Goal: Contribute content: Add original content to the website for others to see

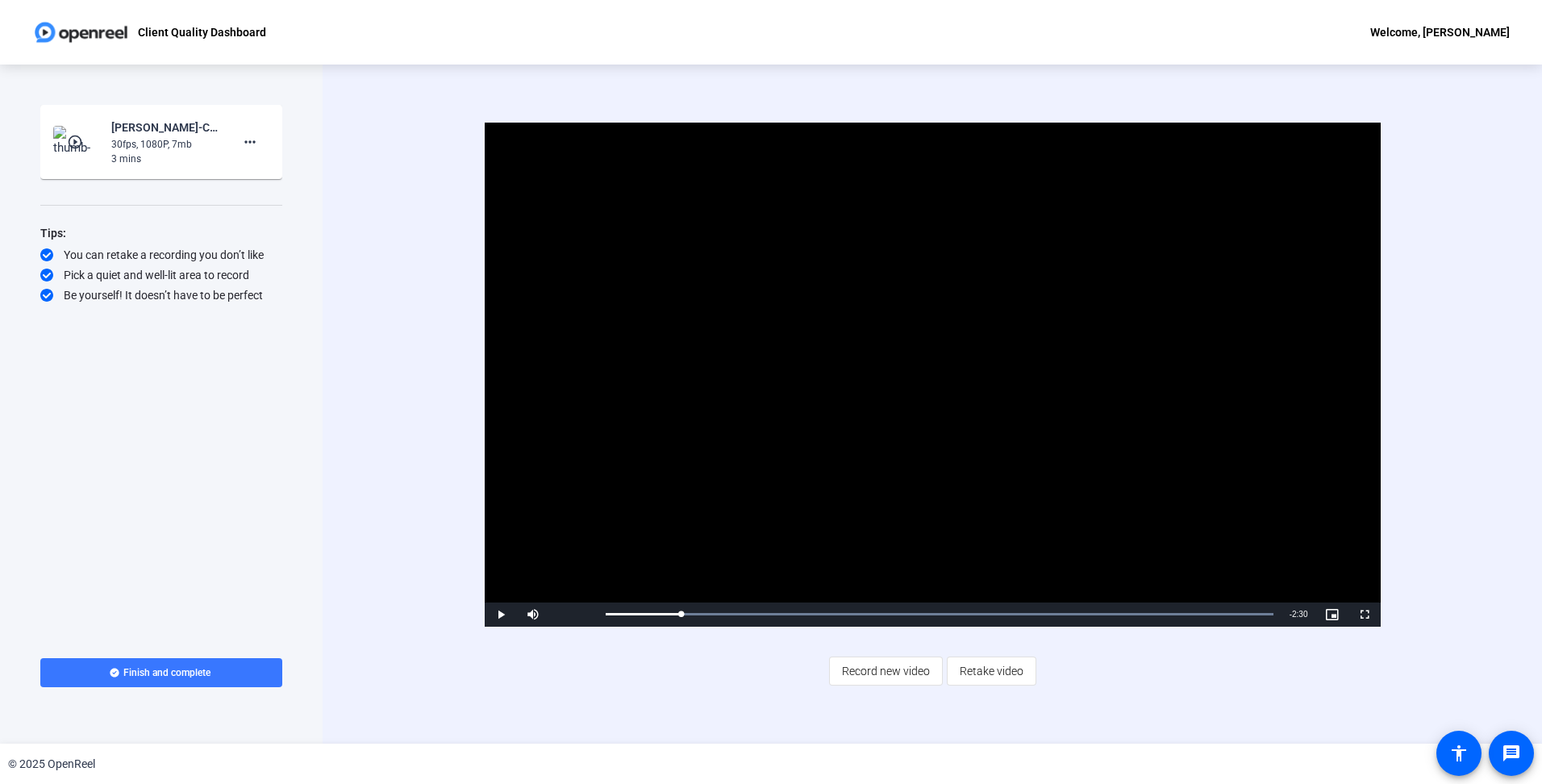
click at [261, 524] on div "Start Recording play_circle_outline [PERSON_NAME]-Client Quality Dashboard-Clie…" at bounding box center [162, 365] width 242 height 523
click at [146, 448] on div "Start Recording play_circle_outline Jessy Watson-KPI Dashboard - Auto Liability…" at bounding box center [162, 365] width 242 height 523
click at [1369, 615] on span "Video Player" at bounding box center [1364, 615] width 33 height 0
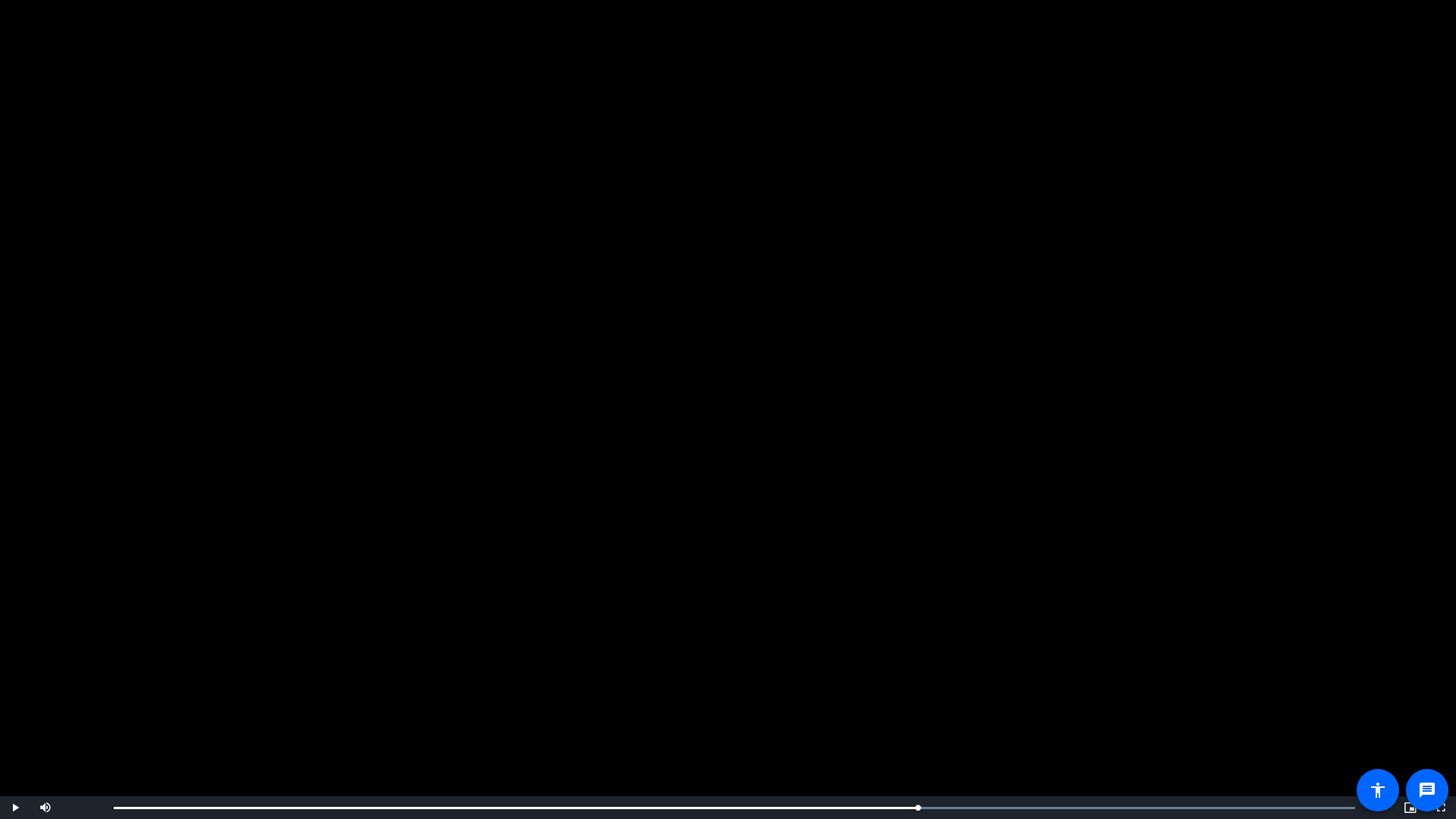
click at [1290, 658] on video "Video Player" at bounding box center [728, 410] width 1456 height 819
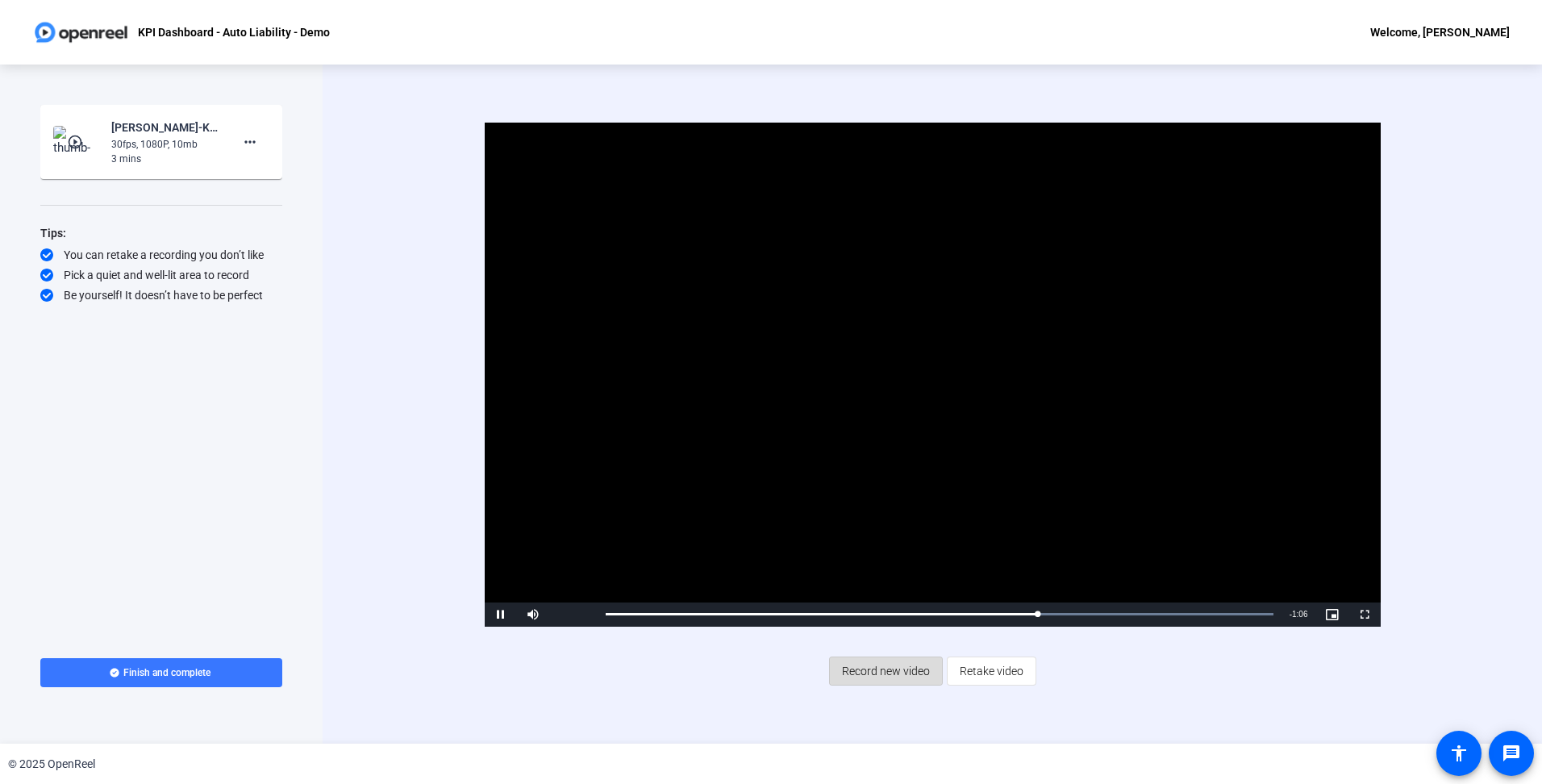
click at [896, 668] on span "Record new video" at bounding box center [885, 670] width 88 height 31
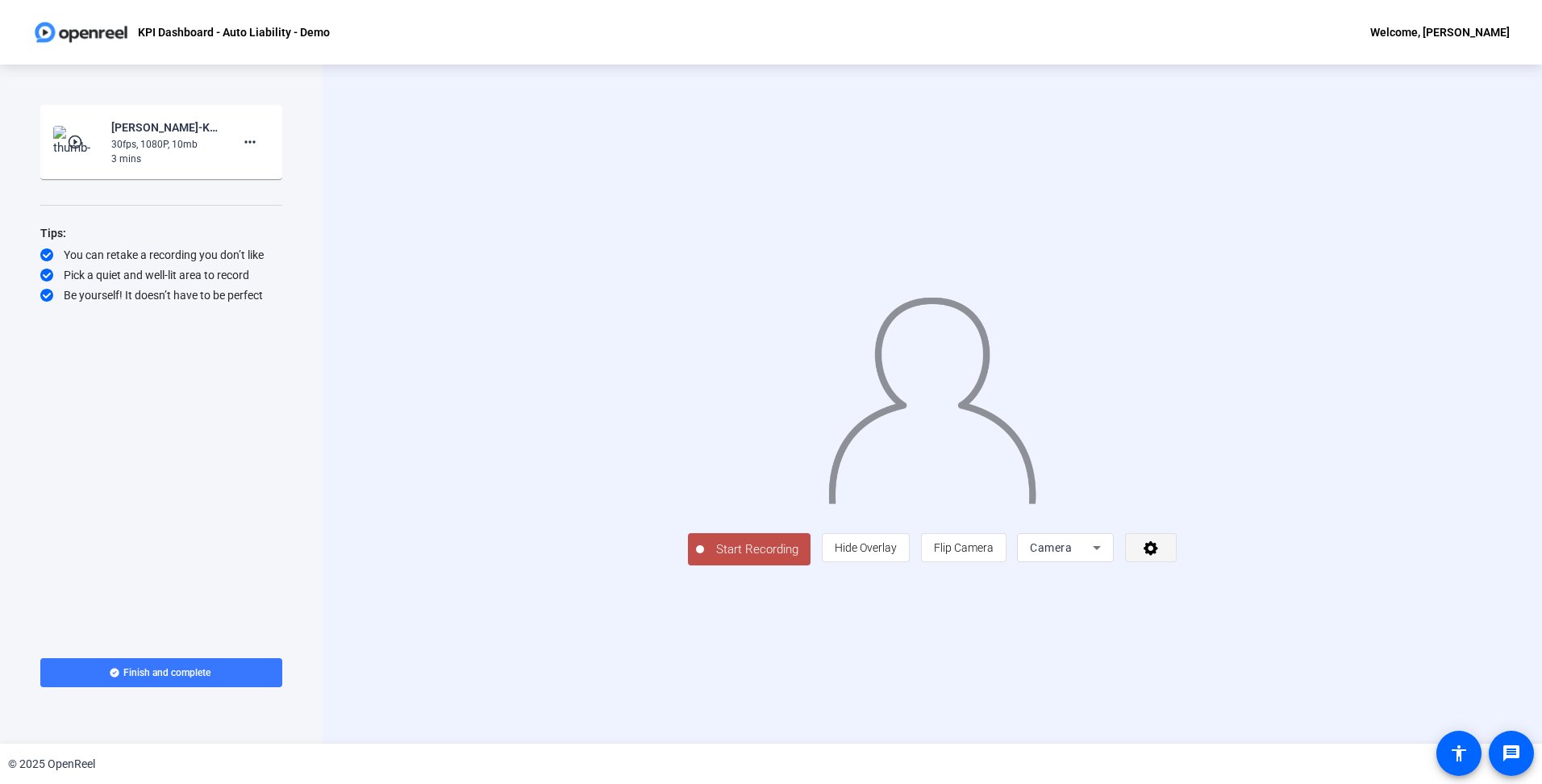
click at [1161, 555] on icon at bounding box center [1151, 548] width 19 height 16
click at [1437, 629] on div at bounding box center [771, 392] width 1542 height 784
click at [1106, 557] on icon at bounding box center [1097, 548] width 20 height 20
click at [1286, 584] on mat-option "Screen" at bounding box center [1269, 579] width 97 height 33
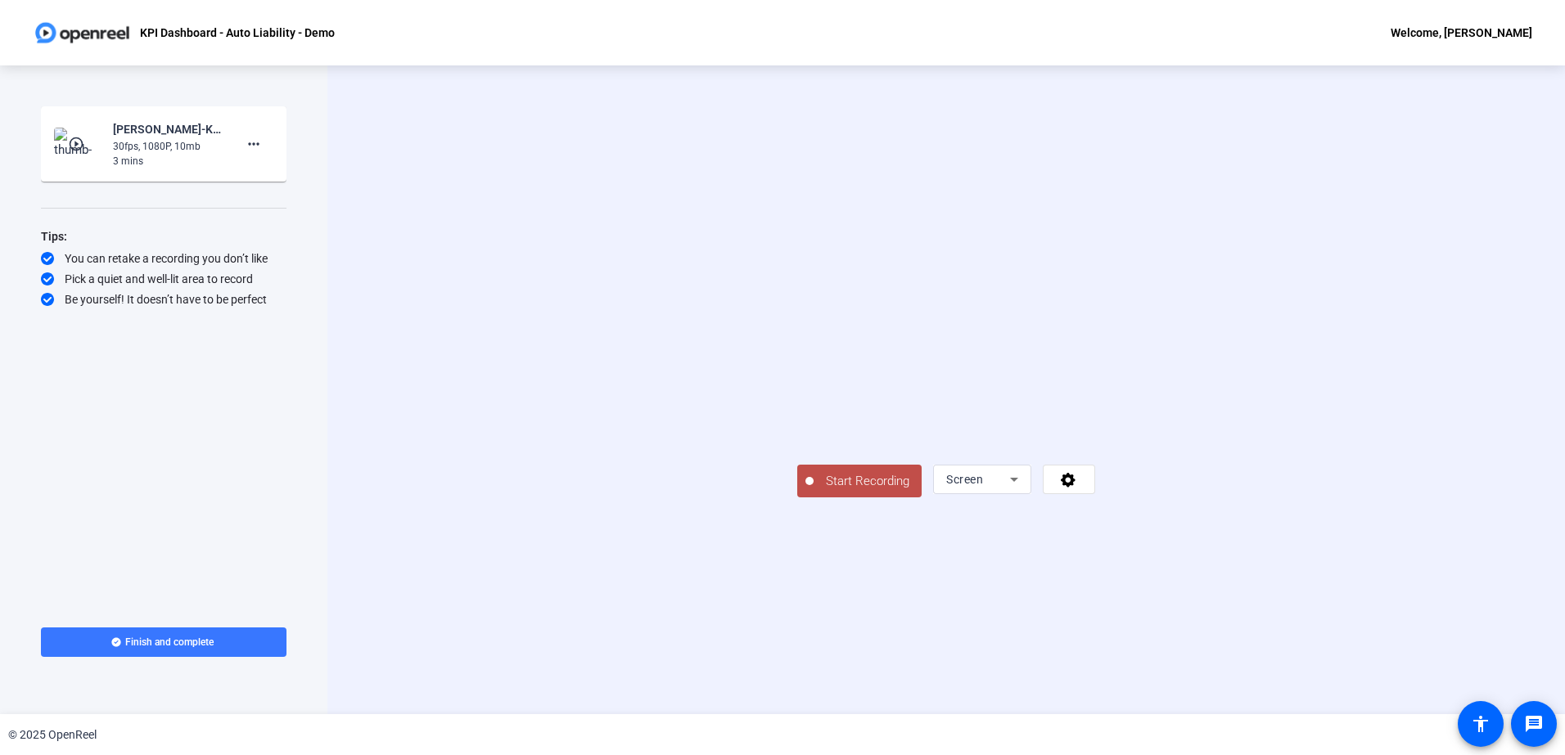
click at [814, 491] on span "Start Recording" at bounding box center [868, 481] width 108 height 19
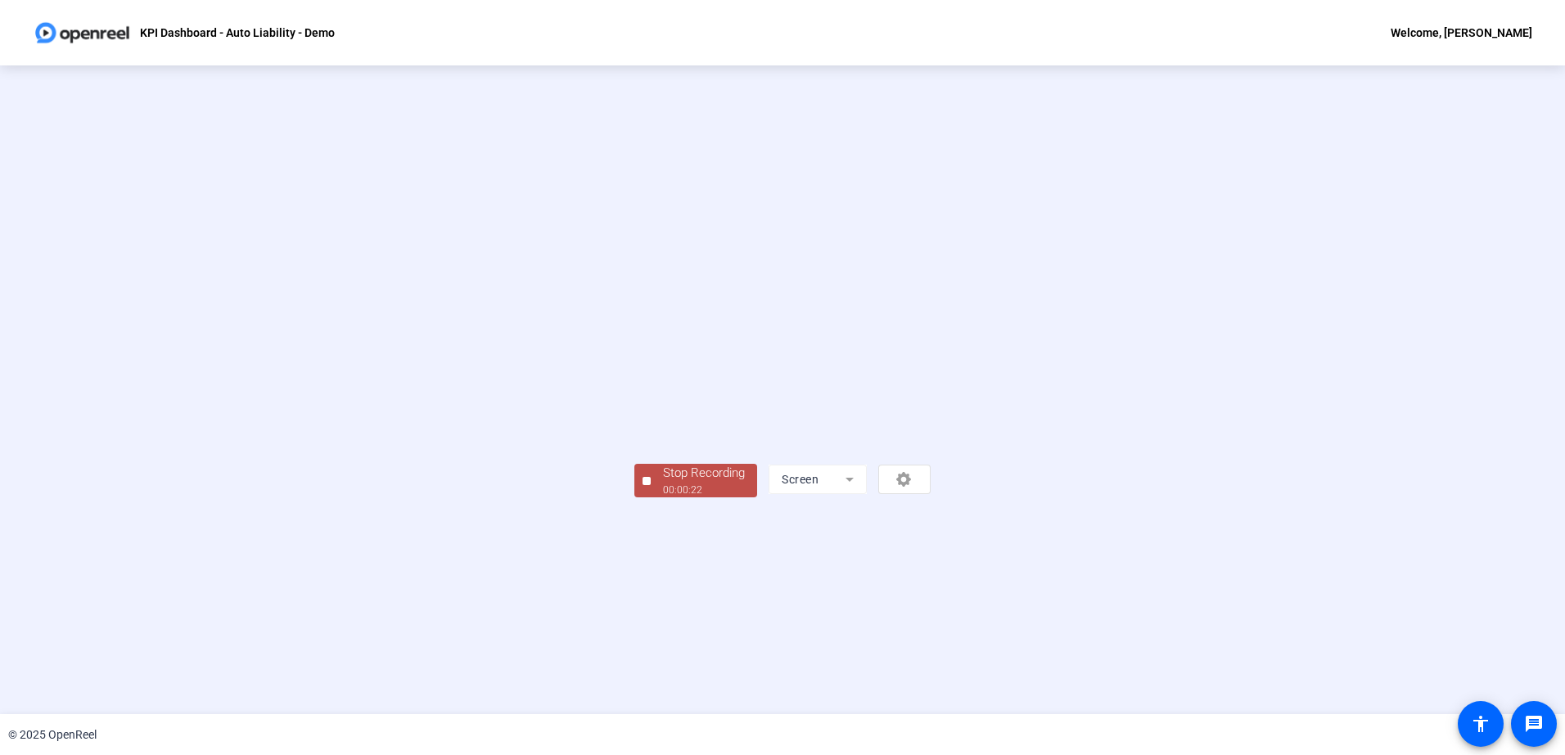
click at [663, 483] on div "Stop Recording" at bounding box center [704, 473] width 82 height 19
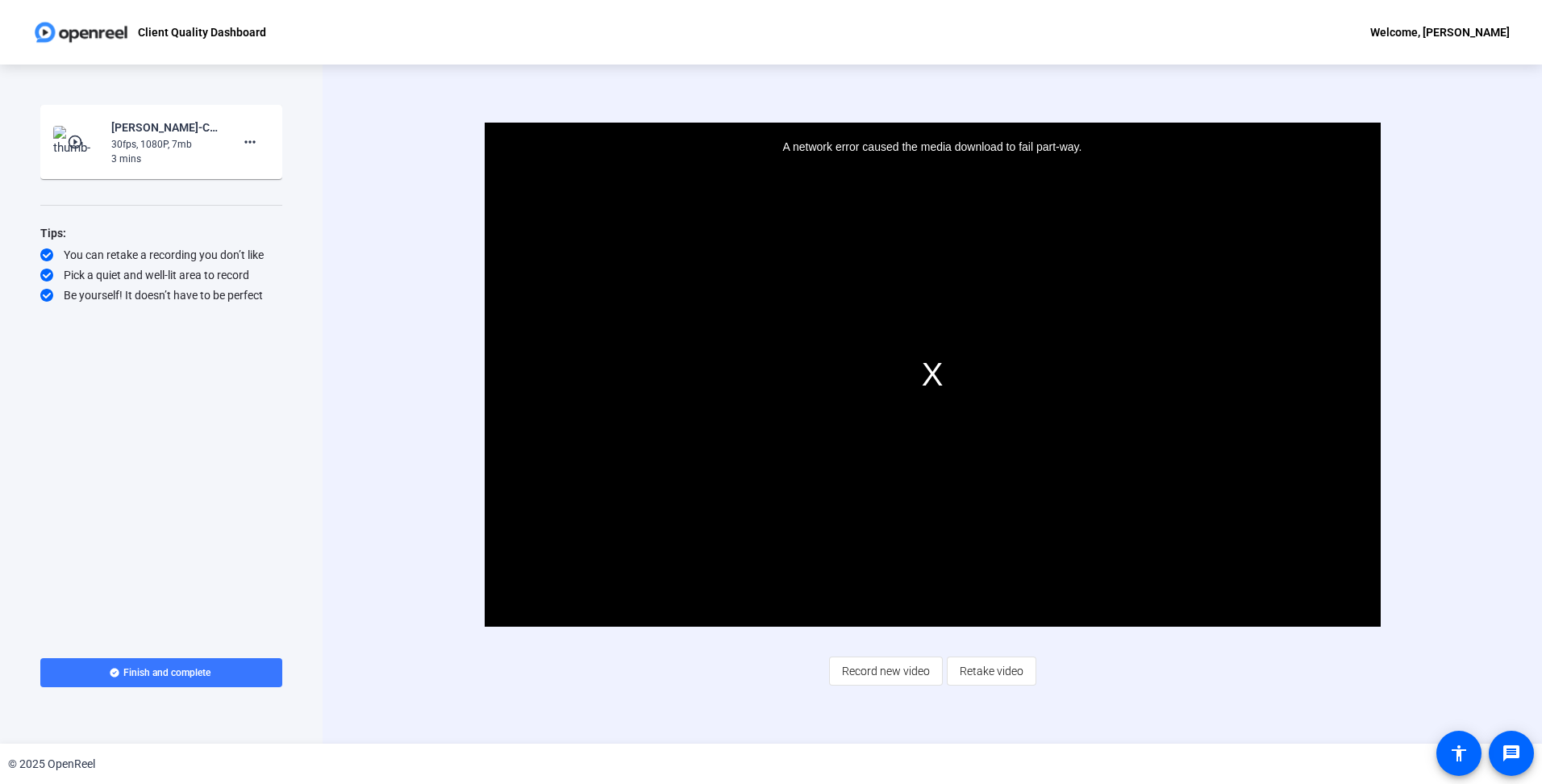
click at [109, 387] on div "Start Recording play_circle_outline [PERSON_NAME]-Client Quality Dashboard-Clie…" at bounding box center [162, 365] width 242 height 523
click at [879, 675] on span "Record new video" at bounding box center [885, 670] width 88 height 31
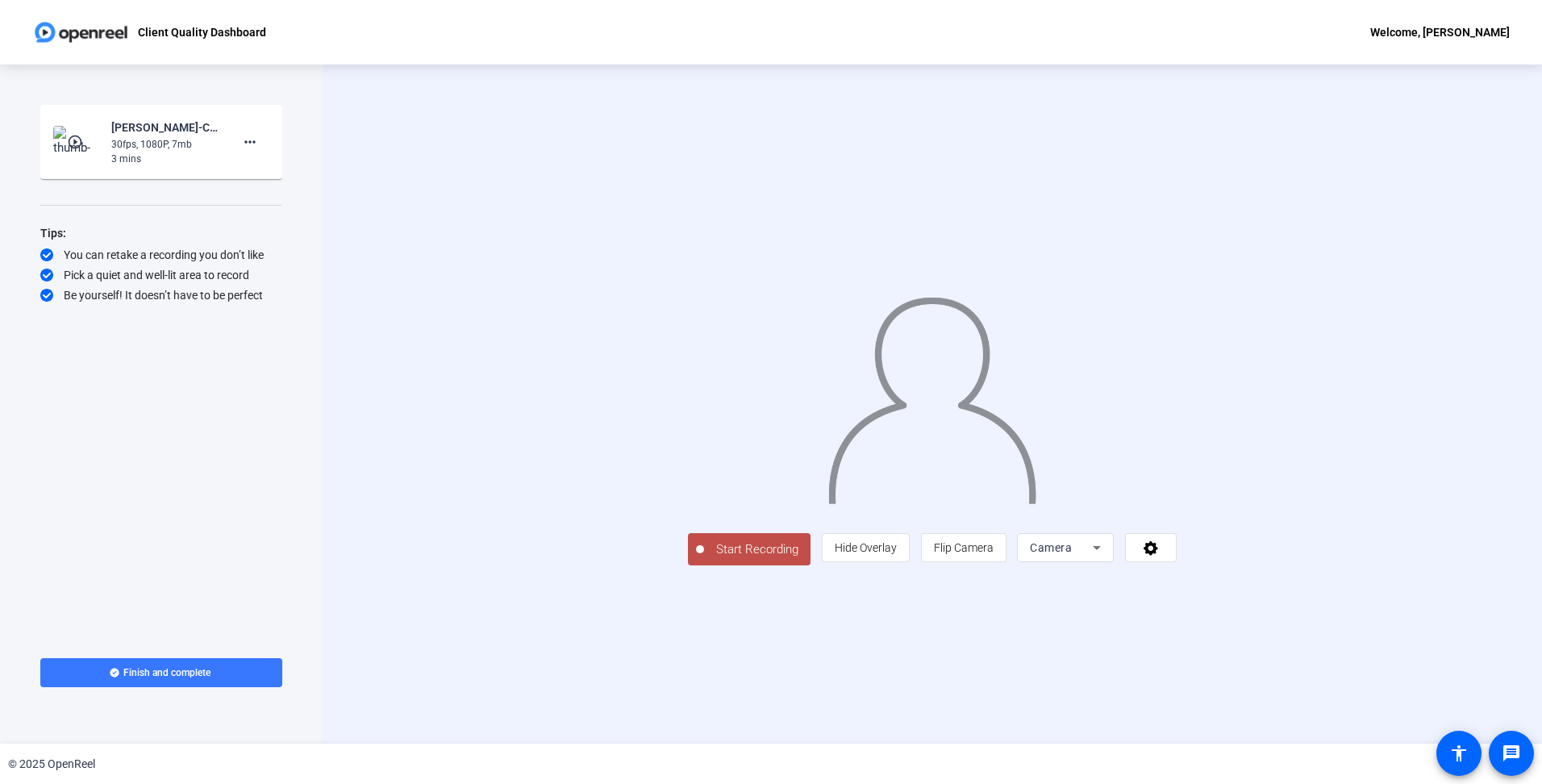
click at [1113, 579] on div at bounding box center [1065, 570] width 97 height 18
click at [1106, 557] on icon at bounding box center [1097, 548] width 20 height 20
click at [1271, 584] on mat-option "Screen" at bounding box center [1269, 579] width 97 height 33
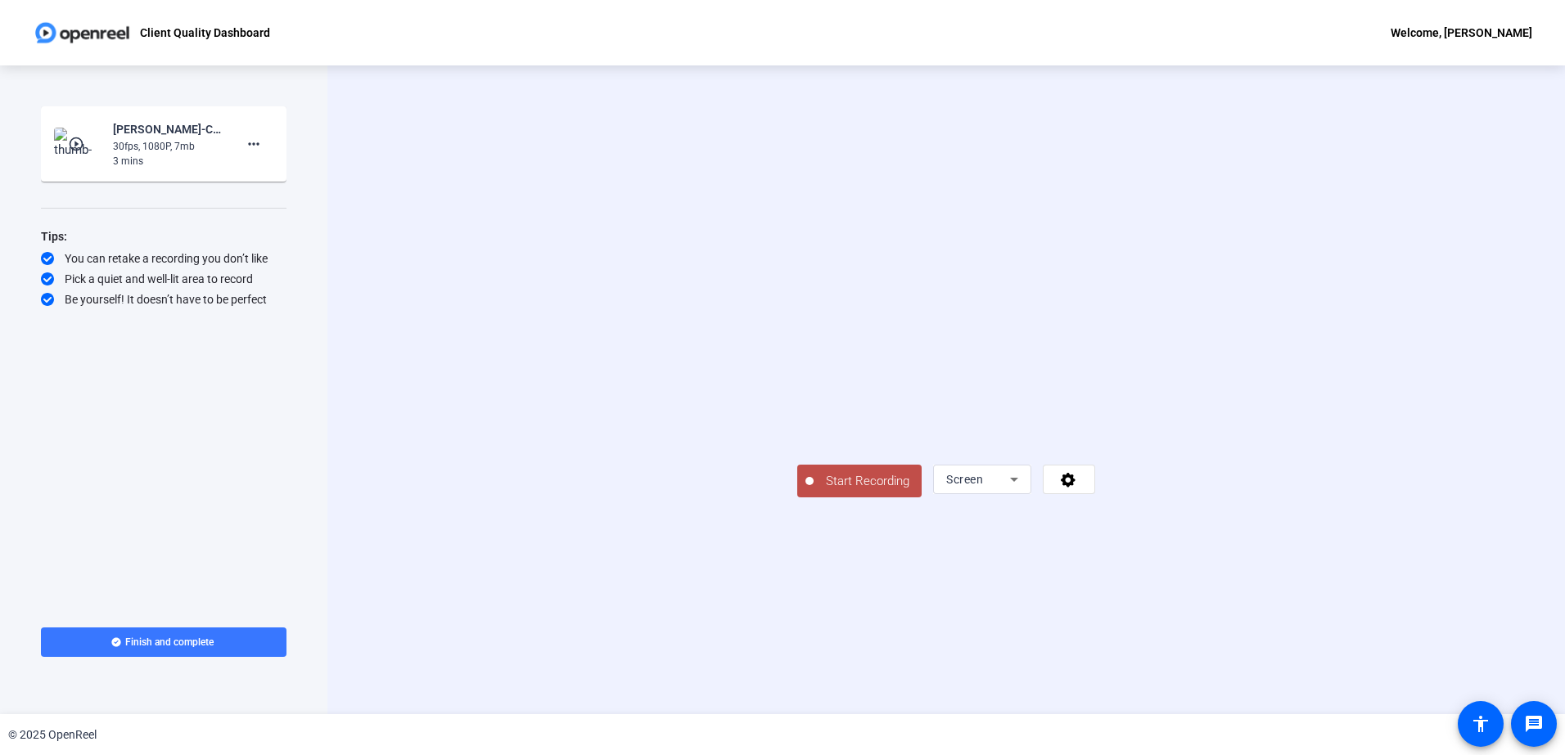
click at [814, 491] on span "Start Recording" at bounding box center [868, 481] width 108 height 19
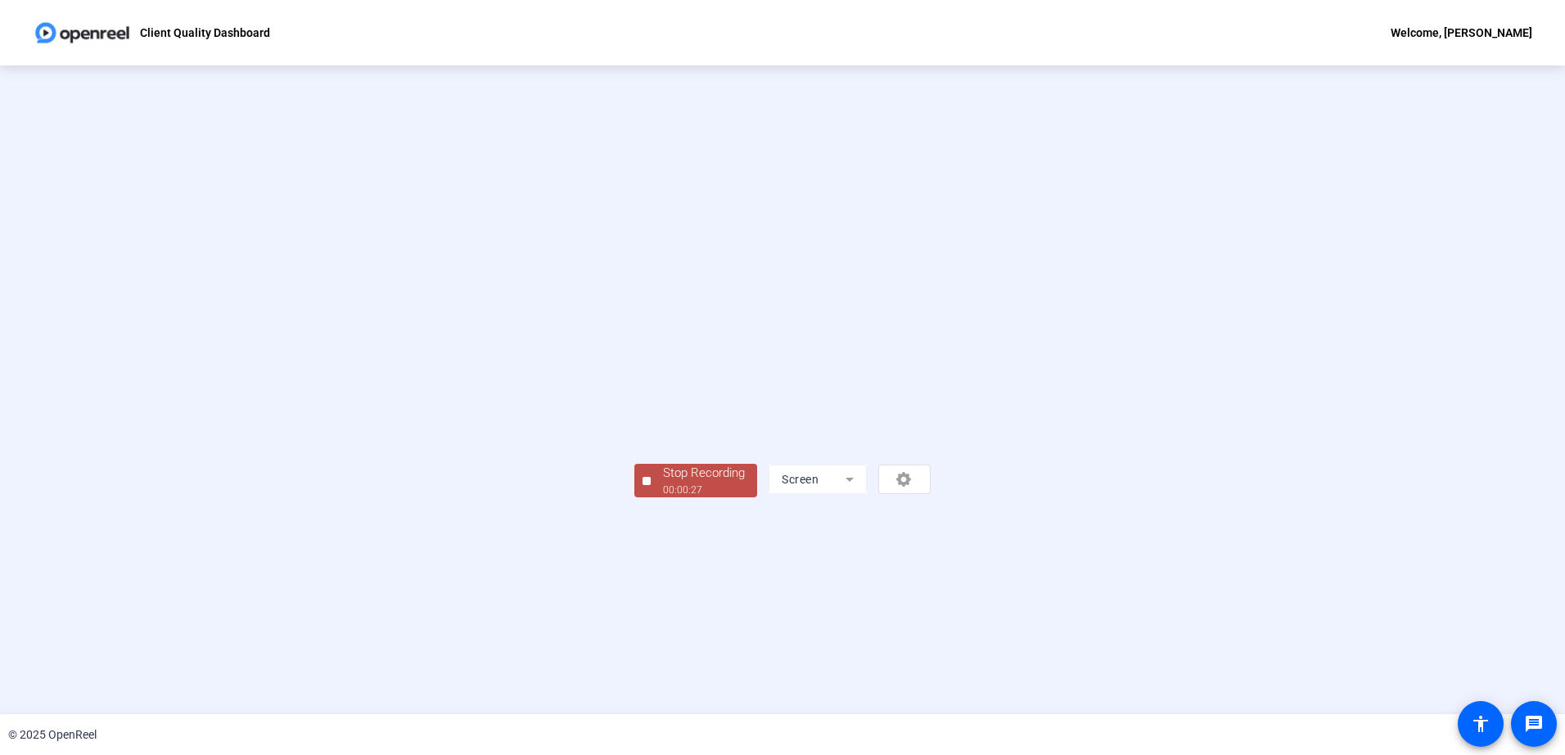
click at [663, 483] on div "Stop Recording" at bounding box center [704, 473] width 82 height 19
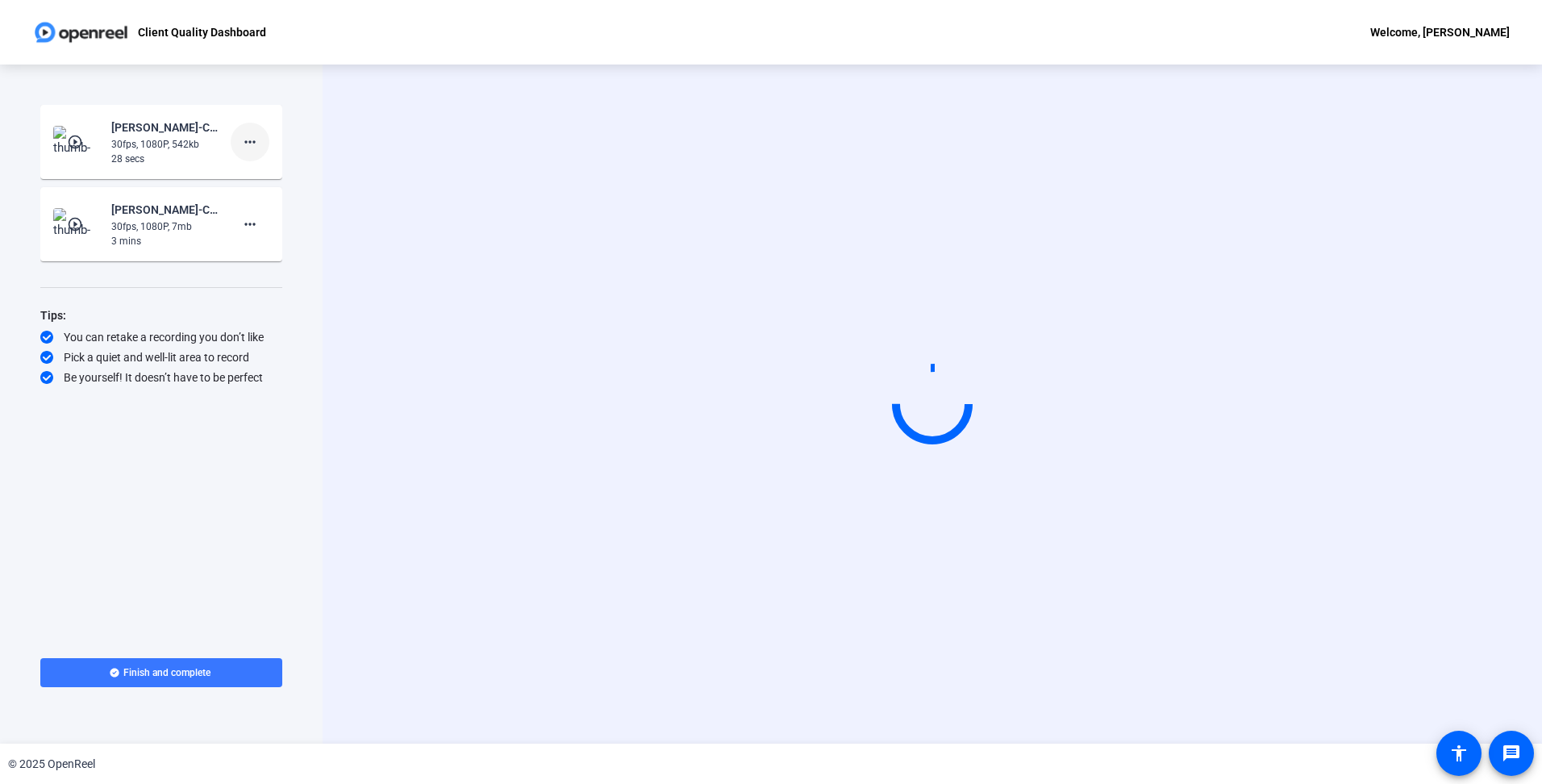
click at [259, 143] on mat-icon "more_horiz" at bounding box center [250, 142] width 20 height 20
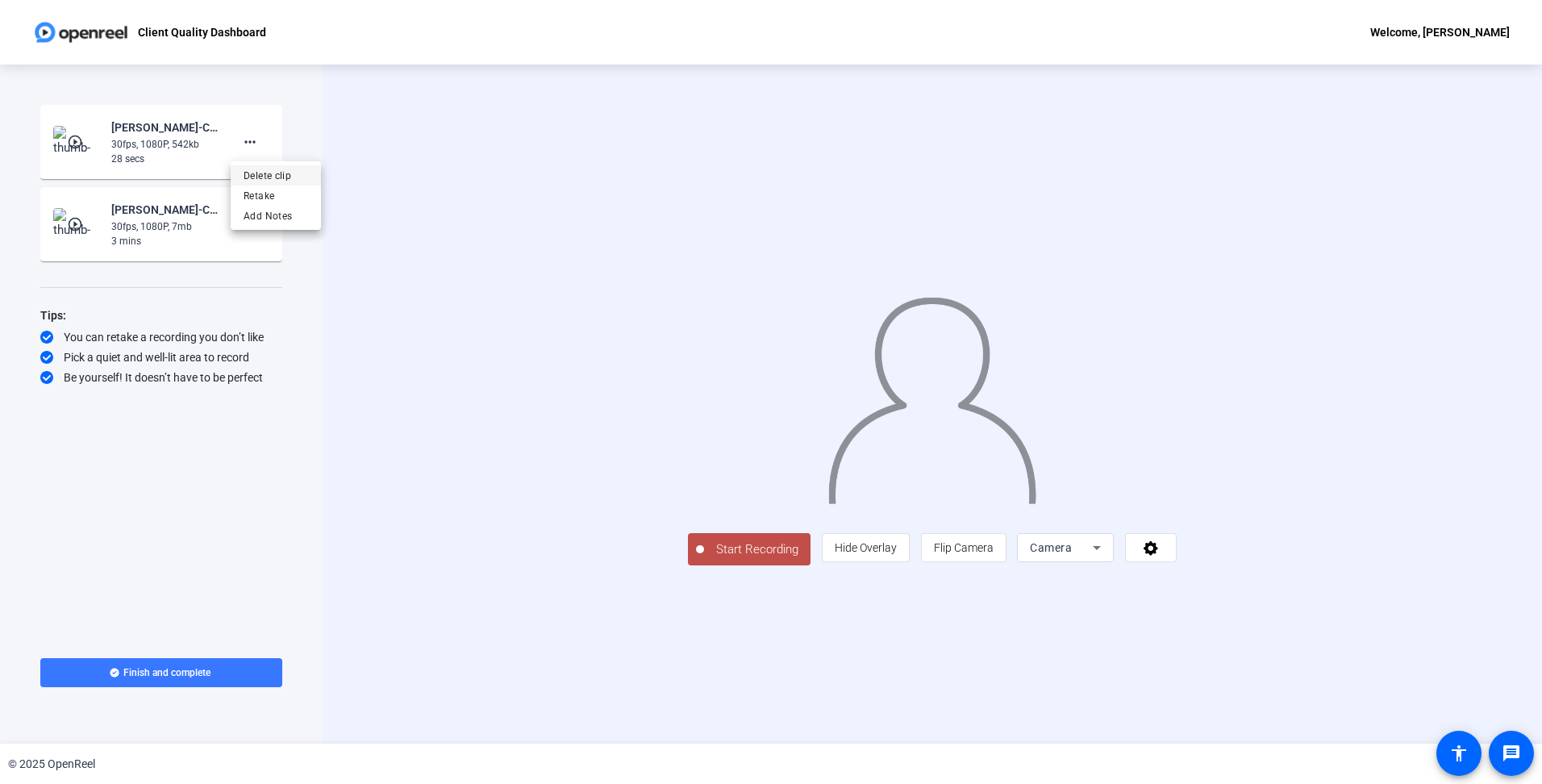
click at [295, 177] on span "Delete clip" at bounding box center [275, 176] width 64 height 20
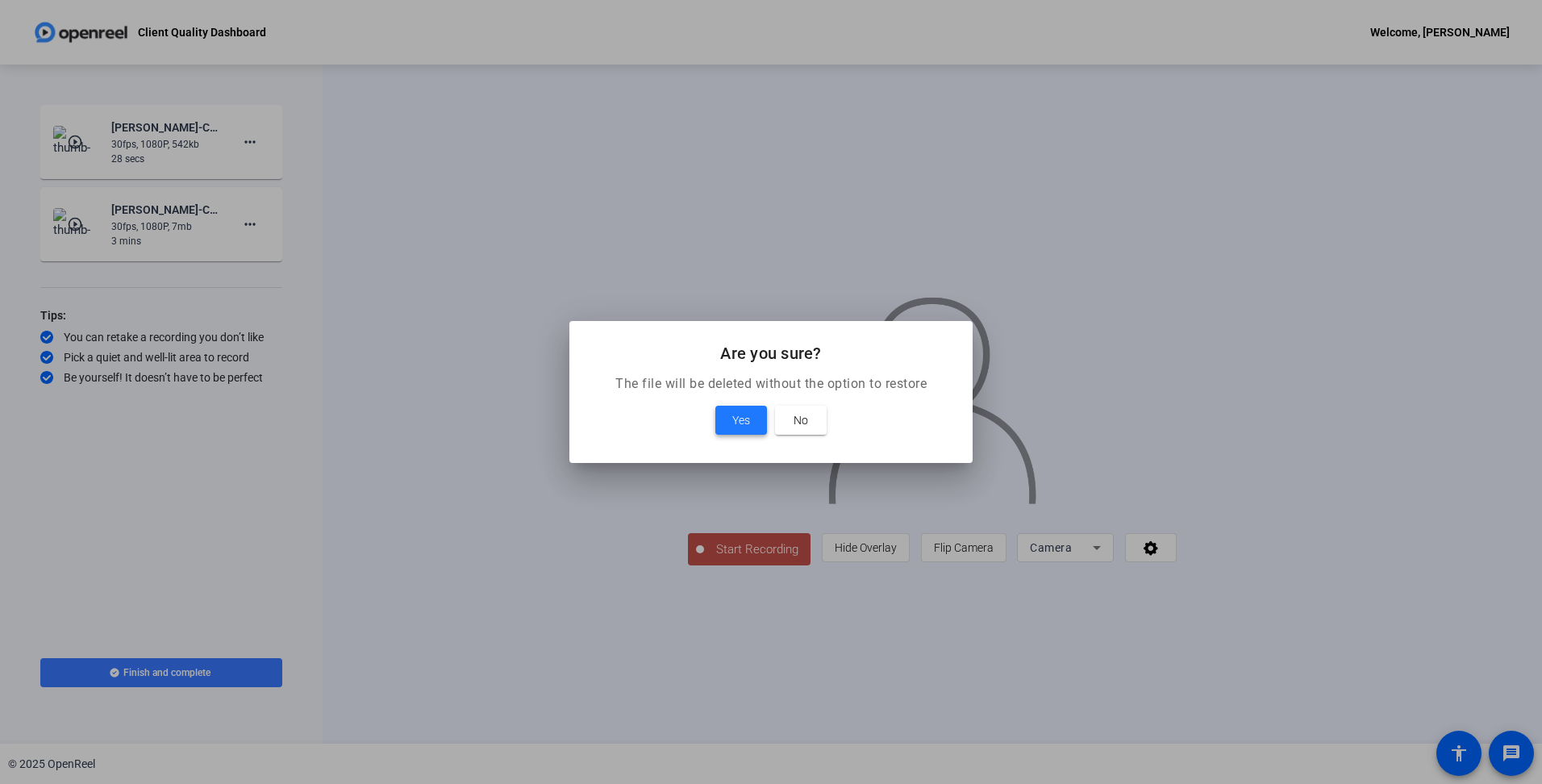
click at [740, 416] on span "Yes" at bounding box center [741, 421] width 18 height 20
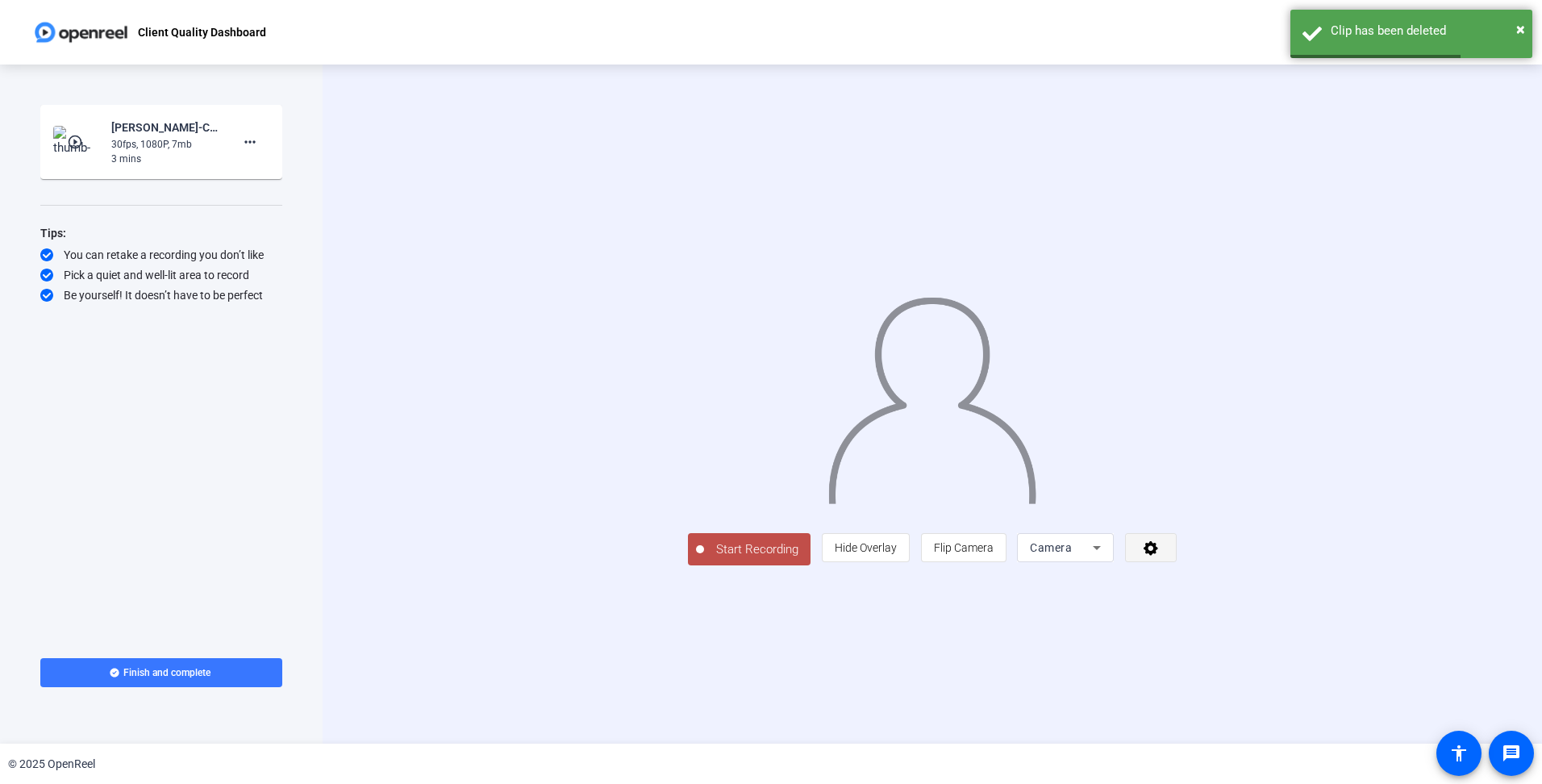
click at [1175, 566] on span at bounding box center [1151, 547] width 50 height 38
click at [1292, 664] on div at bounding box center [771, 392] width 1542 height 784
click at [1106, 557] on icon at bounding box center [1097, 548] width 20 height 20
click at [1256, 584] on span "Screen" at bounding box center [1242, 580] width 31 height 20
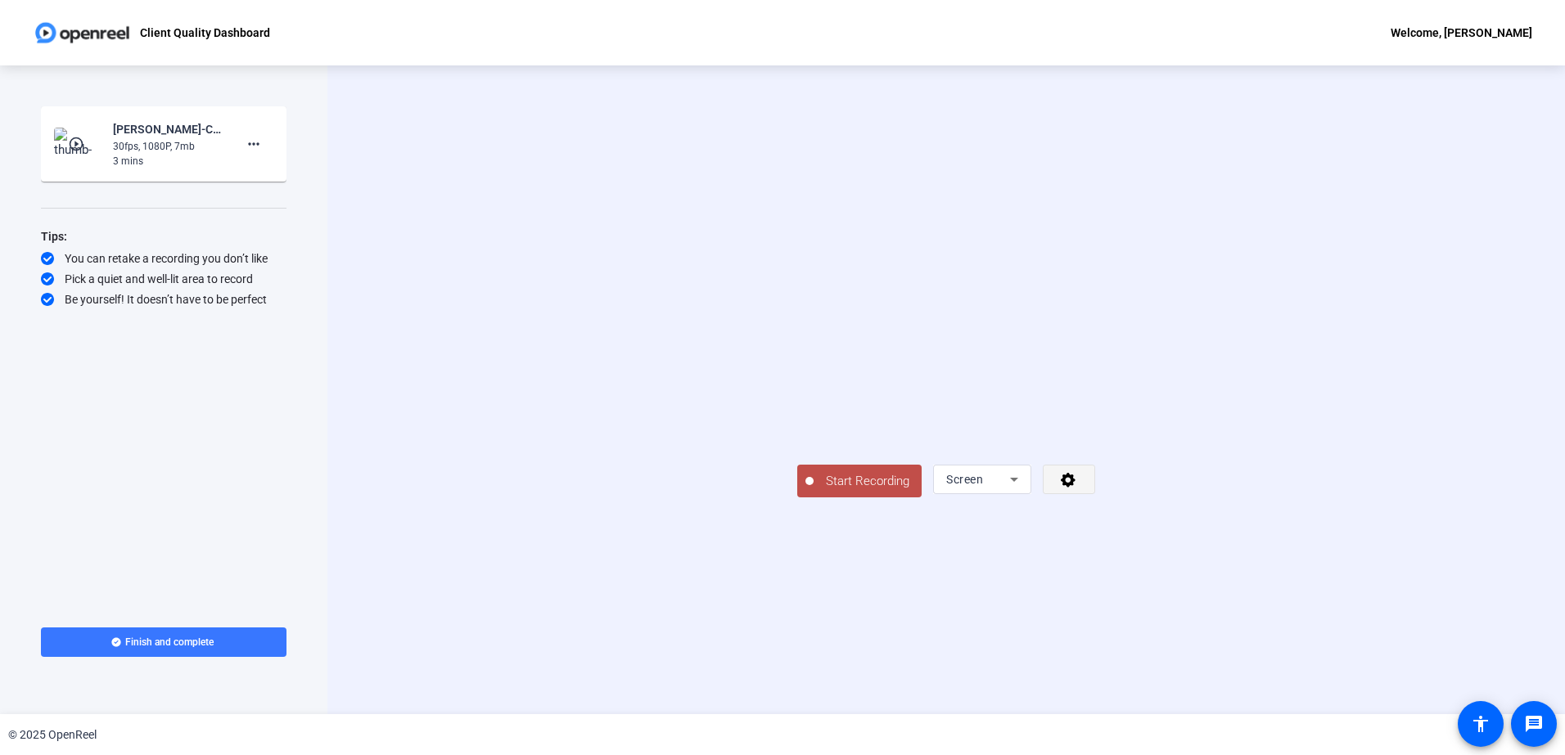
click at [1078, 488] on icon at bounding box center [1068, 479] width 19 height 16
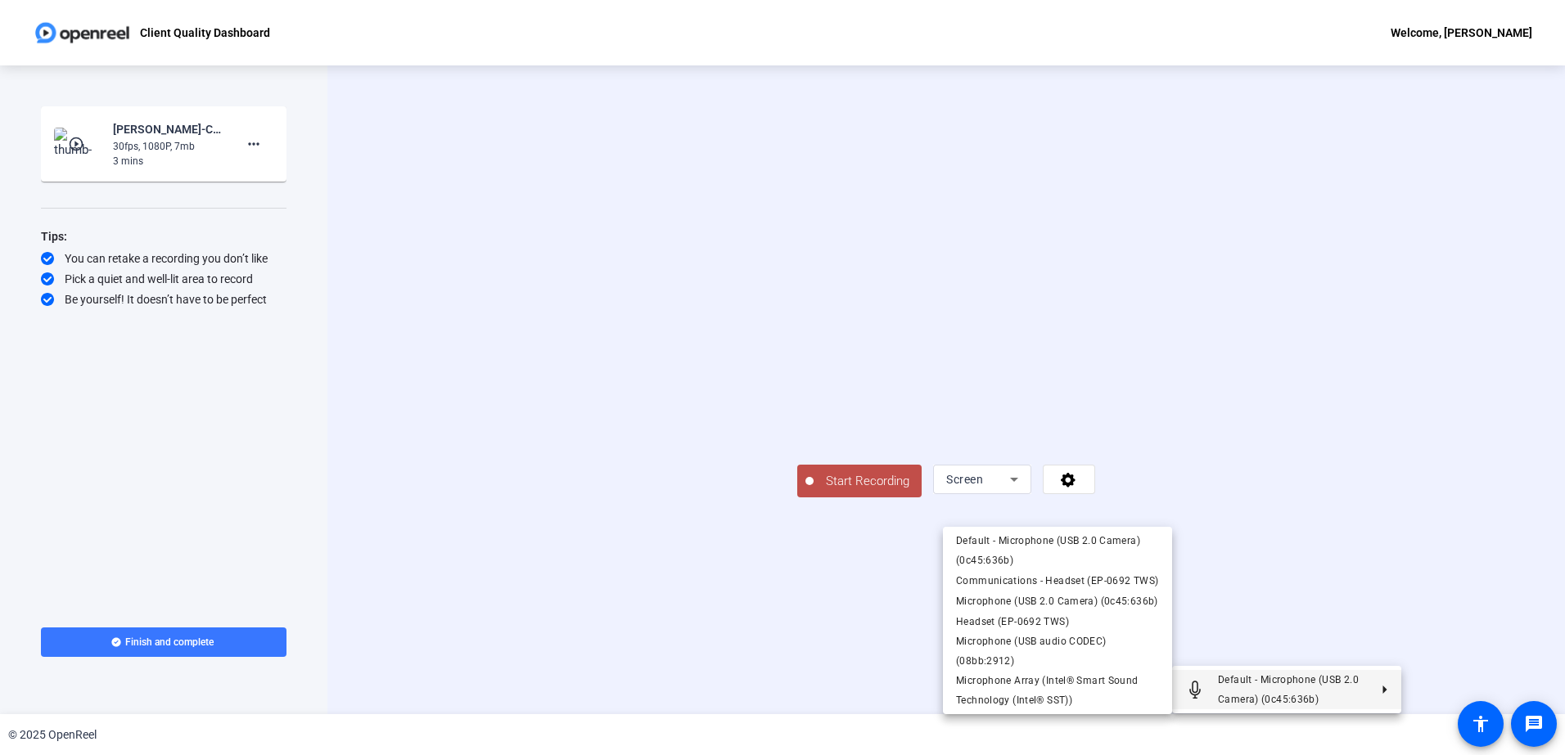
click at [1385, 684] on button "Default - Microphone (USB 2.0 Camera) (0c45:636b)" at bounding box center [1286, 689] width 229 height 39
click at [1116, 577] on span "Communications - Headset (EP-0692 TWS)" at bounding box center [1057, 580] width 202 height 11
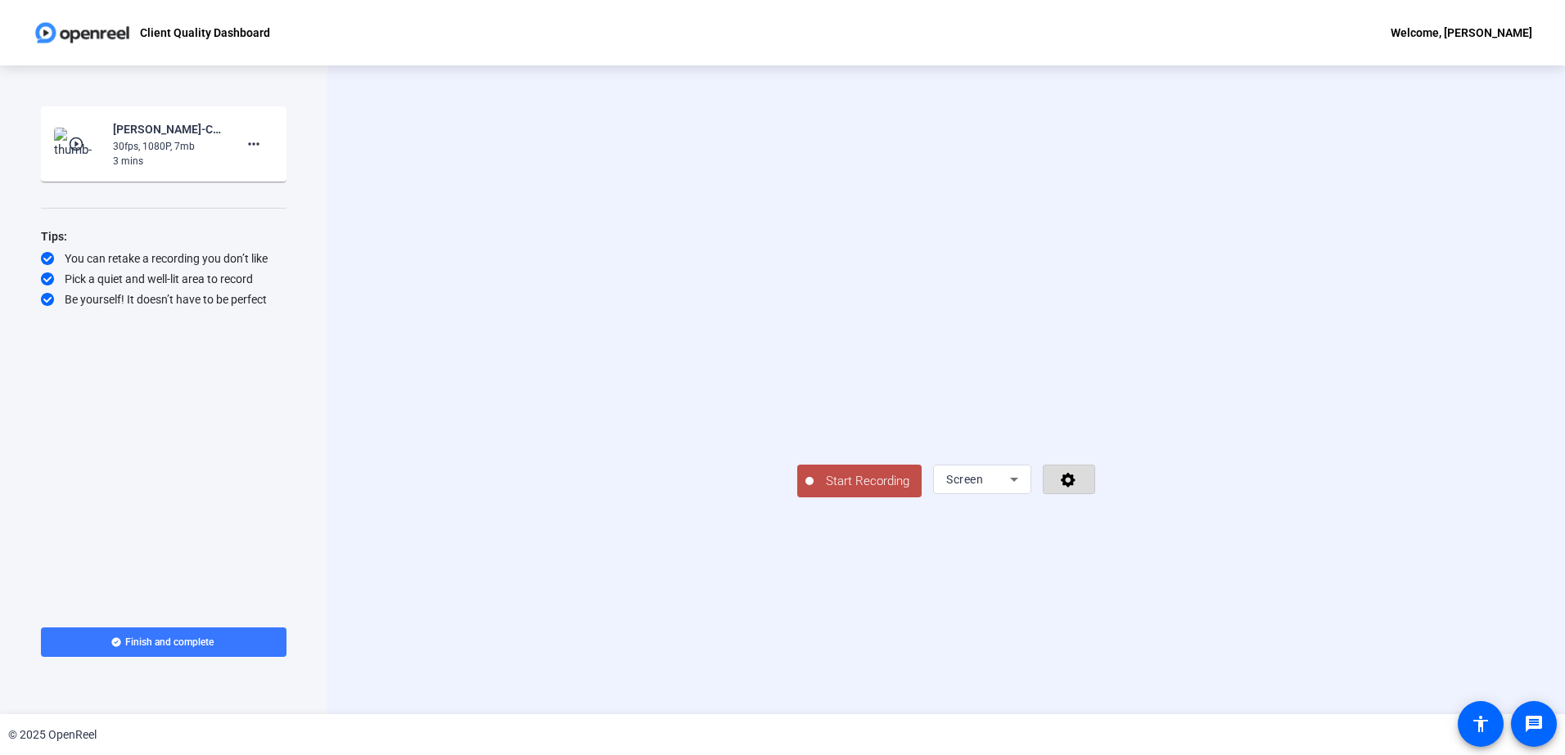
click at [1078, 488] on icon at bounding box center [1068, 479] width 19 height 16
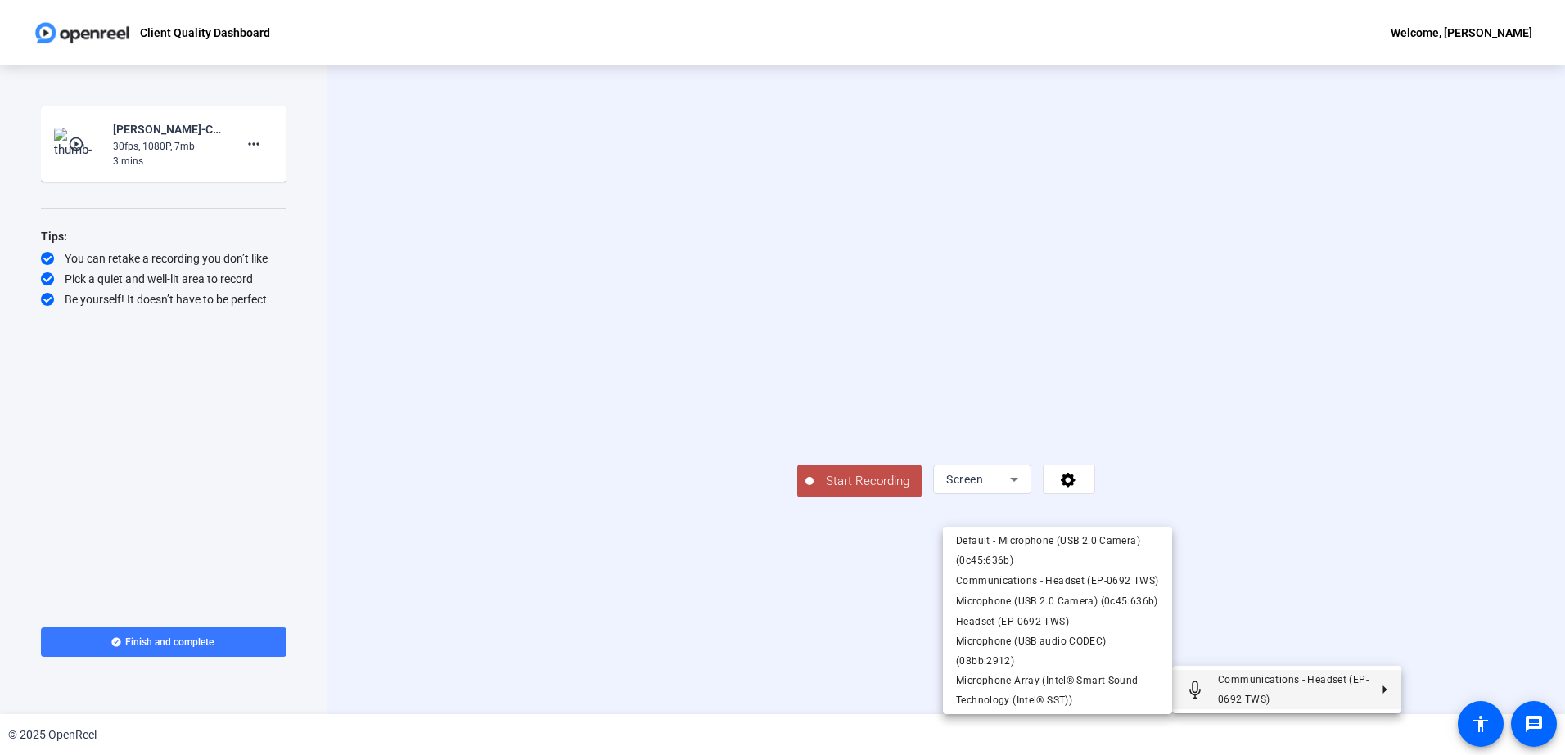
click at [743, 666] on div at bounding box center [782, 377] width 1565 height 755
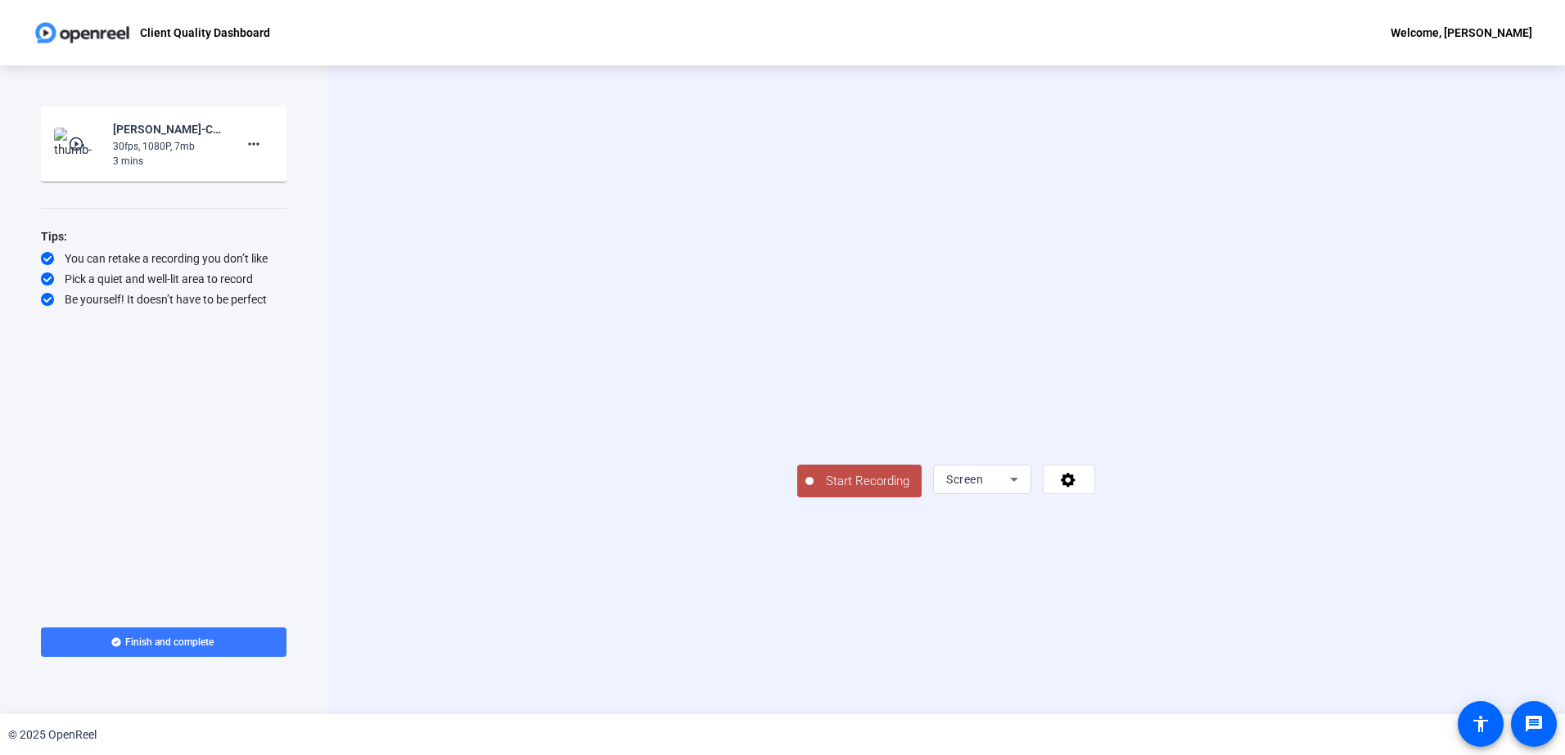
click at [814, 491] on span "Start Recording" at bounding box center [868, 481] width 108 height 19
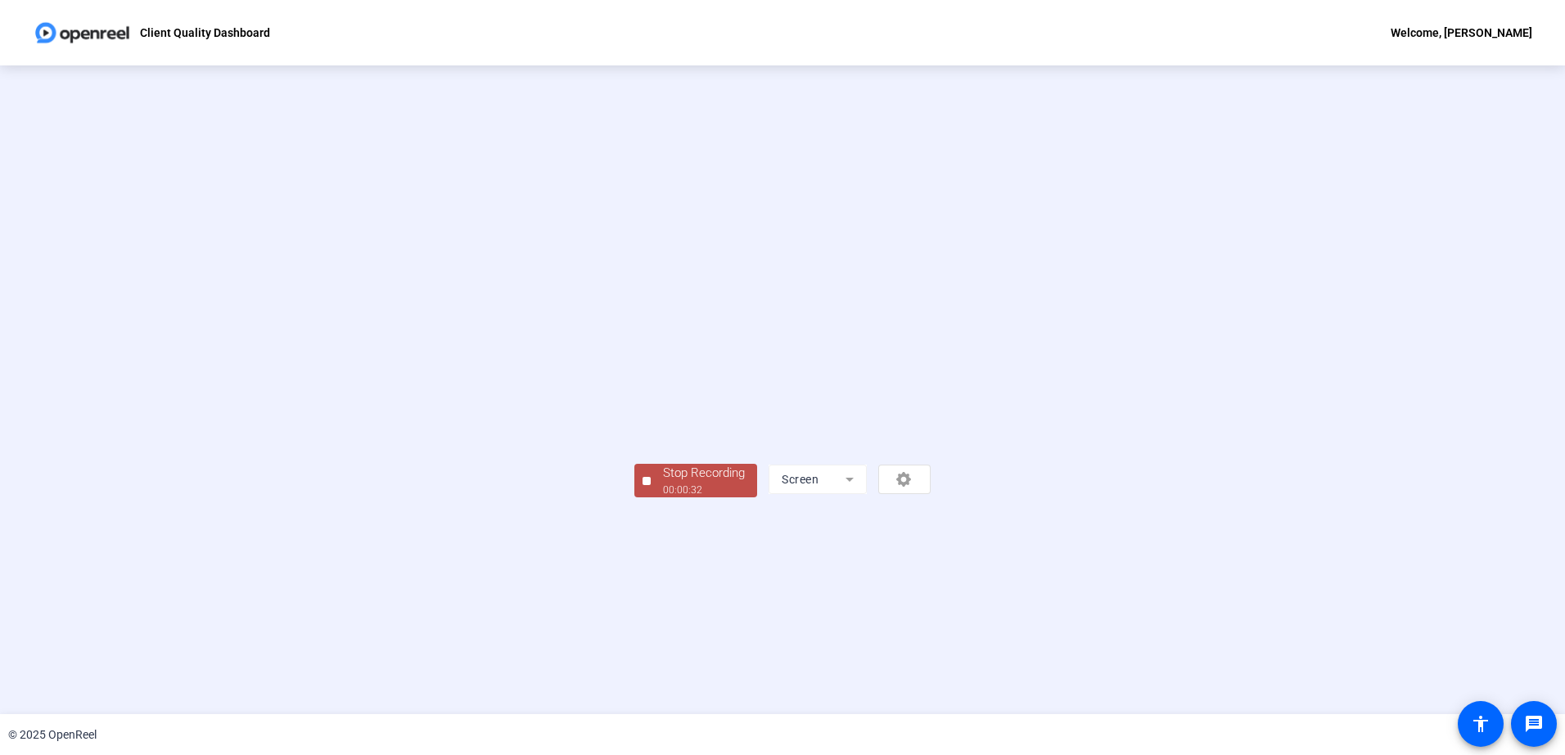
click at [663, 498] on div "00:00:32" at bounding box center [704, 490] width 82 height 15
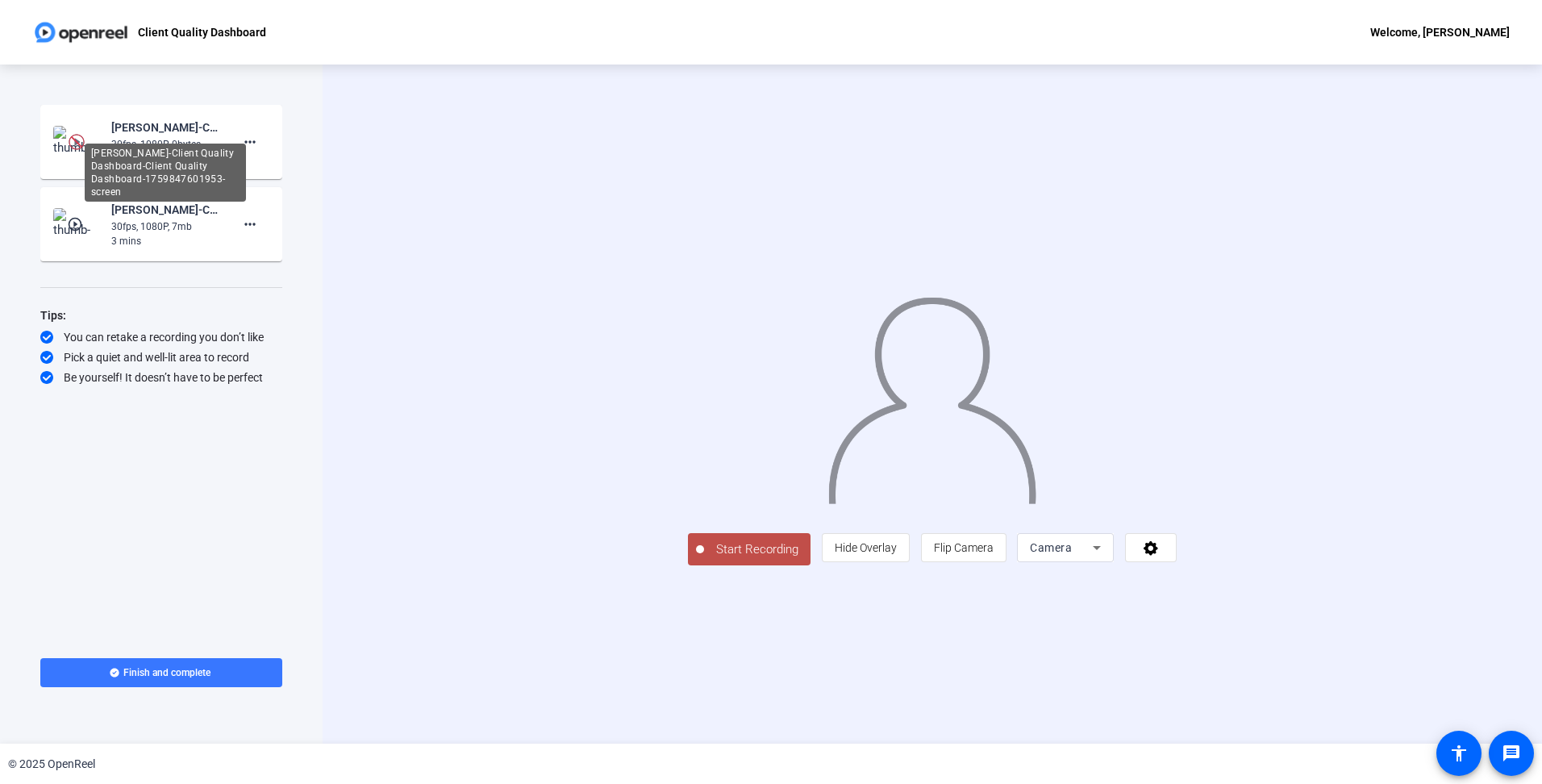
click at [139, 136] on div "[PERSON_NAME]-Client Quality Dashboard-Client Quality Dashboard-1759847601953-s…" at bounding box center [166, 127] width 108 height 20
click at [108, 136] on div "Jessy Watson-Client Quality Dashboard-Client Quality Dashboard-1759847601953-sc…" at bounding box center [161, 141] width 216 height 48
drag, startPoint x: 108, startPoint y: 136, endPoint x: 195, endPoint y: 136, distance: 87.0
click at [193, 136] on div "Jessy Watson-Client Quality Dashboard-Client Quality Dashboard-1759847601953-sc…" at bounding box center [166, 127] width 108 height 20
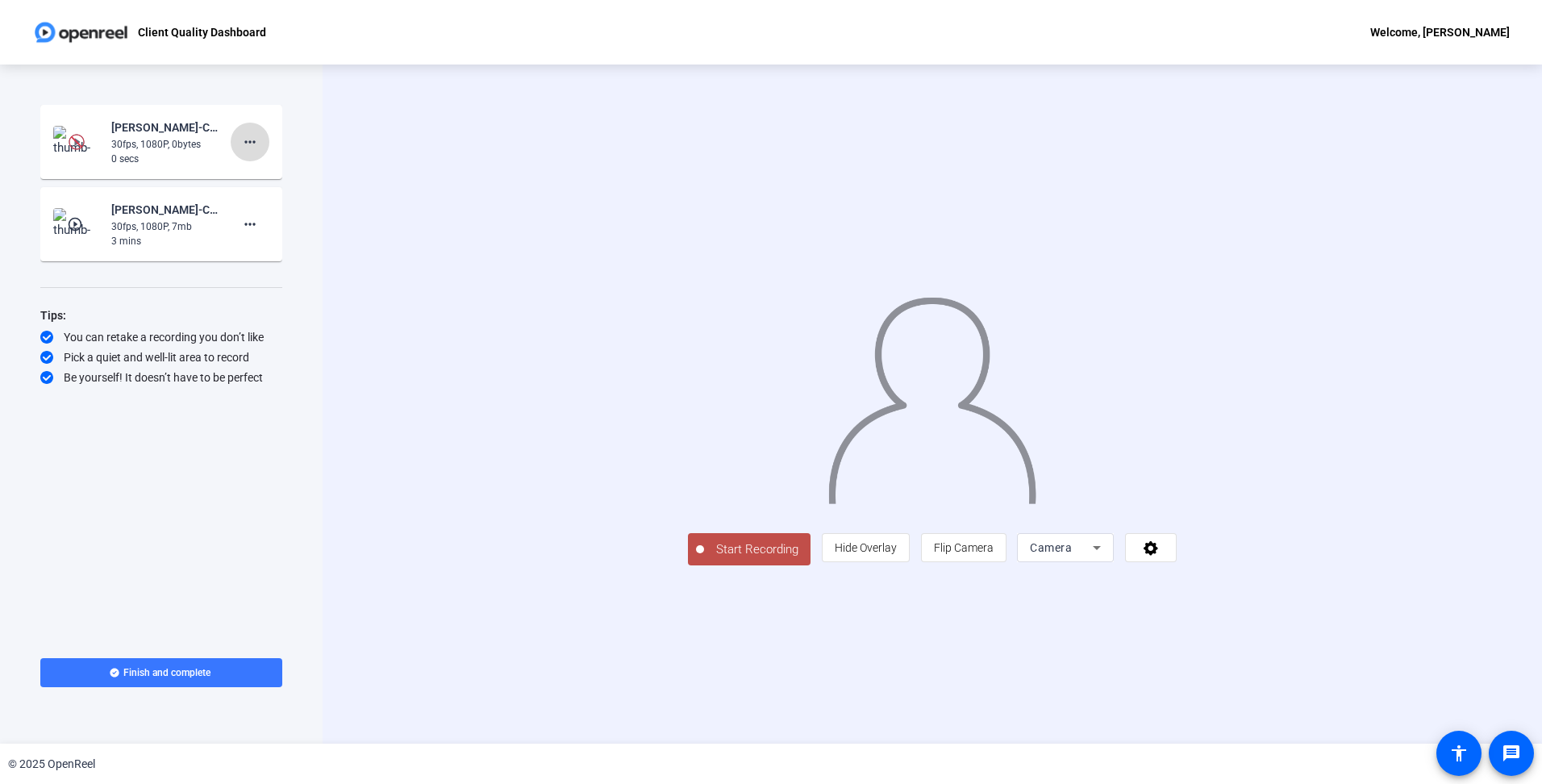
click at [250, 140] on mat-icon "more_horiz" at bounding box center [250, 142] width 20 height 20
click at [257, 174] on span "Delete clip" at bounding box center [275, 176] width 64 height 20
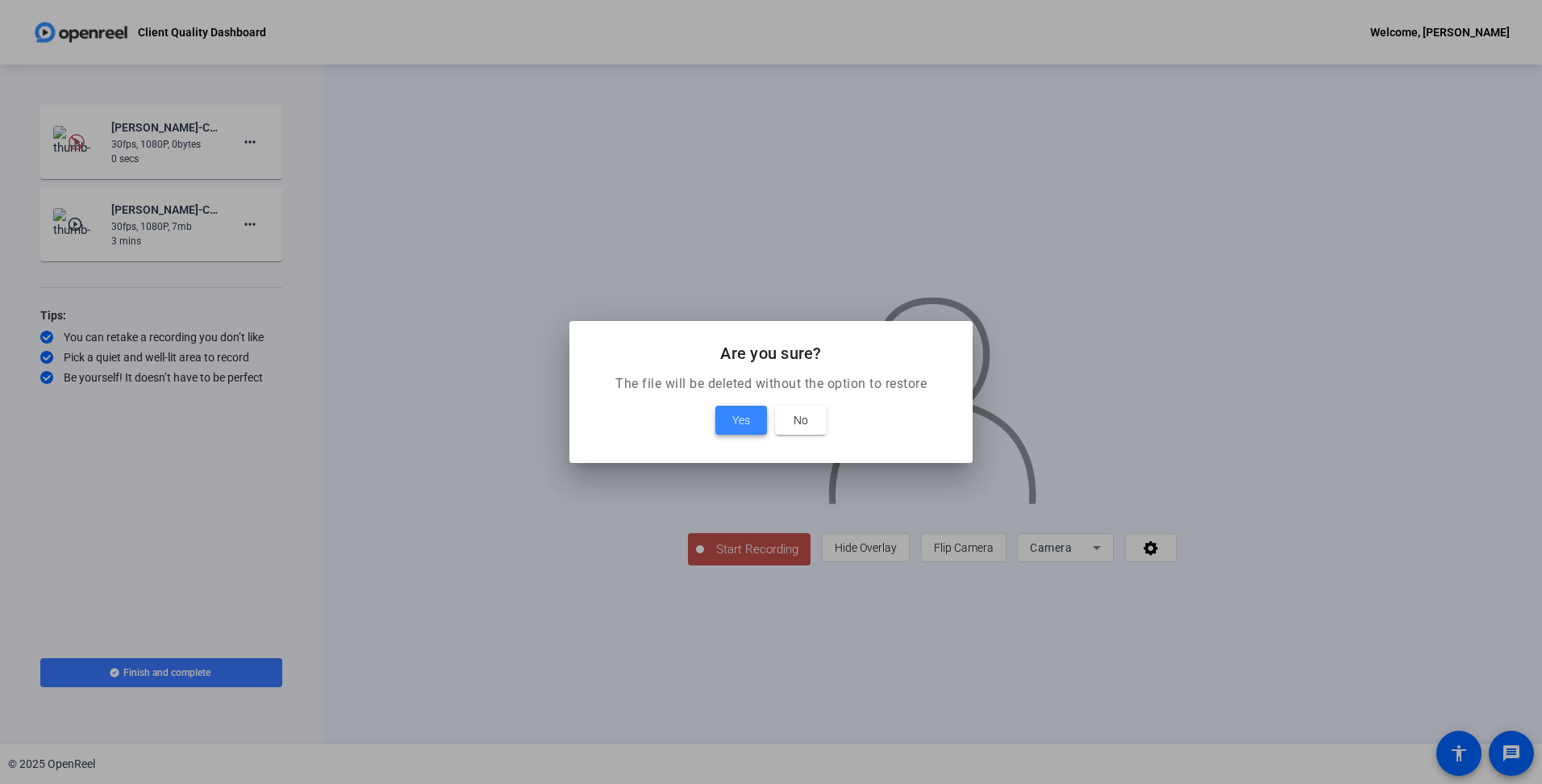
click at [751, 423] on span at bounding box center [741, 420] width 51 height 38
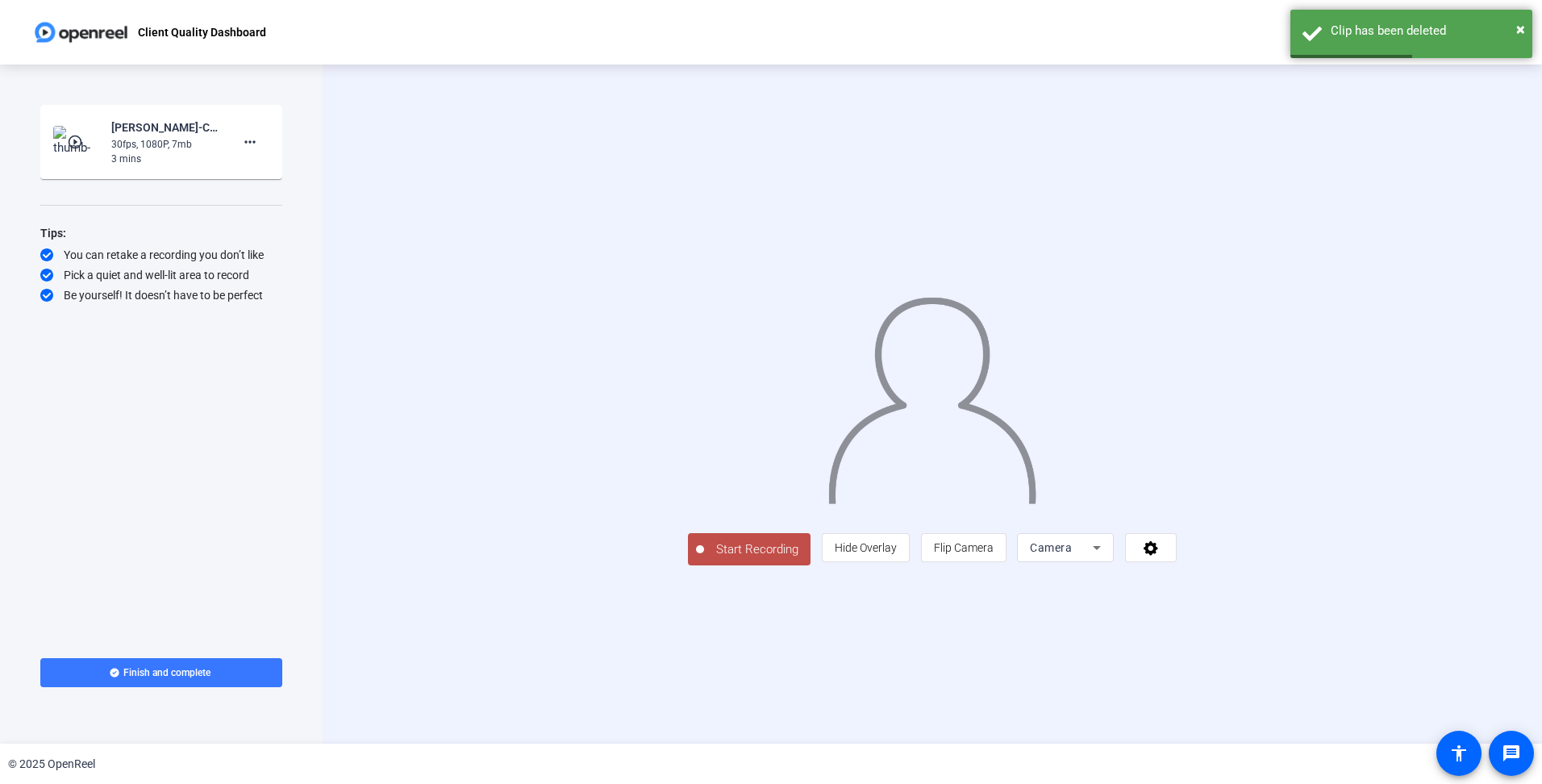
click at [1113, 579] on div at bounding box center [1065, 570] width 97 height 18
click at [1072, 554] on span "Camera" at bounding box center [1050, 547] width 42 height 13
click at [1273, 575] on mat-option "Screen" at bounding box center [1269, 579] width 97 height 33
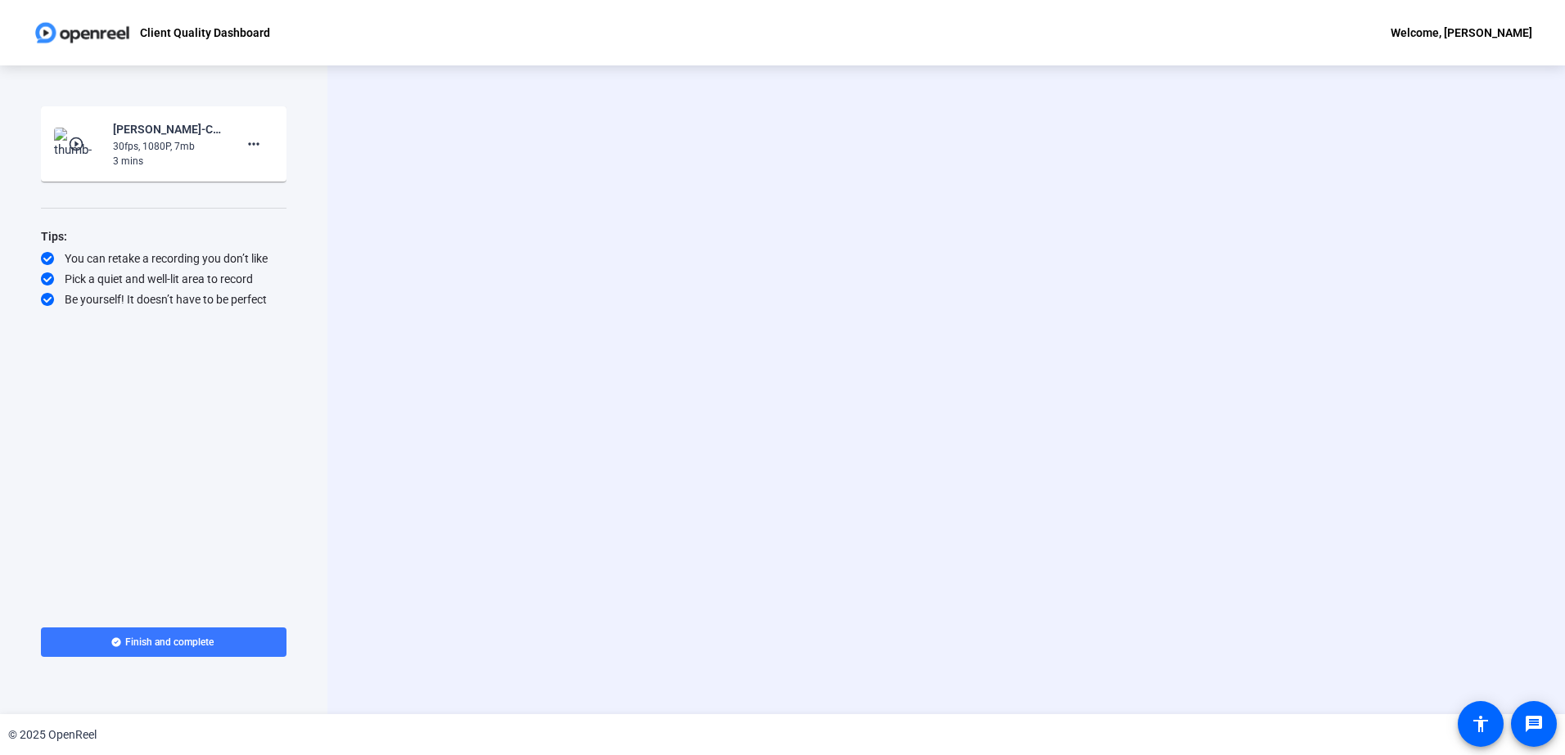
click at [922, 258] on div "Start Recording Screen" at bounding box center [946, 389] width 1238 height 649
click at [814, 491] on span "Start Recording" at bounding box center [868, 481] width 108 height 19
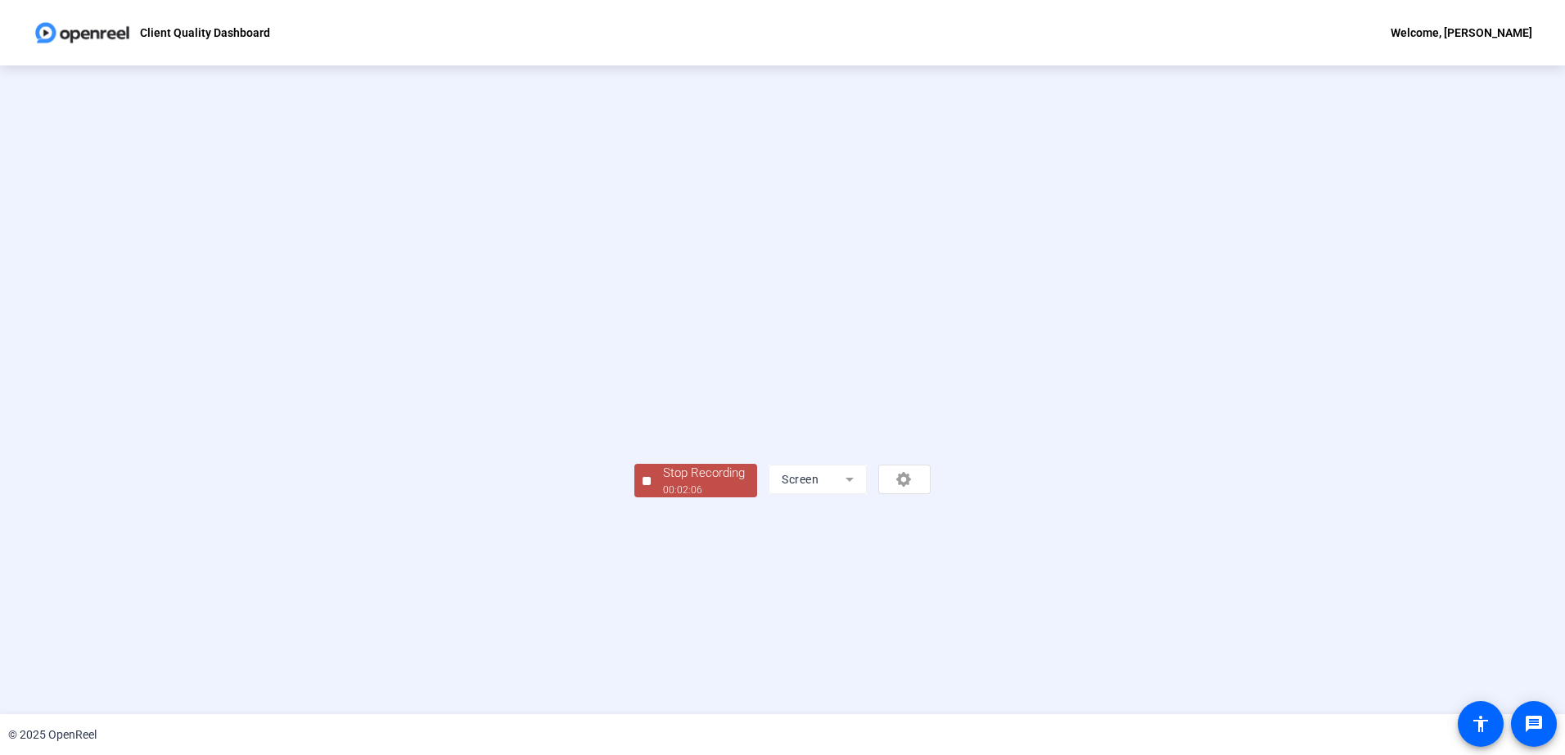
click at [663, 483] on div "Stop Recording" at bounding box center [704, 473] width 82 height 19
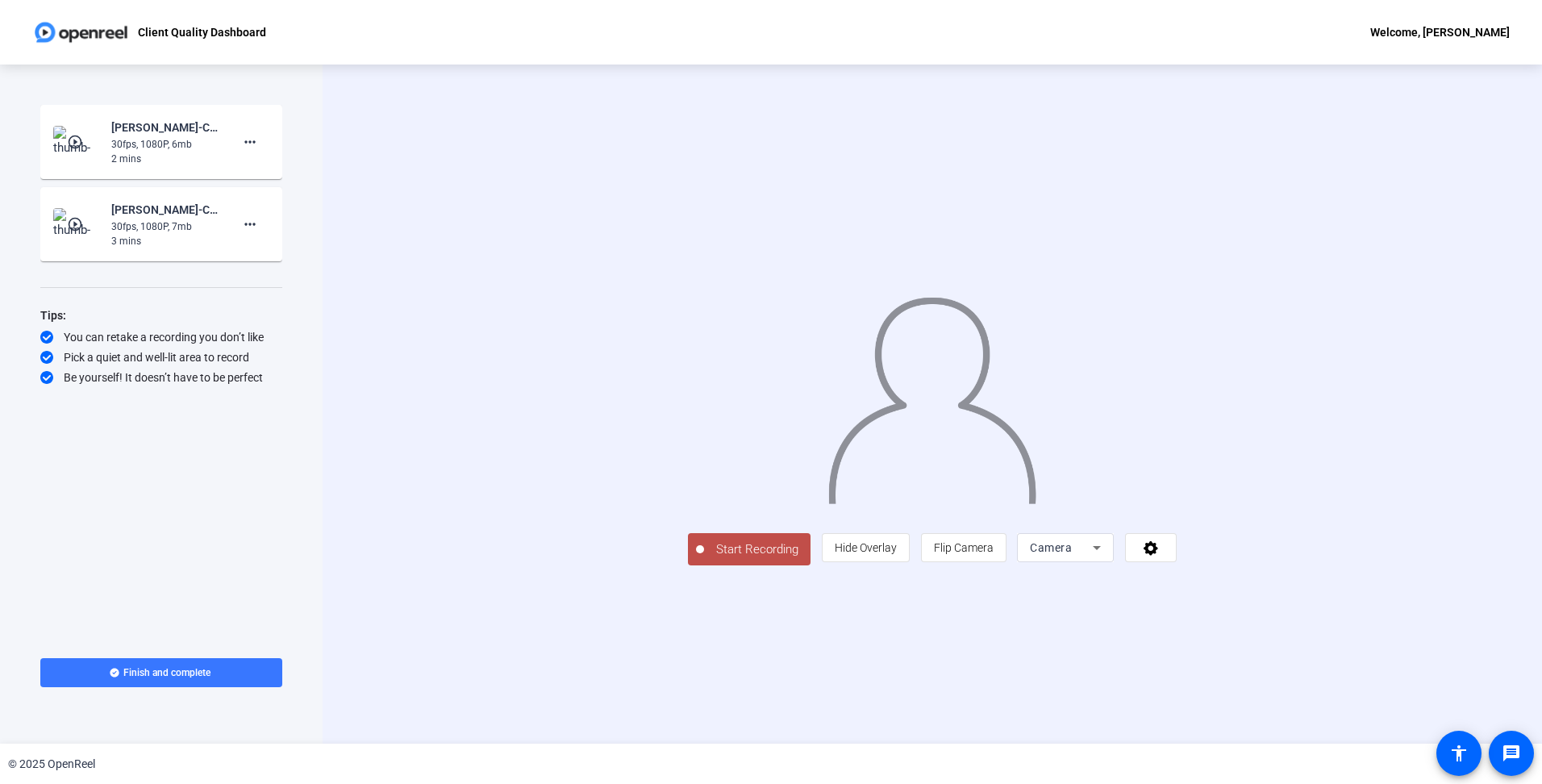
click at [74, 137] on mat-icon "play_circle_outline" at bounding box center [77, 142] width 20 height 16
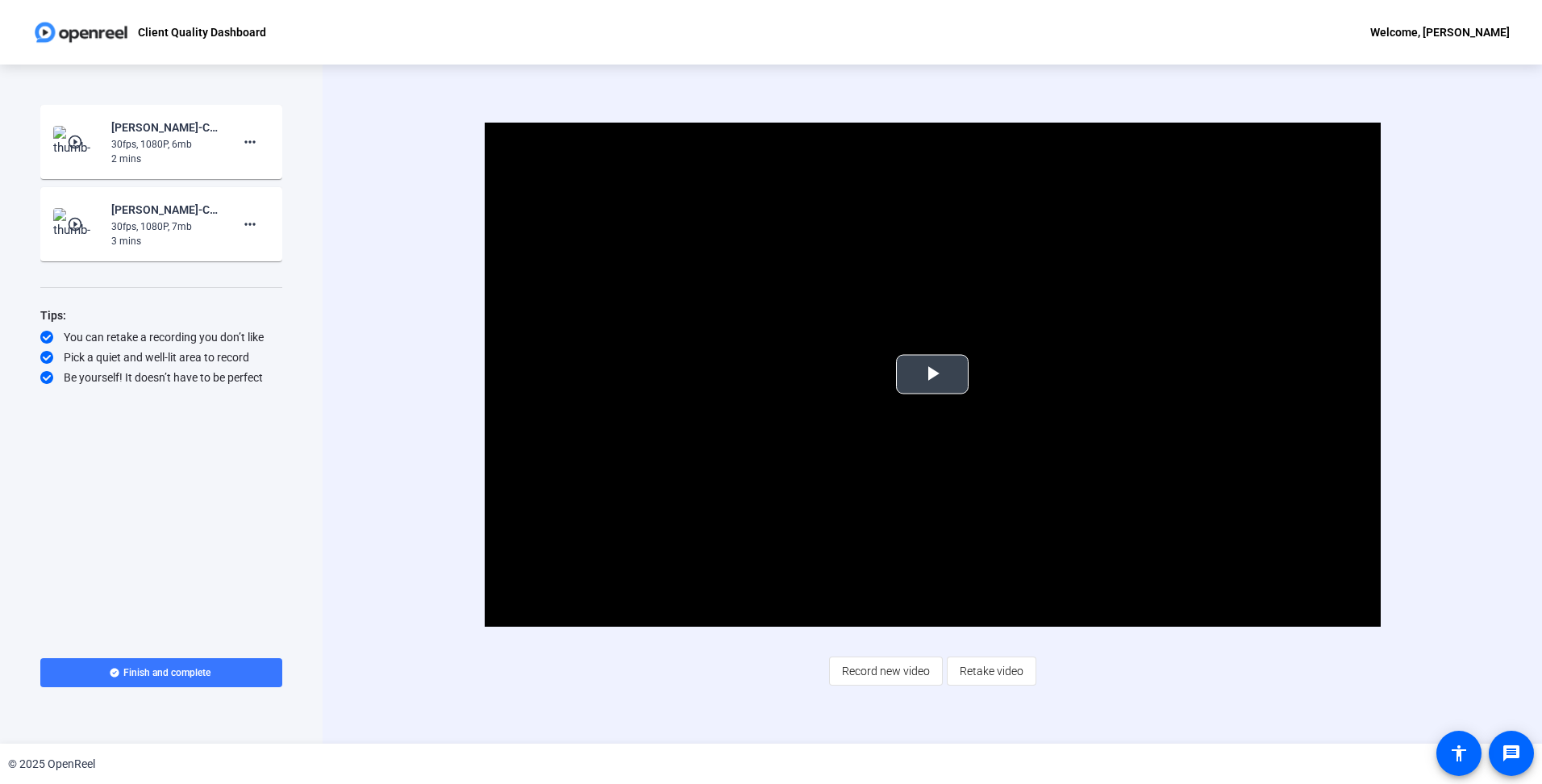
click at [932, 374] on span "Video Player" at bounding box center [932, 374] width 0 height 0
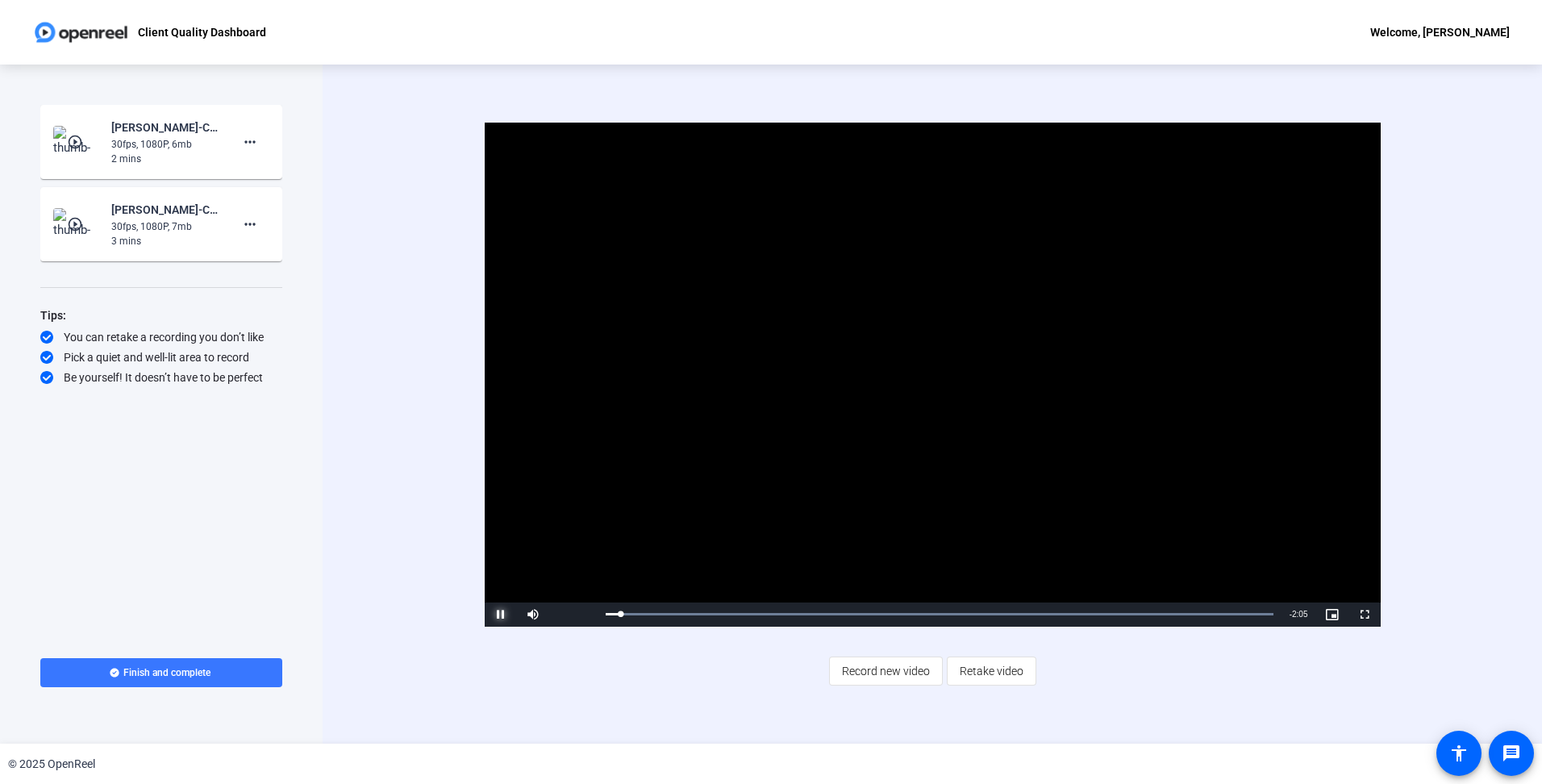
click at [501, 615] on span "Video Player" at bounding box center [501, 615] width 33 height 0
click at [496, 615] on span "Video Player" at bounding box center [501, 615] width 33 height 0
click at [497, 615] on span "Video Player" at bounding box center [501, 615] width 33 height 0
click at [880, 682] on span "Record new video" at bounding box center [885, 670] width 88 height 31
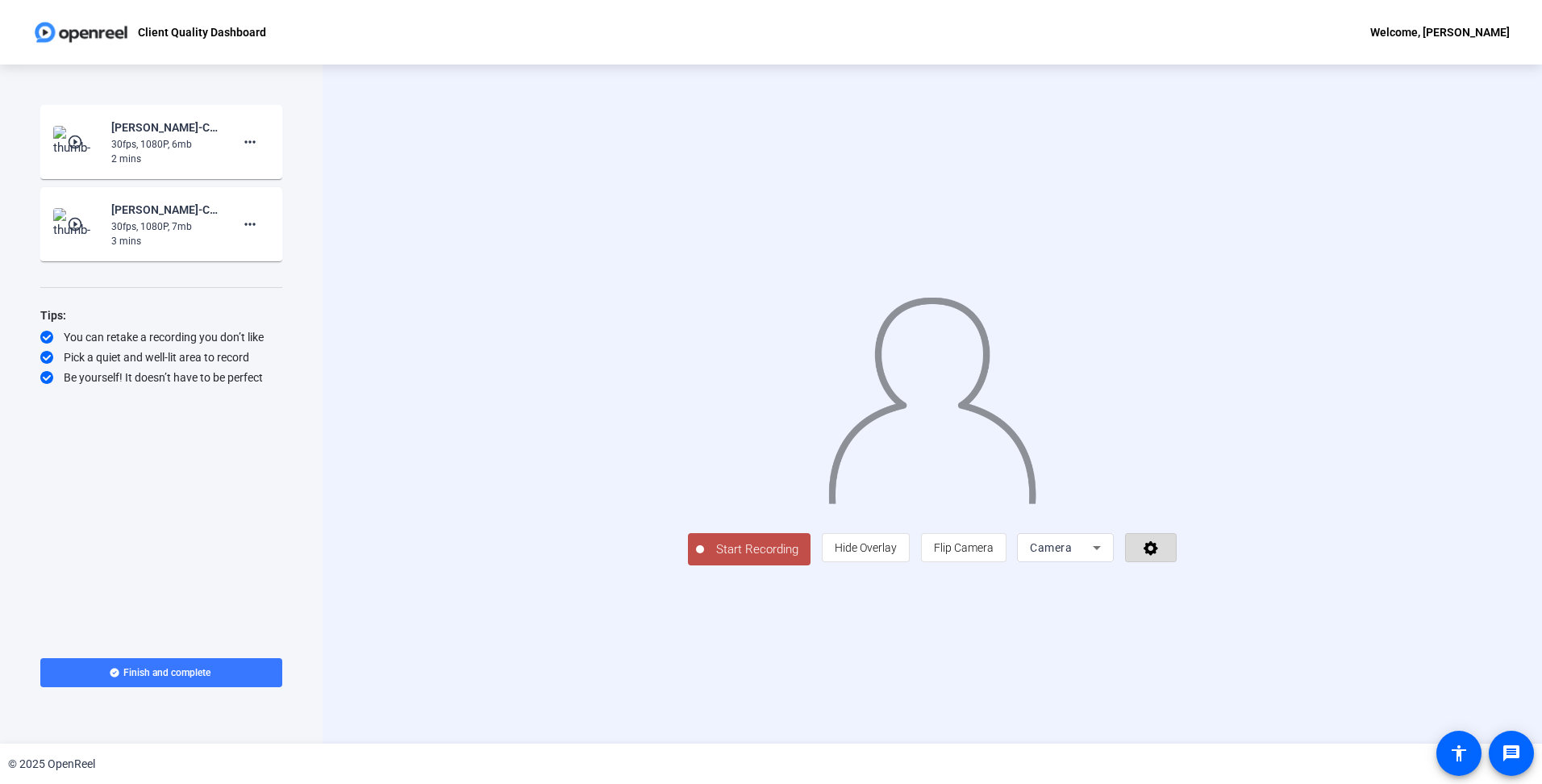
click at [1175, 566] on span at bounding box center [1151, 547] width 50 height 38
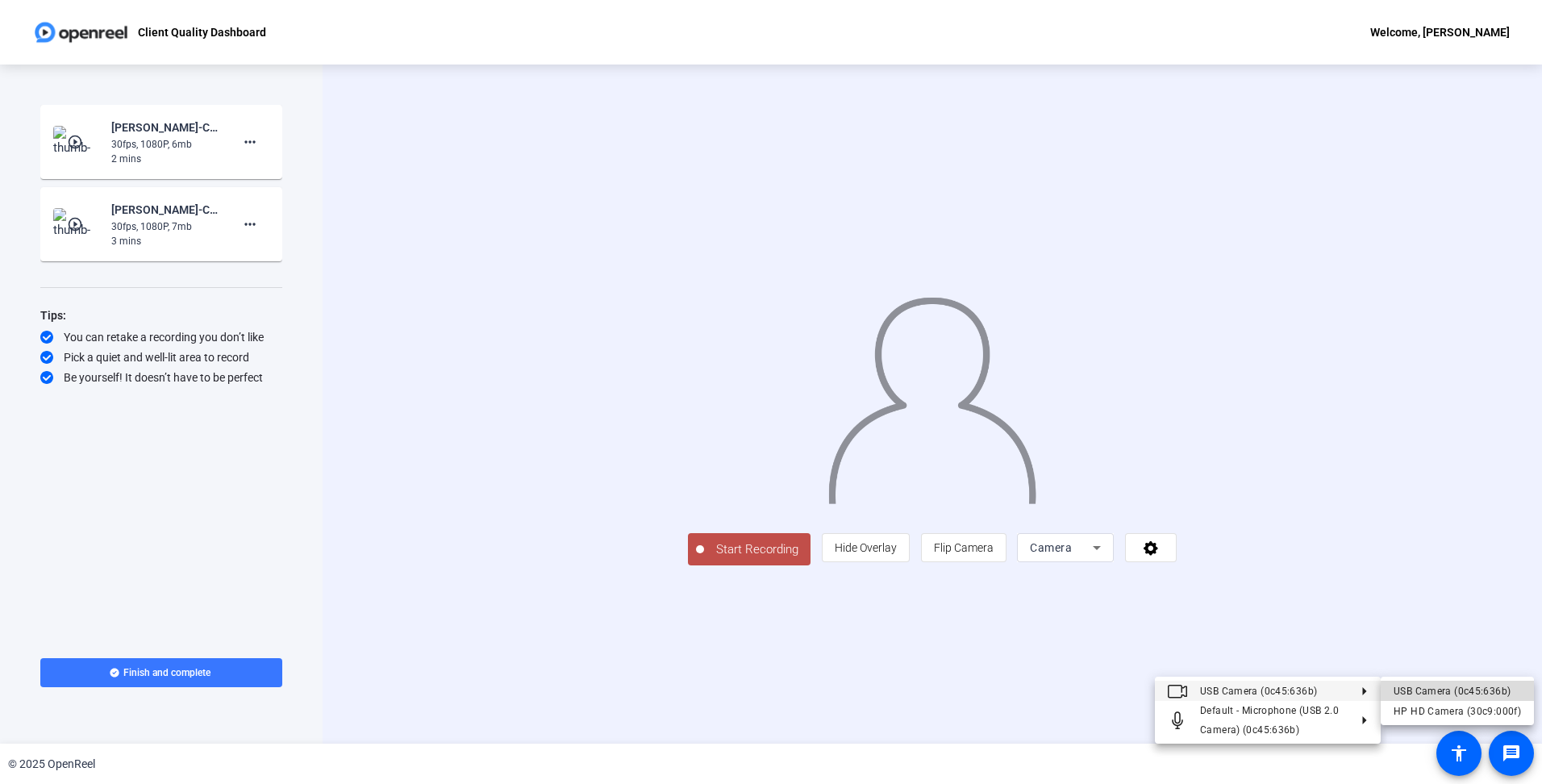
click at [1459, 692] on div "USB Camera (0c45:636b)" at bounding box center [1456, 690] width 127 height 20
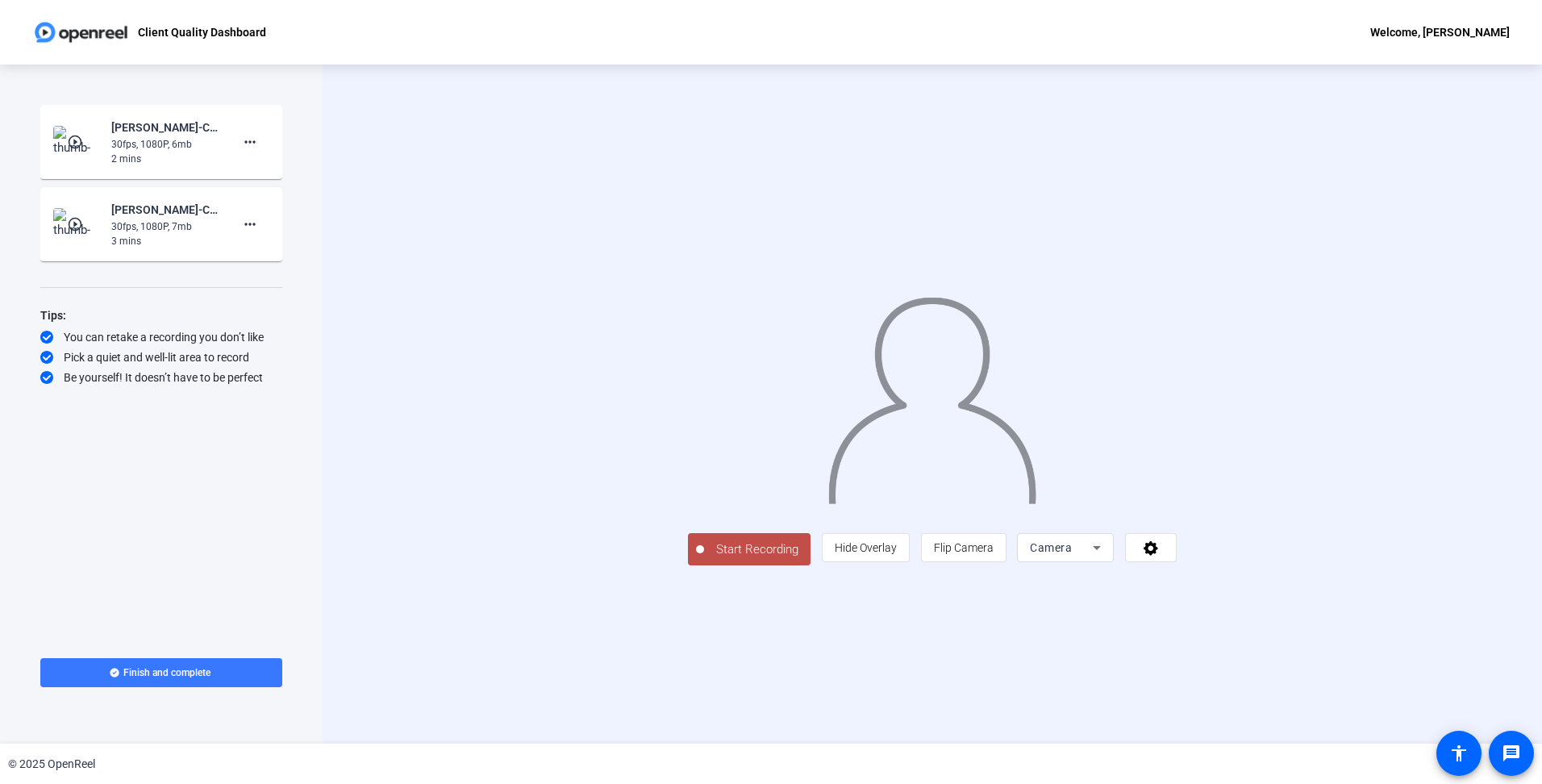
click at [1093, 557] on div "Camera" at bounding box center [1061, 548] width 63 height 20
click at [1266, 571] on mat-option "Screen" at bounding box center [1269, 579] width 97 height 33
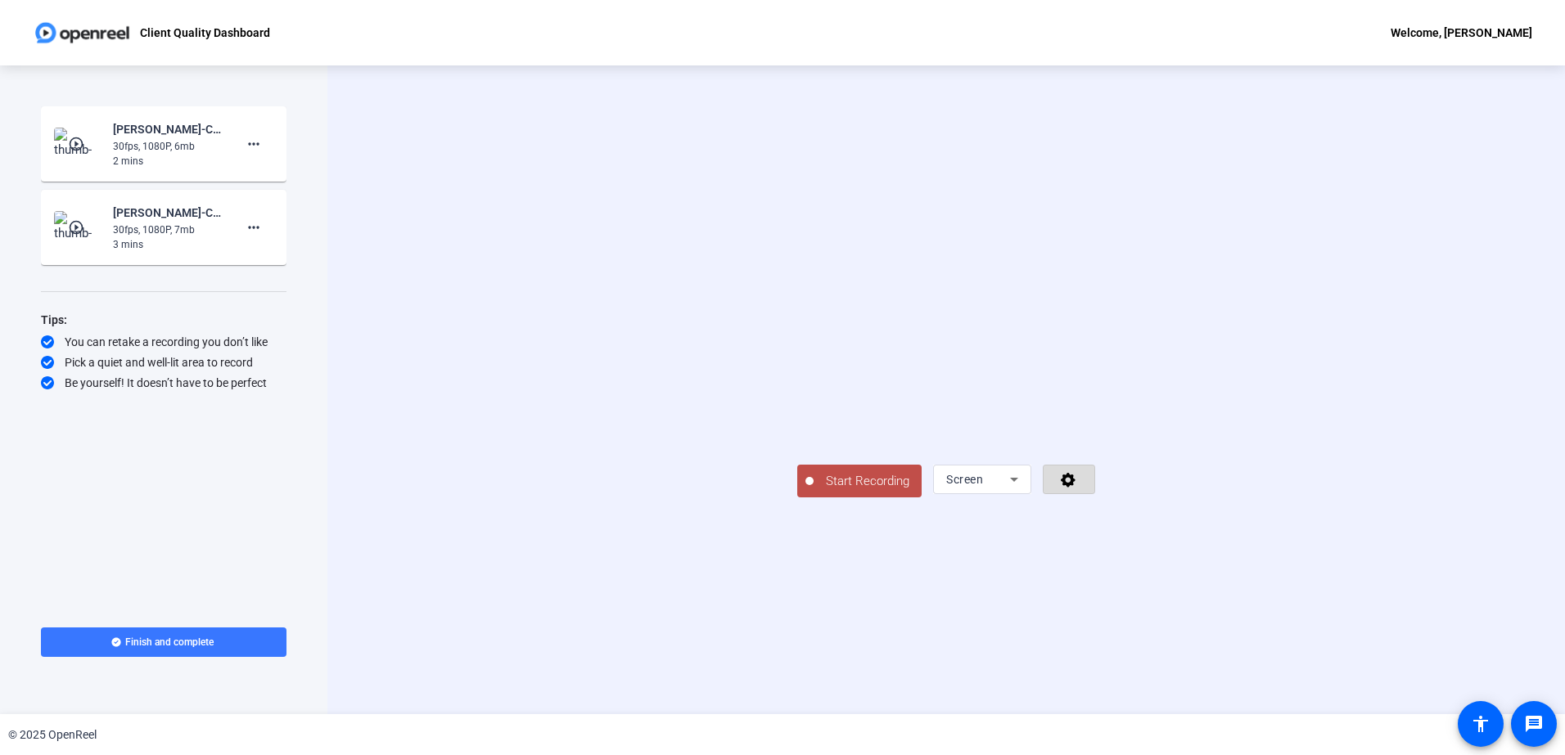
click at [1075, 488] on icon at bounding box center [1068, 480] width 15 height 15
click at [1516, 634] on div at bounding box center [782, 377] width 1565 height 755
click at [814, 491] on span "Start Recording" at bounding box center [868, 481] width 108 height 19
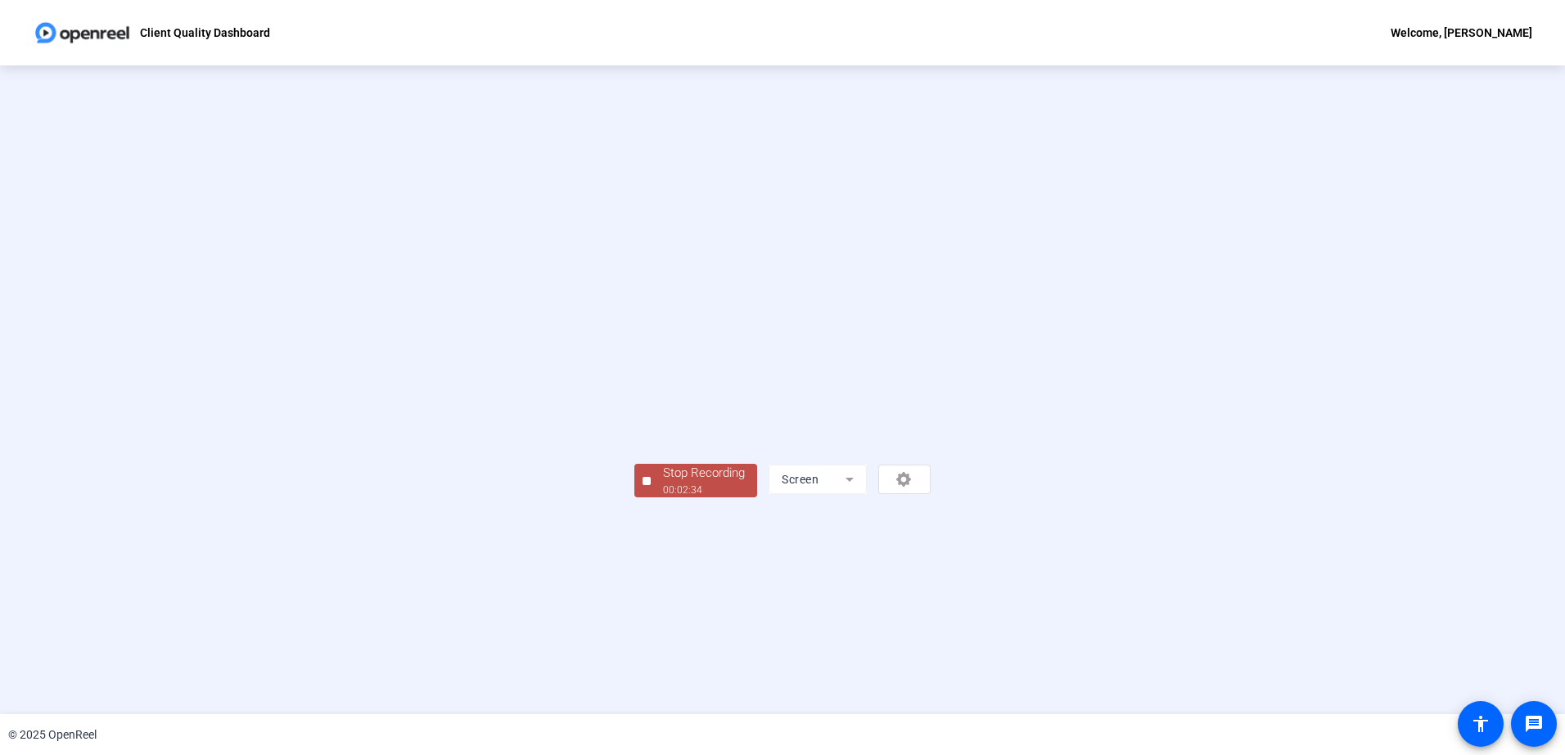
click at [663, 483] on div "Stop Recording" at bounding box center [704, 473] width 82 height 19
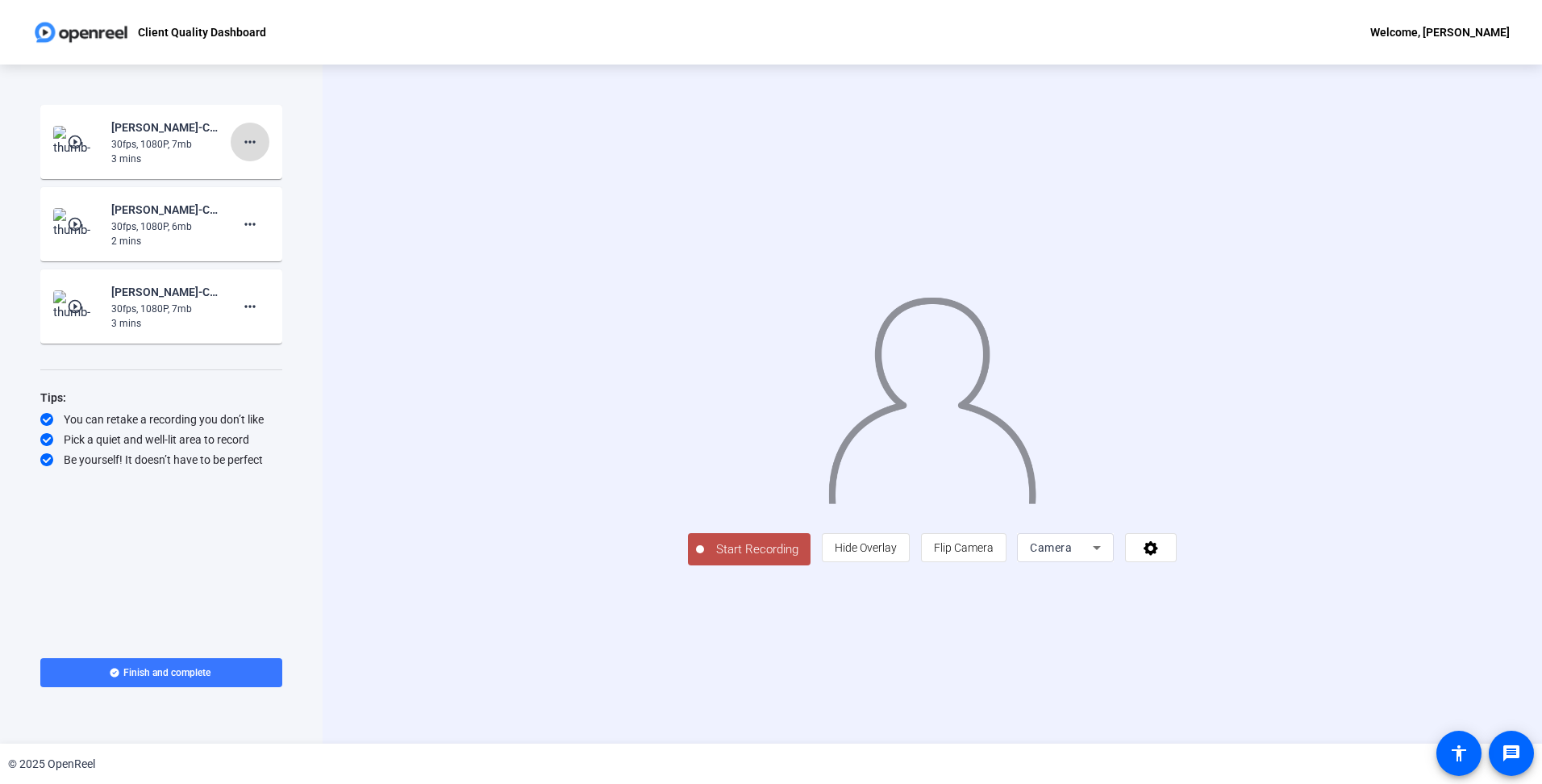
click at [247, 144] on mat-icon "more_horiz" at bounding box center [250, 142] width 20 height 20
click at [184, 145] on div at bounding box center [771, 392] width 1542 height 784
click at [73, 140] on mat-icon "play_circle_outline" at bounding box center [77, 142] width 20 height 16
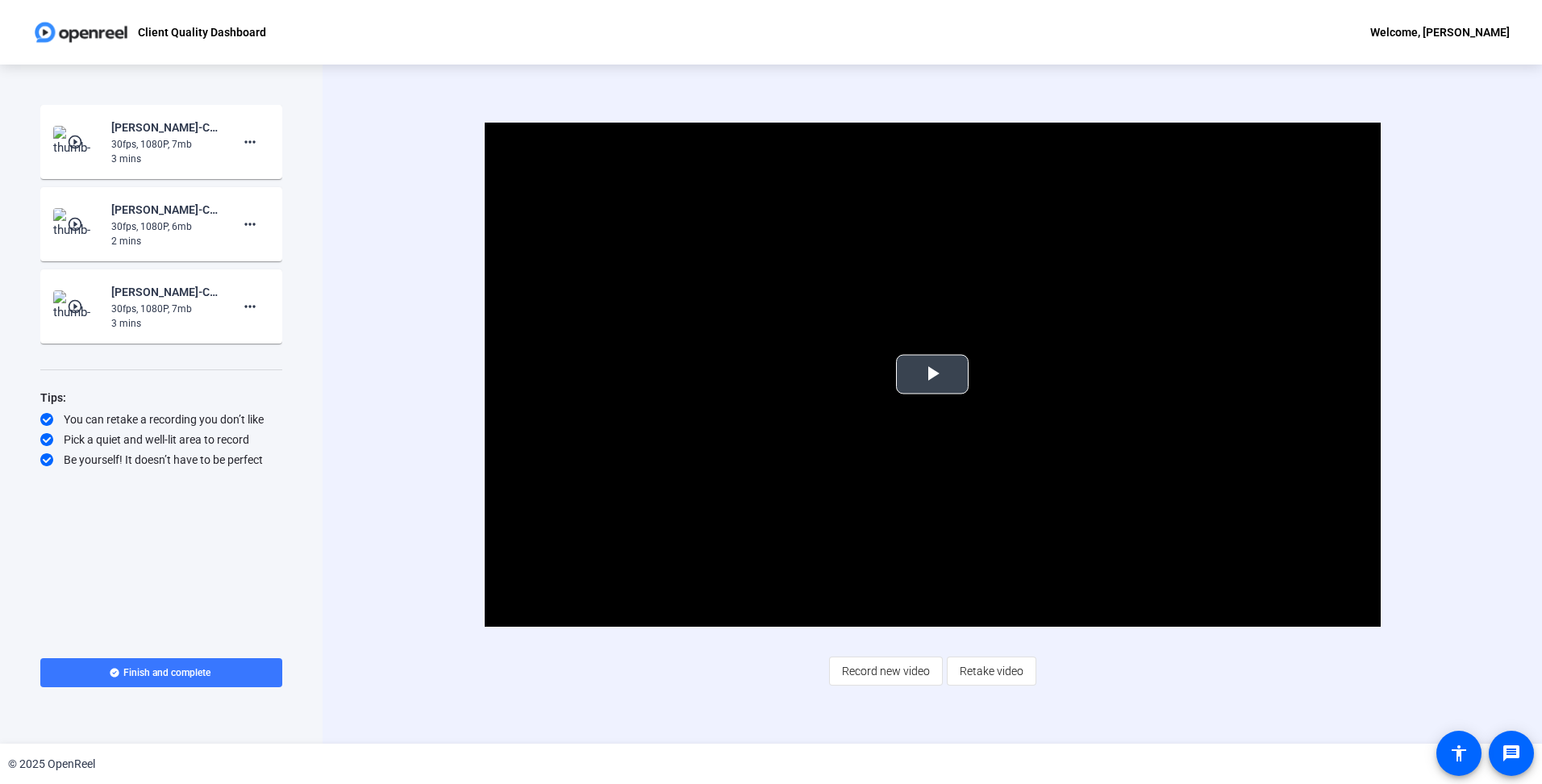
click at [932, 374] on span "Video Player" at bounding box center [932, 374] width 0 height 0
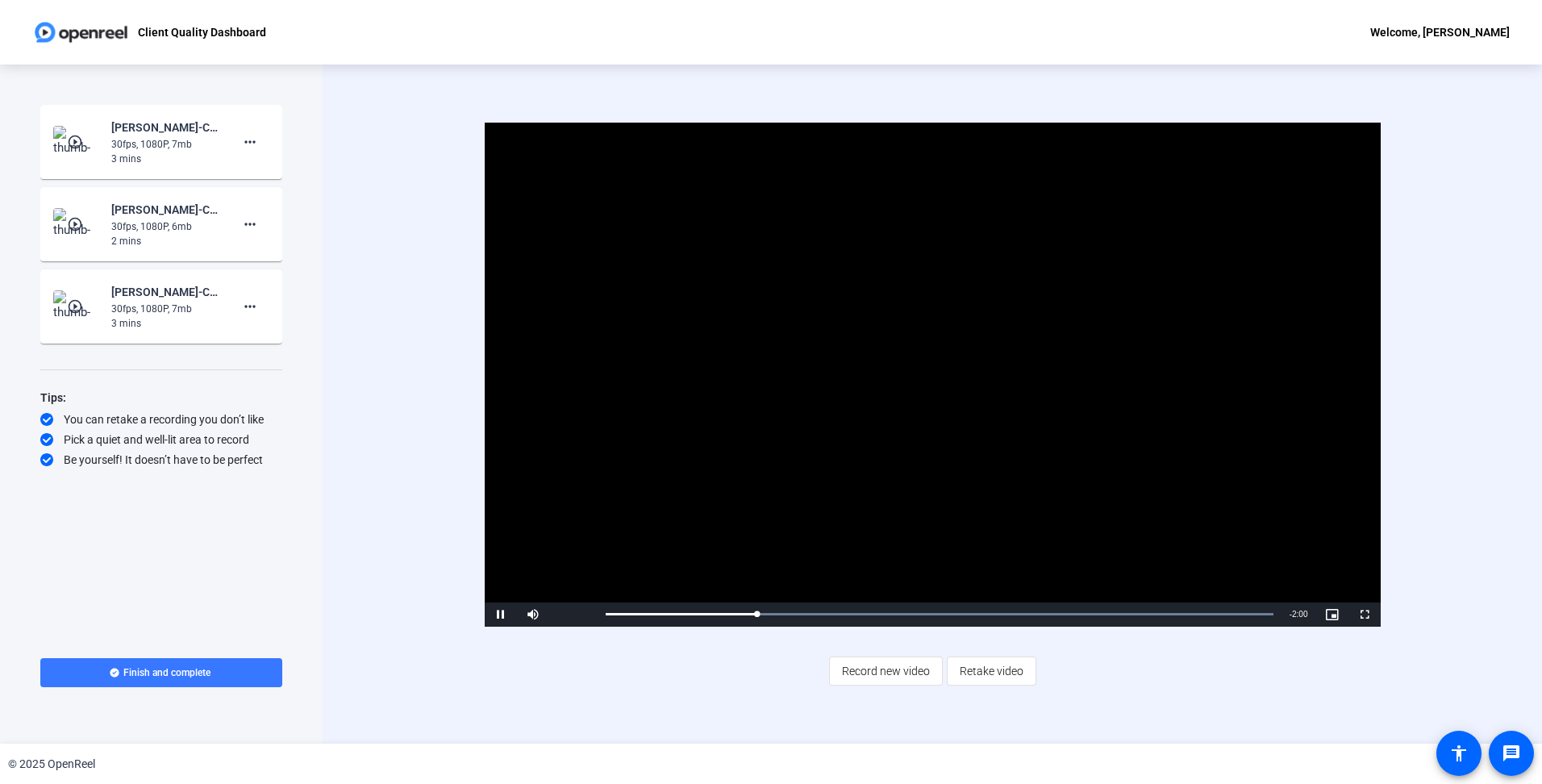
click at [1316, 684] on div "Video Player is loading. Play Video Pause Mute Current Time 0:35 / Duration 2:3…" at bounding box center [932, 403] width 1037 height 562
click at [572, 612] on div "61%" at bounding box center [569, 614] width 40 height 25
drag, startPoint x: 584, startPoint y: 611, endPoint x: 568, endPoint y: 611, distance: 16.0
click at [568, 613] on div "Volume Level" at bounding box center [563, 614] width 22 height 2
click at [700, 696] on div "Video Player is loading. Play Video Pause Mute 100% Current Time 0:41 / Duratio…" at bounding box center [932, 403] width 1220 height 679
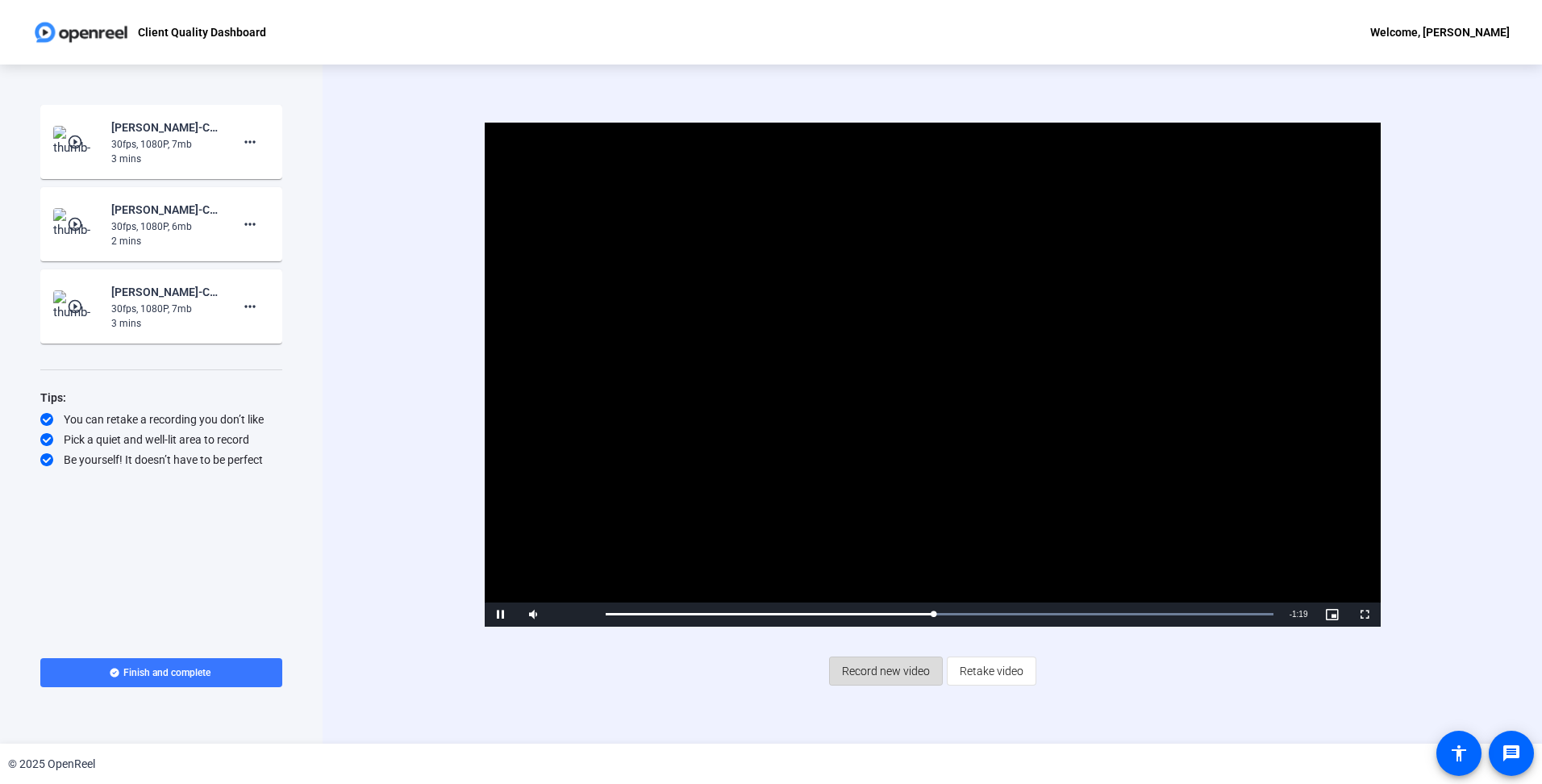
click at [913, 664] on span "Record new video" at bounding box center [885, 670] width 88 height 31
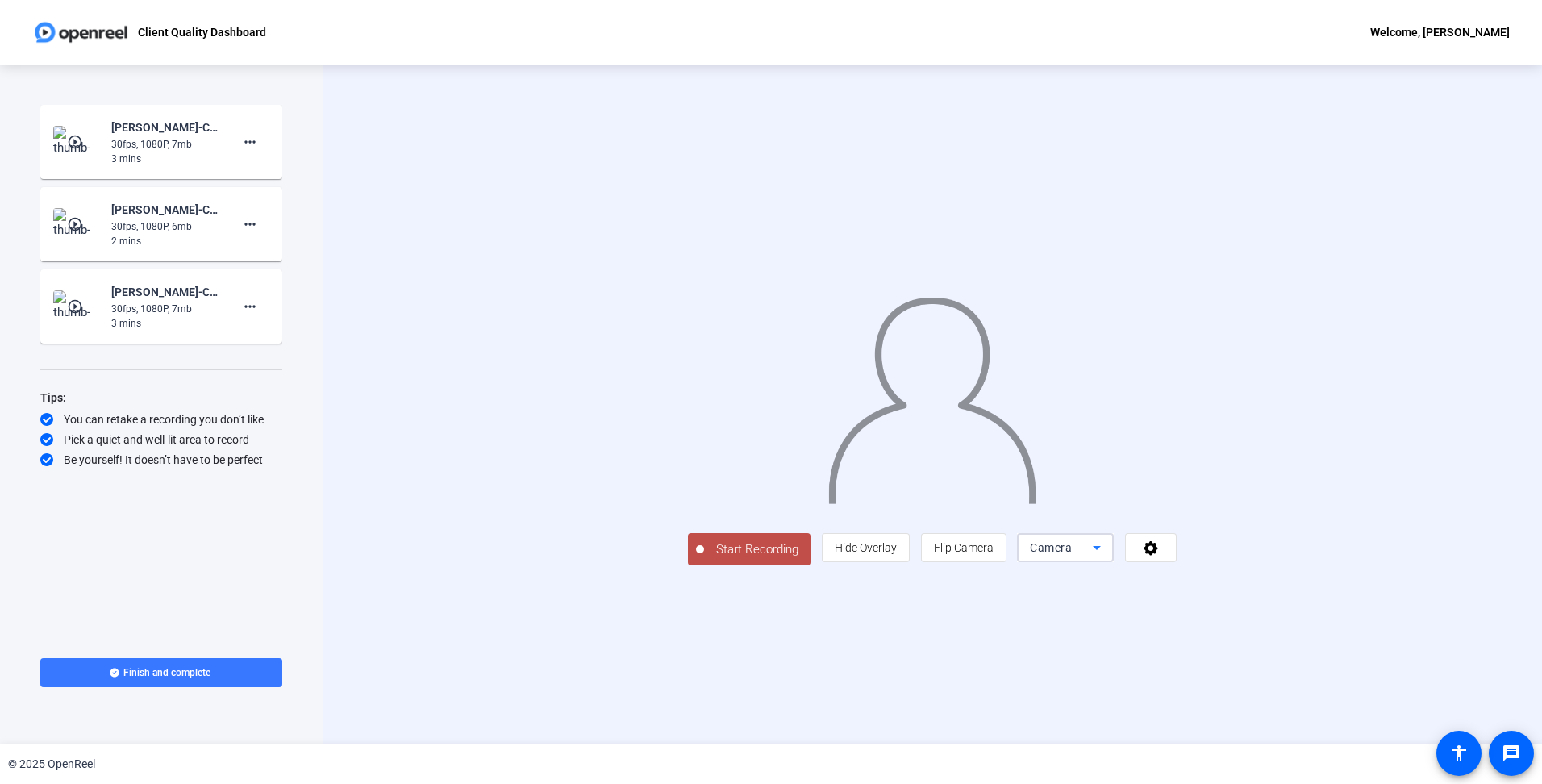
click at [1072, 554] on span "Camera" at bounding box center [1050, 547] width 42 height 13
click at [1262, 579] on mat-option "Screen" at bounding box center [1269, 579] width 97 height 33
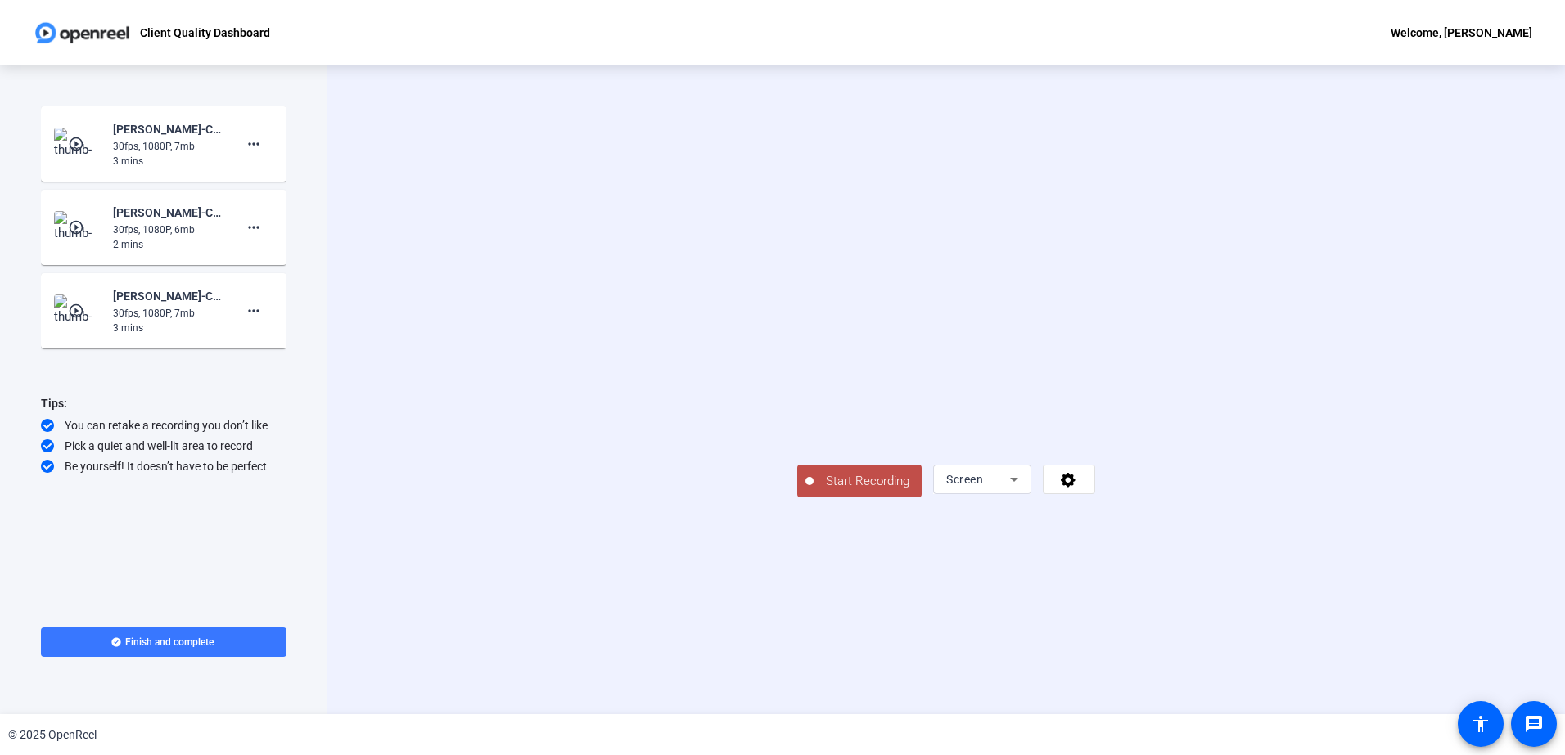
click at [797, 498] on button "Start Recording" at bounding box center [859, 481] width 124 height 33
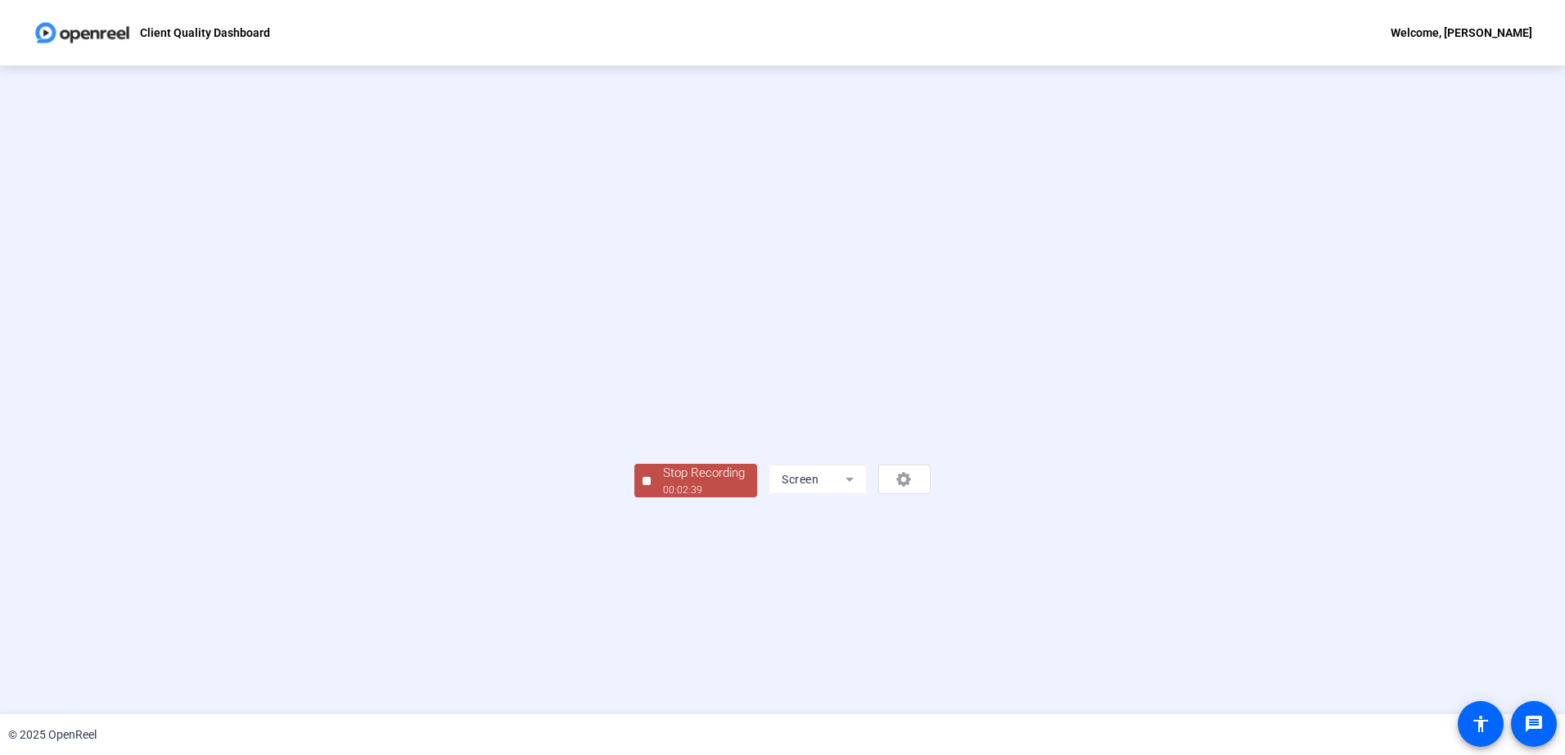
click at [663, 498] on div "00:02:39" at bounding box center [704, 490] width 82 height 15
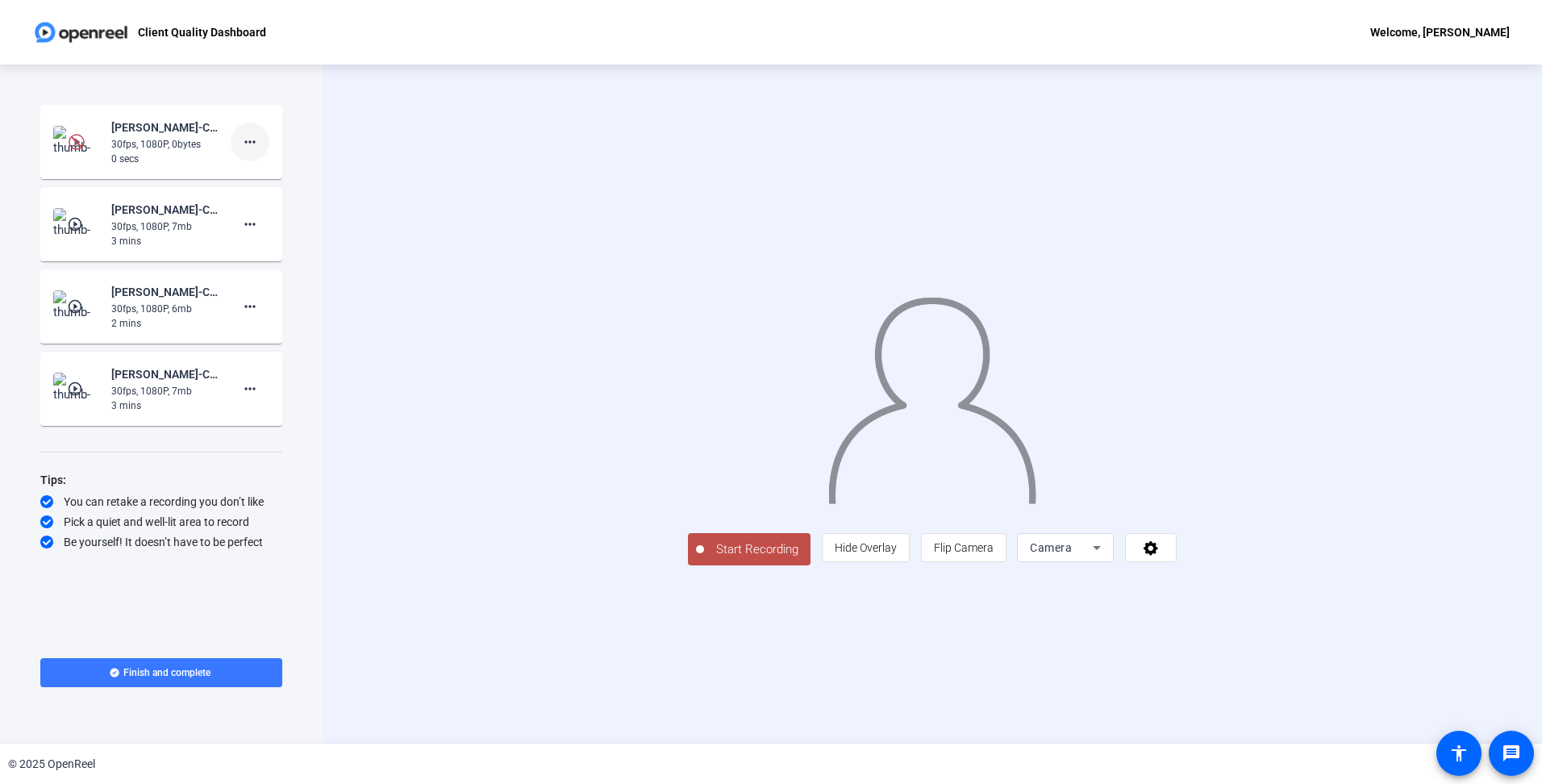
click at [251, 135] on mat-icon "more_horiz" at bounding box center [250, 142] width 20 height 20
click at [259, 170] on span "Delete clip" at bounding box center [275, 176] width 64 height 20
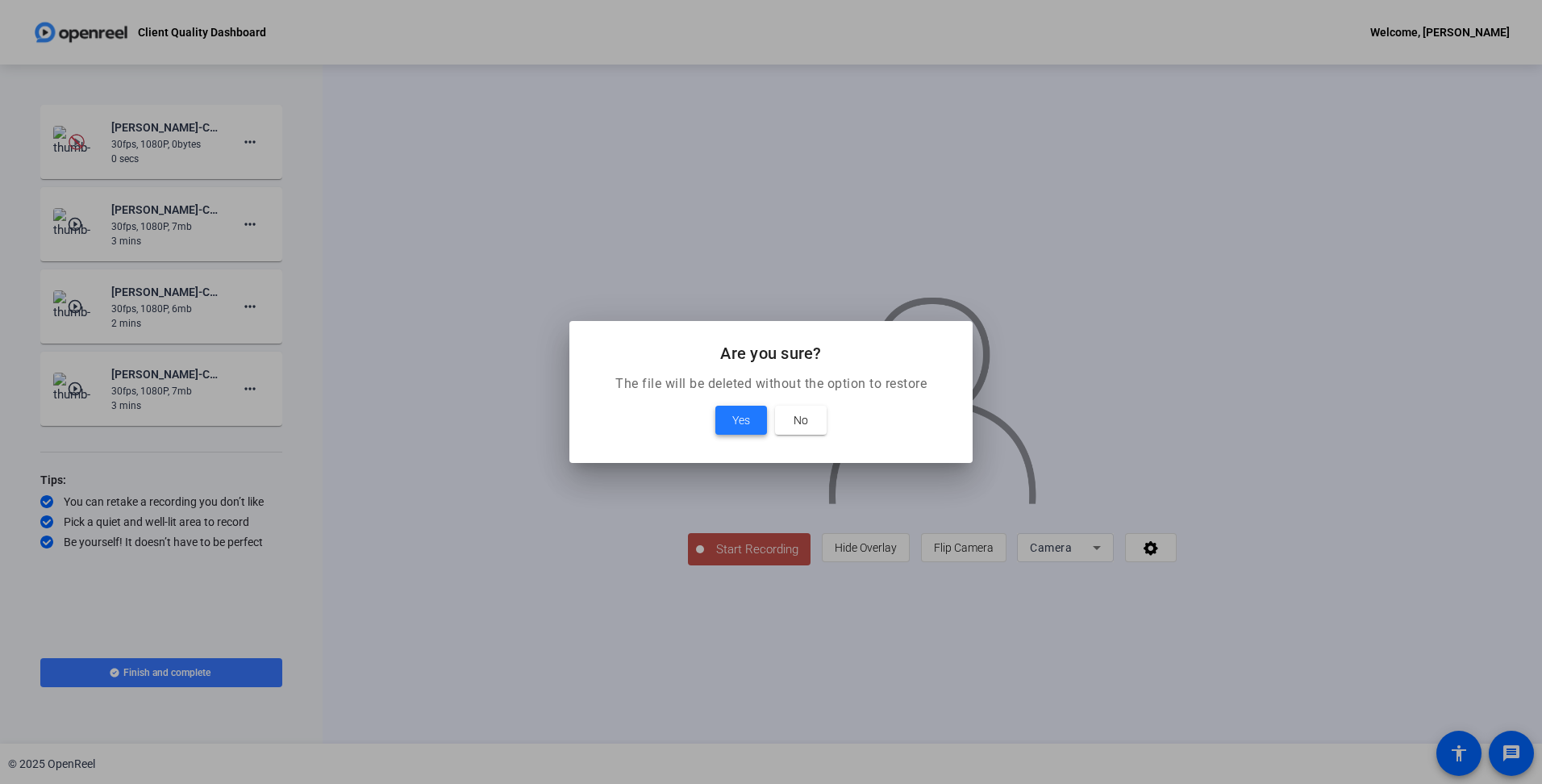
click at [754, 434] on span at bounding box center [741, 420] width 51 height 38
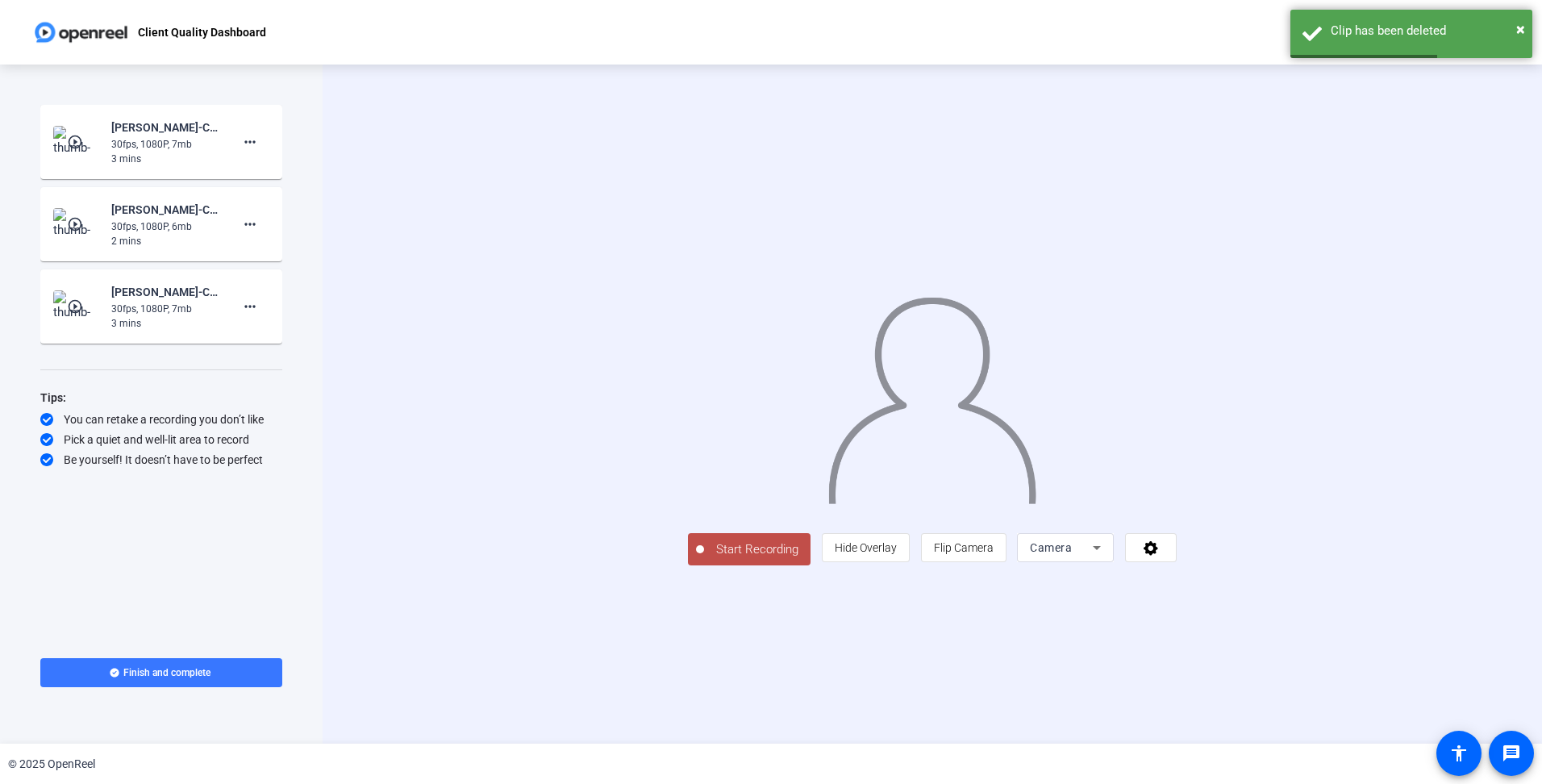
click at [1093, 557] on div "Camera" at bounding box center [1061, 548] width 63 height 20
click at [1268, 583] on mat-option "Screen" at bounding box center [1269, 579] width 97 height 33
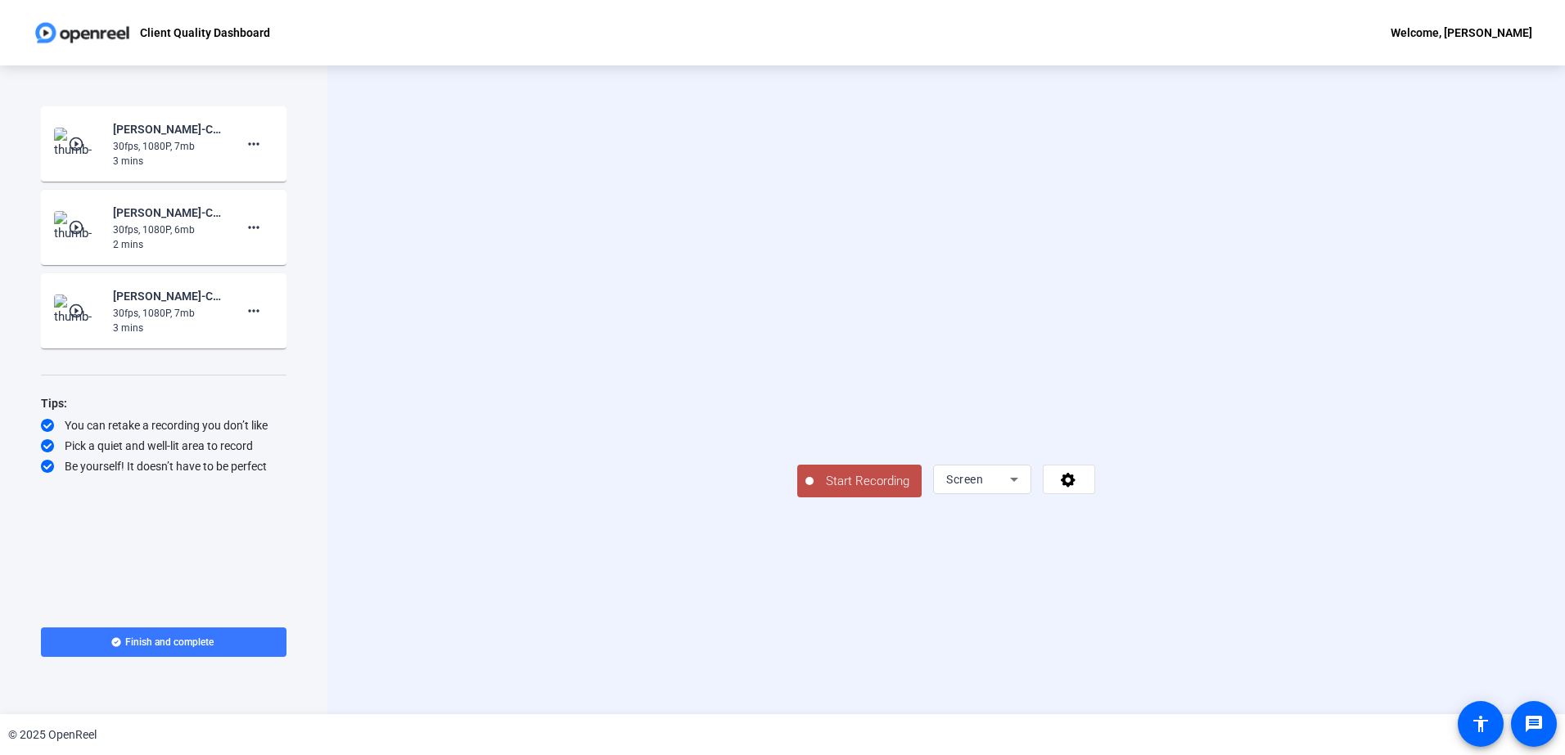
click at [814, 491] on span "Start Recording" at bounding box center [868, 481] width 108 height 19
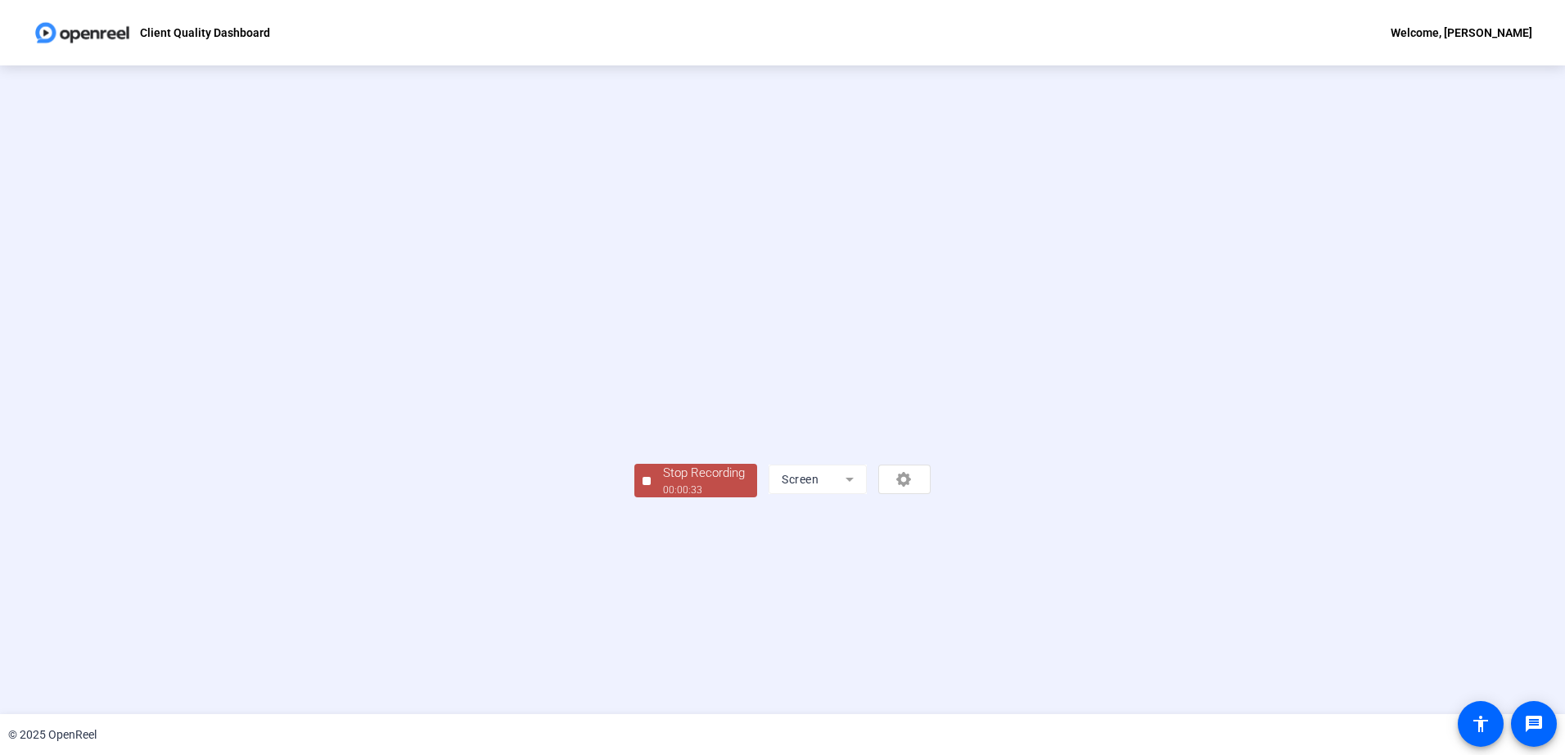
click at [663, 483] on div "Stop Recording" at bounding box center [704, 473] width 82 height 19
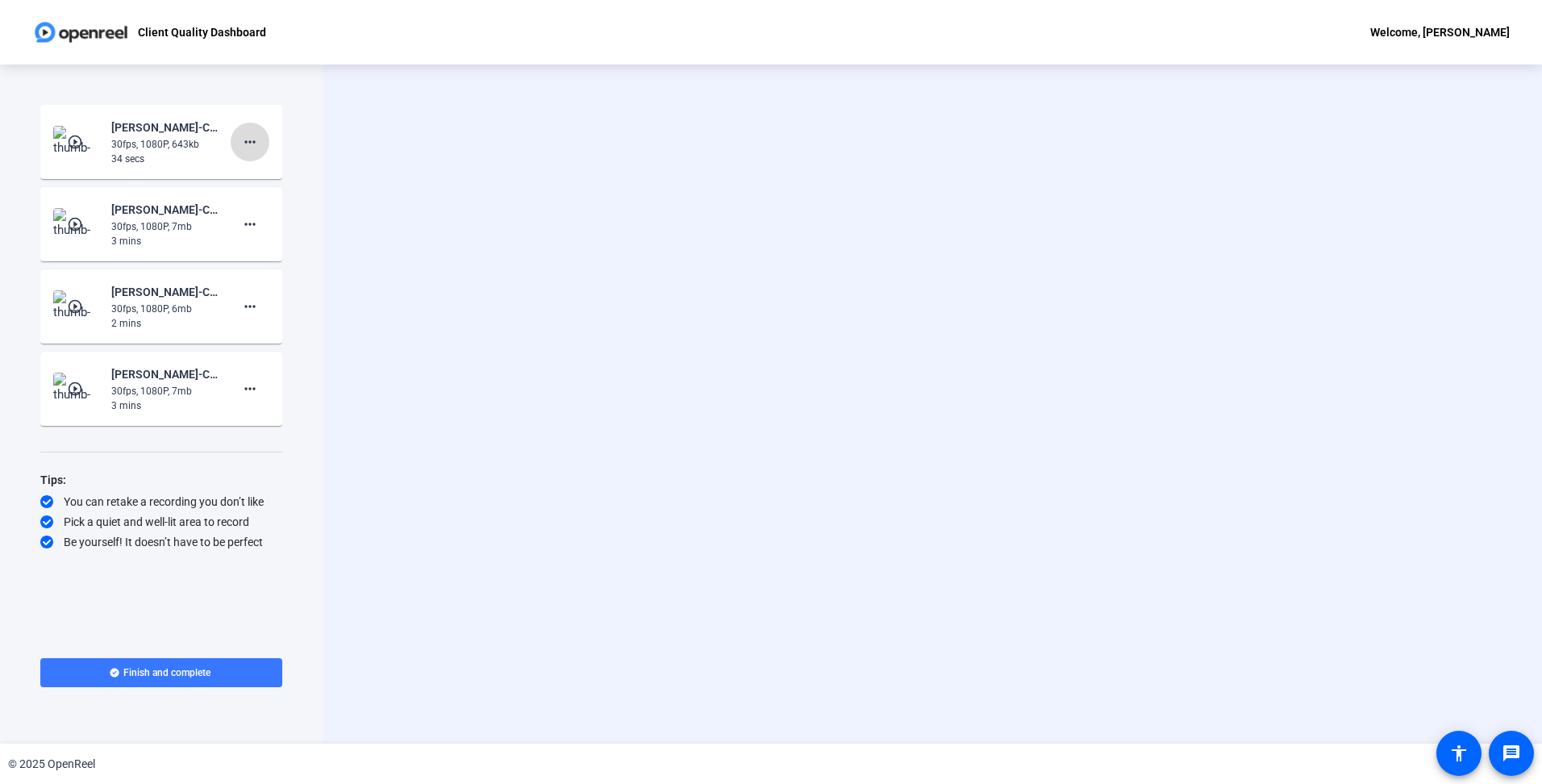
click at [255, 147] on mat-icon "more_horiz" at bounding box center [250, 142] width 20 height 20
click at [263, 182] on span "Delete clip" at bounding box center [275, 176] width 64 height 20
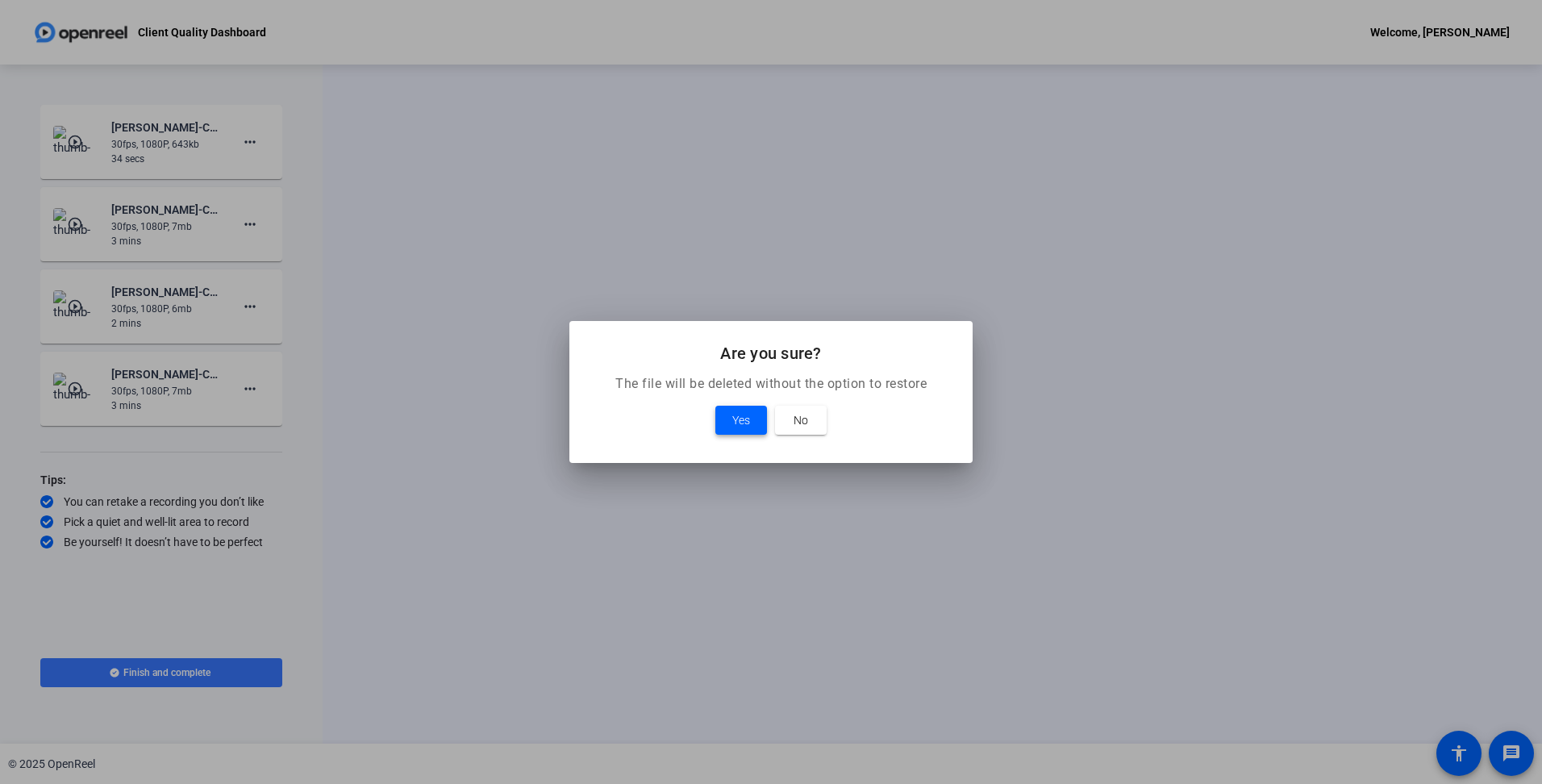
click at [263, 182] on div at bounding box center [771, 392] width 1542 height 784
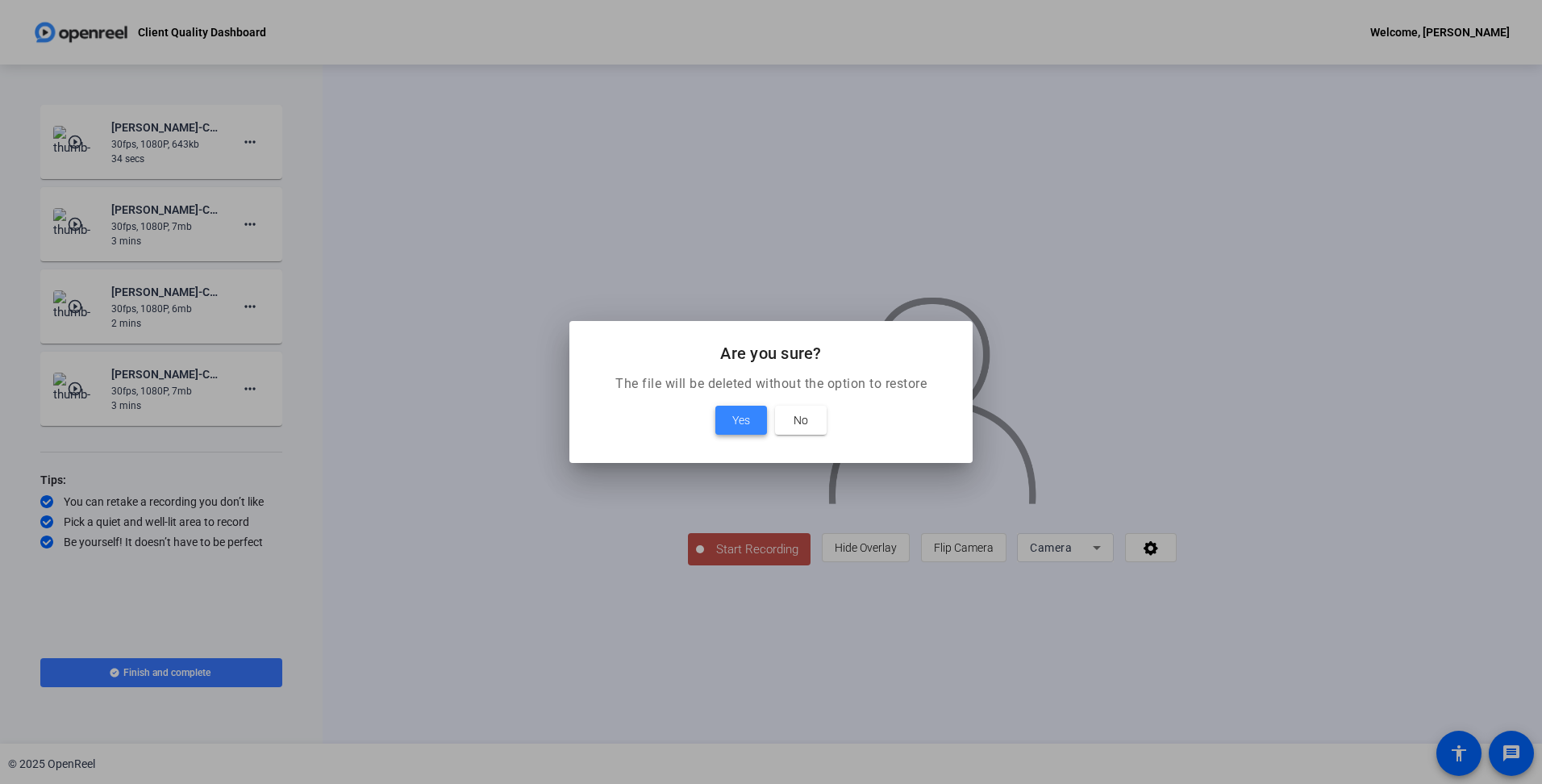
click at [740, 420] on span "Yes" at bounding box center [741, 421] width 18 height 20
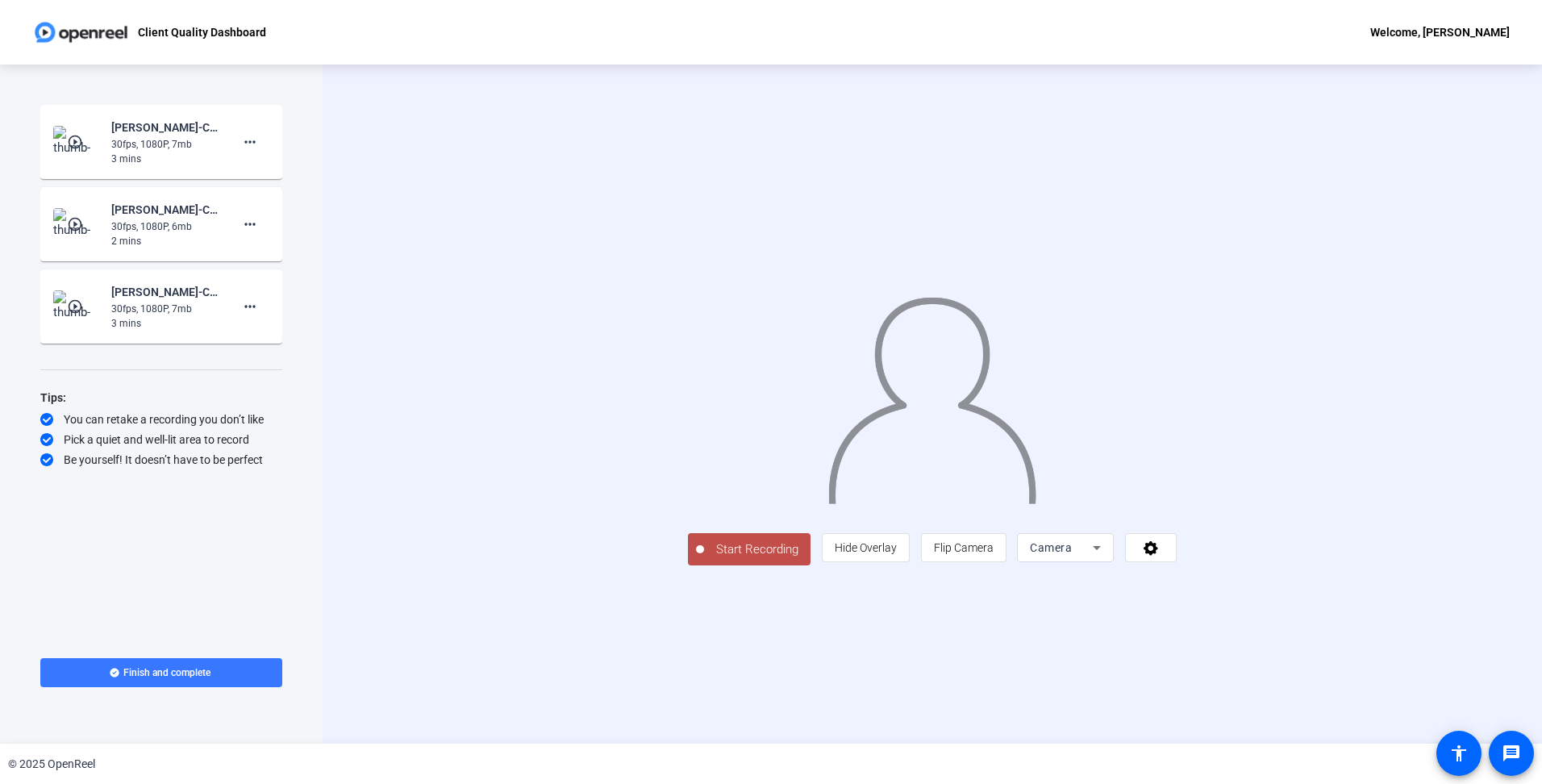
click at [1072, 554] on span "Camera" at bounding box center [1050, 547] width 42 height 13
click at [1257, 573] on span "Screen" at bounding box center [1242, 580] width 31 height 20
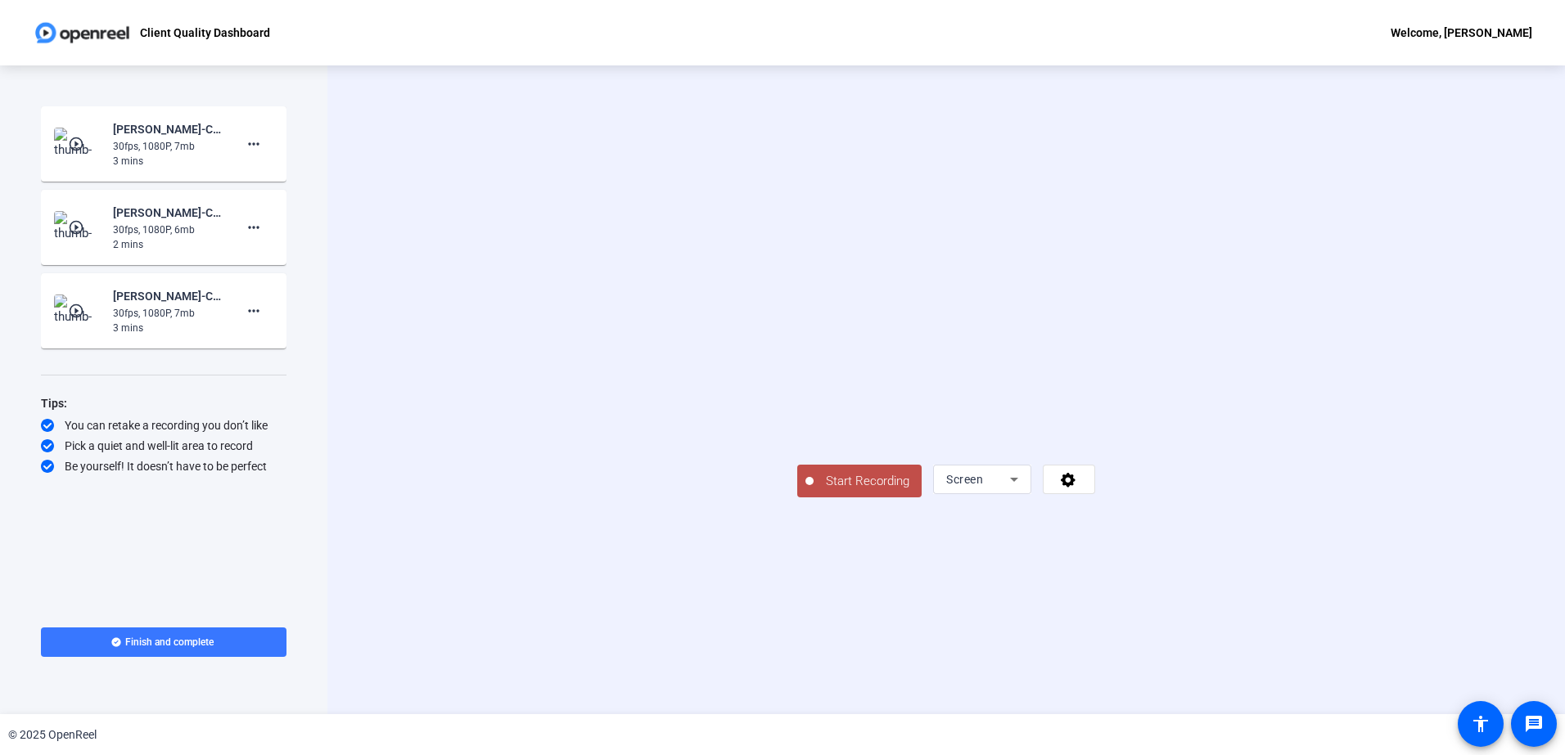
click at [814, 491] on span "Start Recording" at bounding box center [868, 481] width 108 height 19
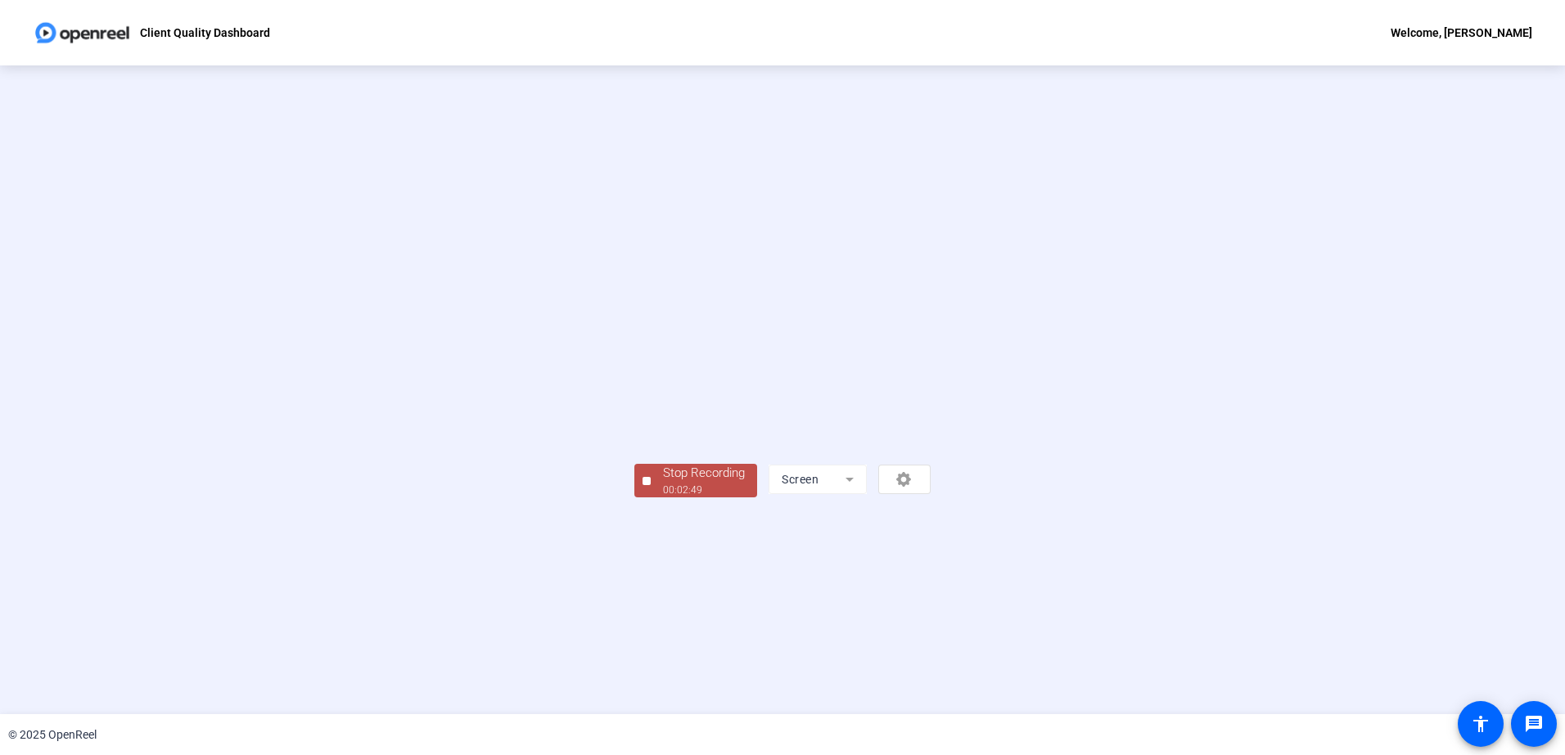
click at [663, 483] on div "Stop Recording" at bounding box center [704, 473] width 82 height 19
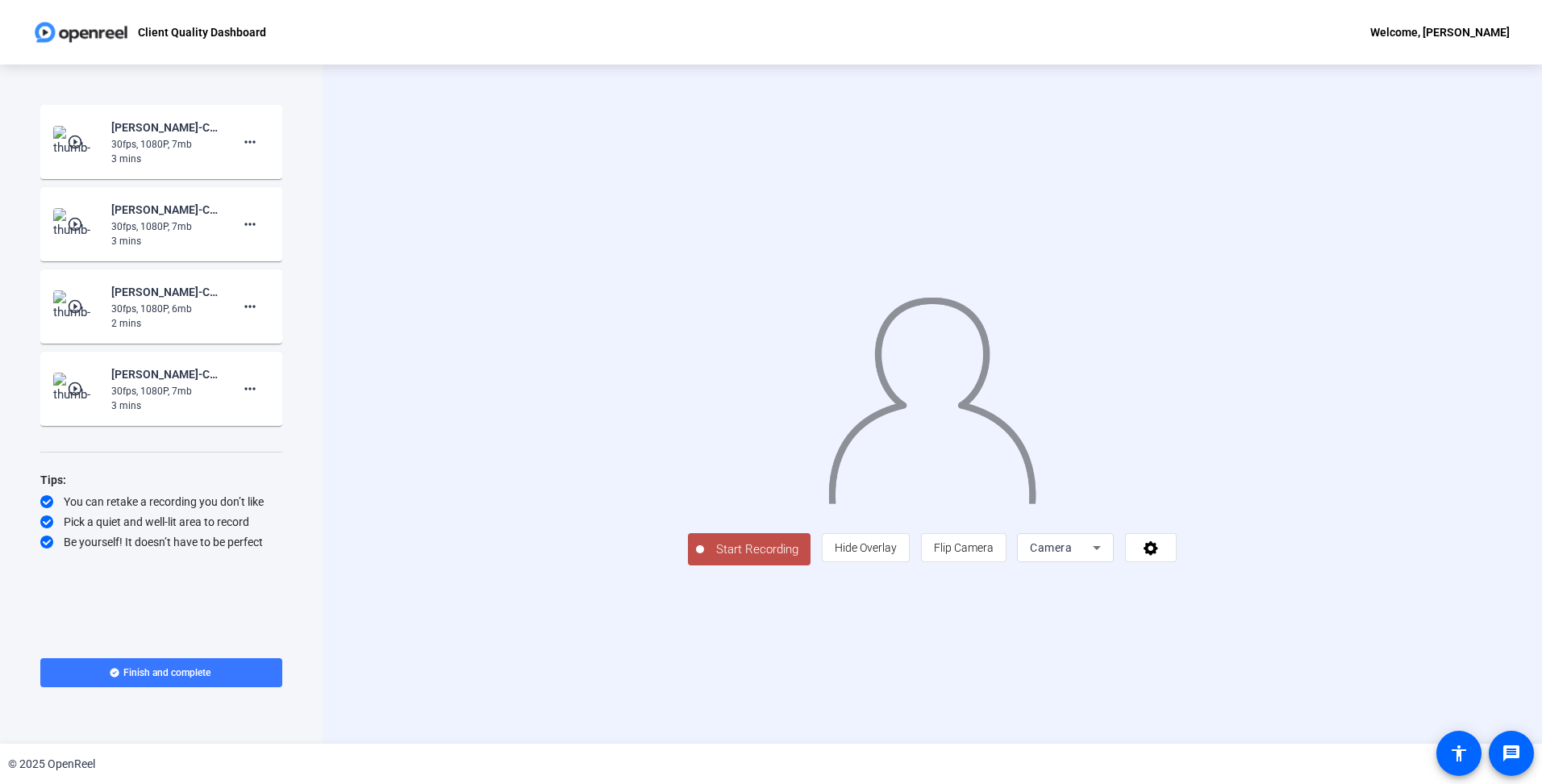
click at [73, 140] on mat-icon "play_circle_outline" at bounding box center [77, 142] width 20 height 16
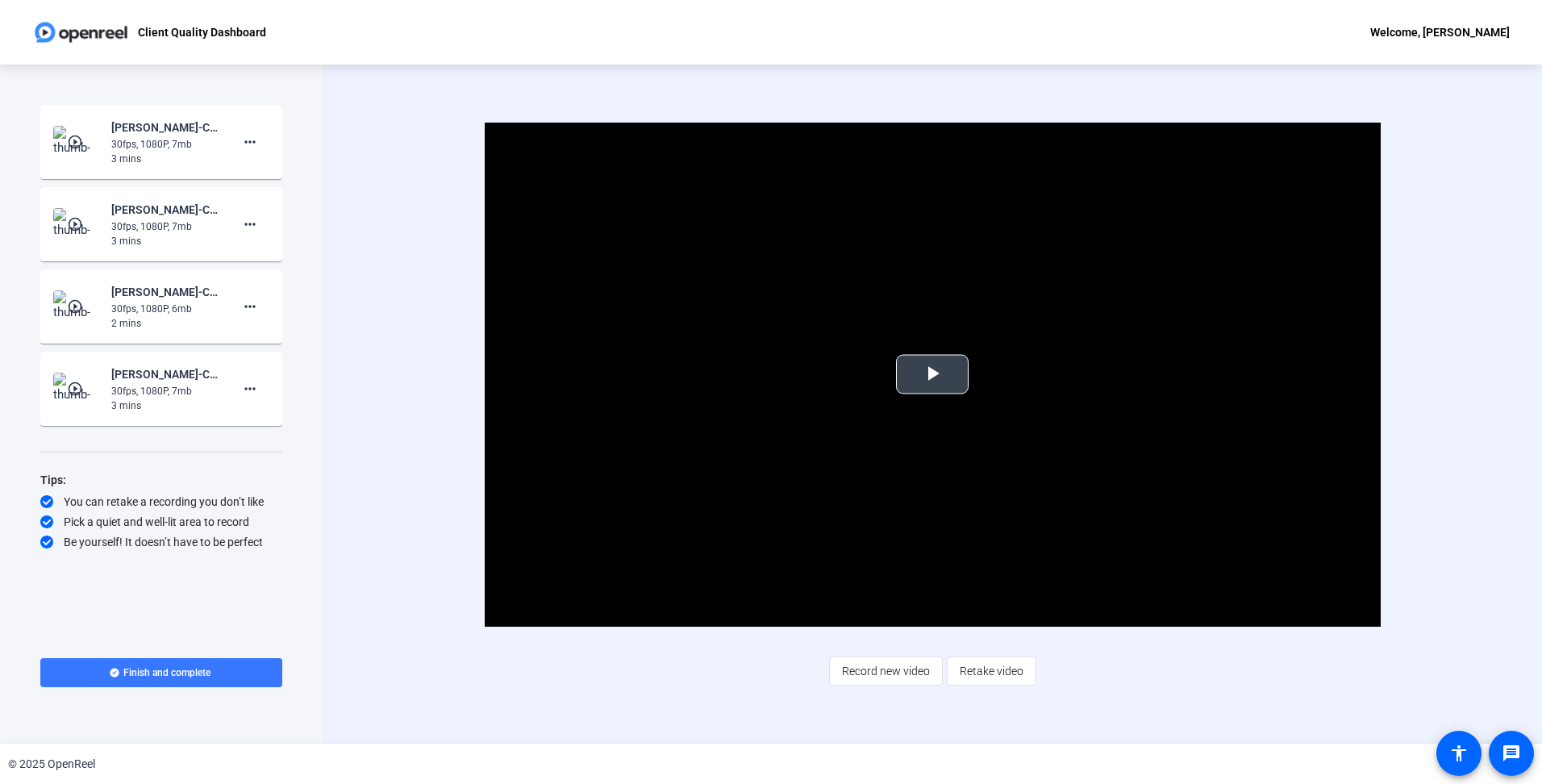
click at [932, 374] on span "Video Player" at bounding box center [932, 374] width 0 height 0
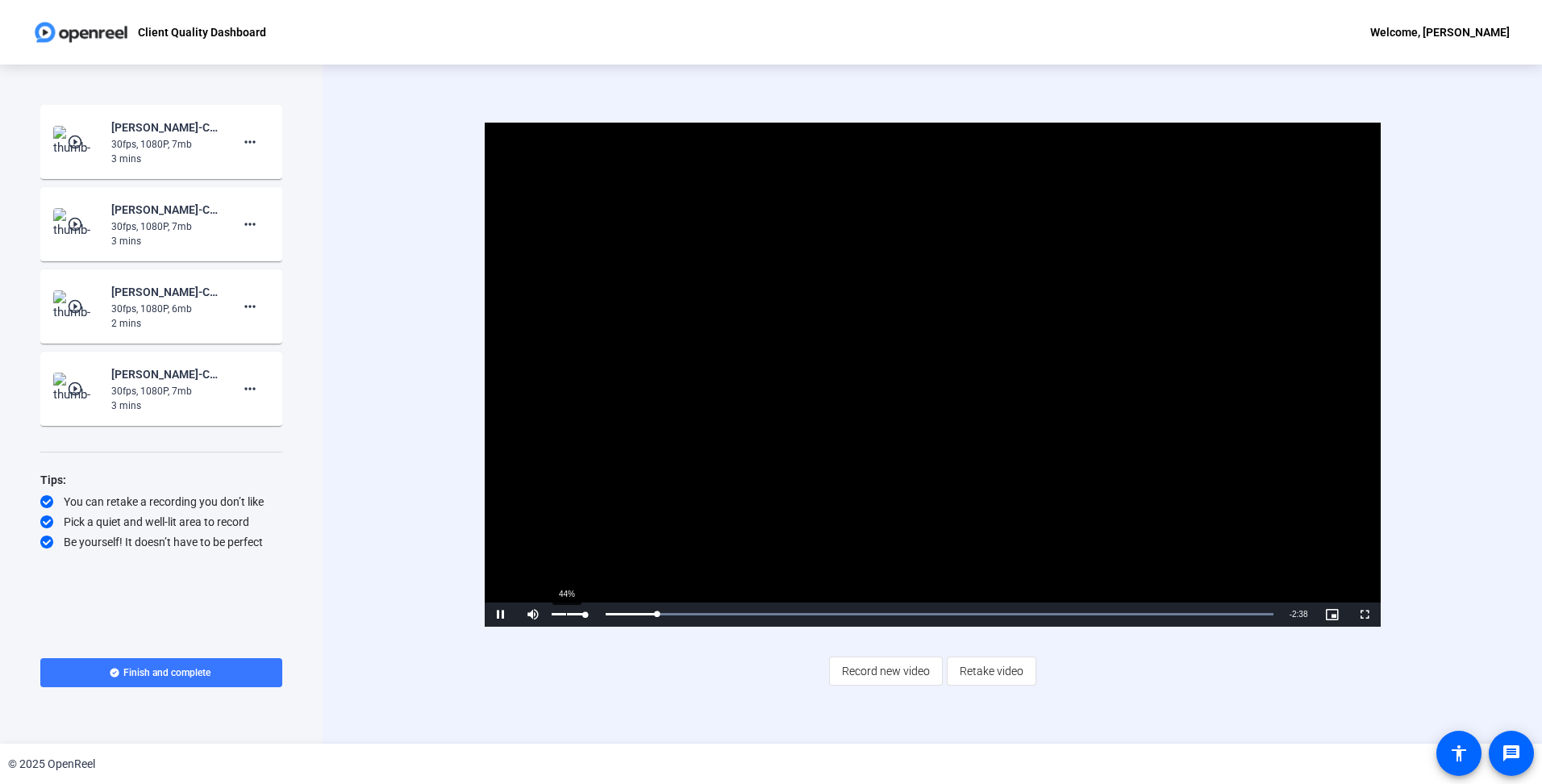
click at [567, 611] on div "44%" at bounding box center [569, 614] width 40 height 25
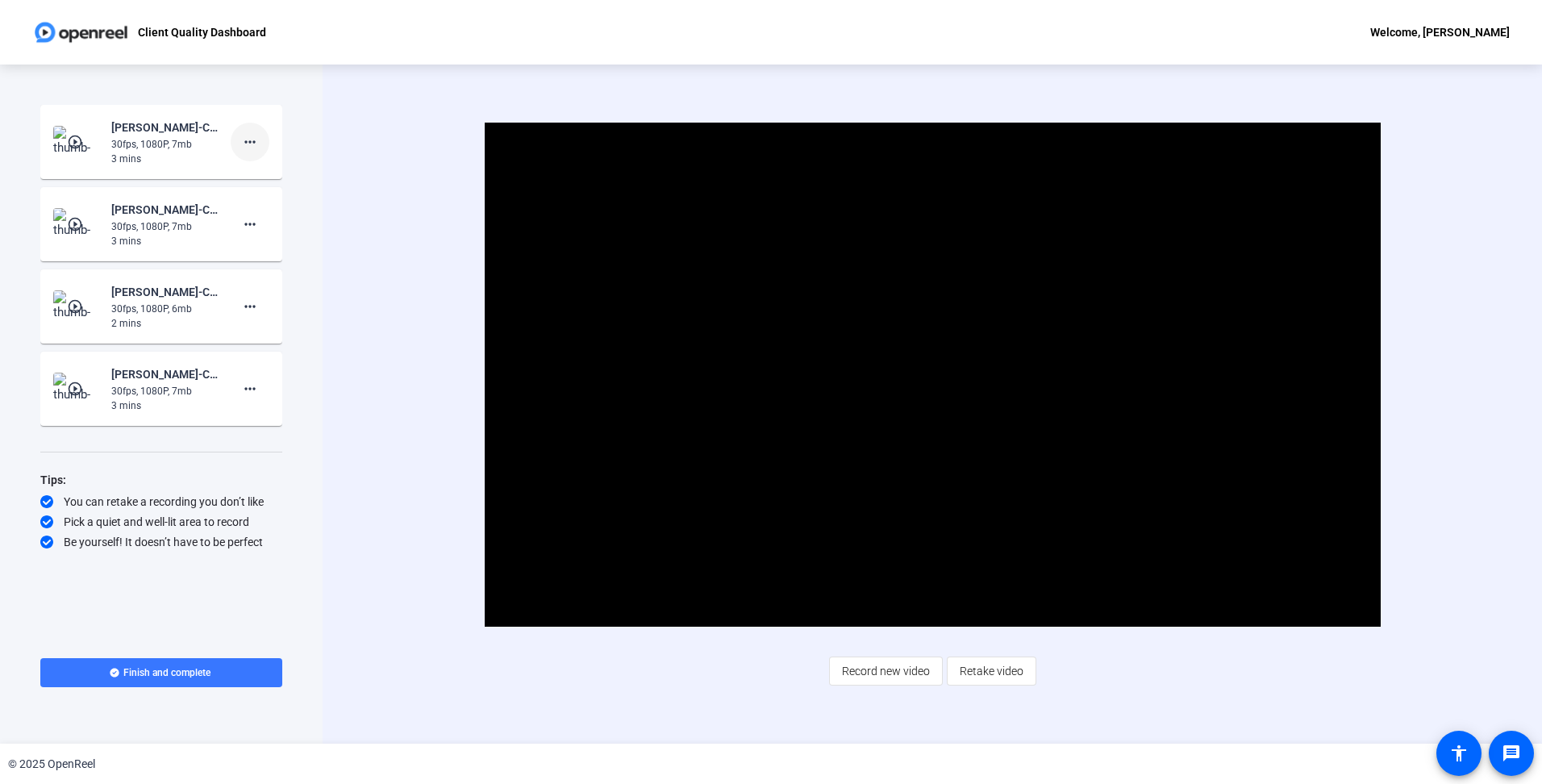
click at [245, 144] on mat-icon "more_horiz" at bounding box center [250, 142] width 20 height 20
click at [269, 211] on span "Add Notes" at bounding box center [275, 217] width 64 height 20
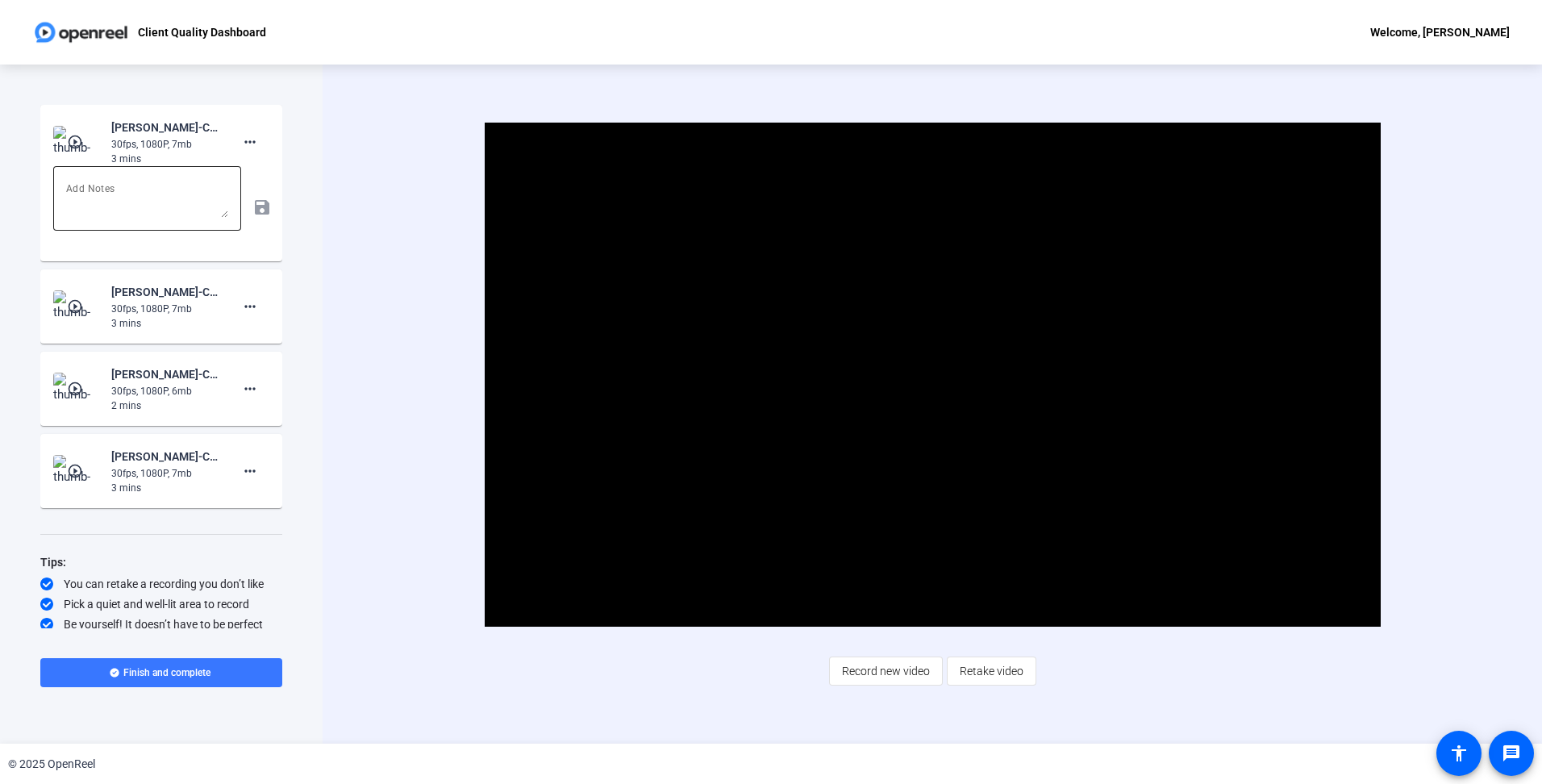
click at [165, 193] on textarea at bounding box center [147, 198] width 163 height 38
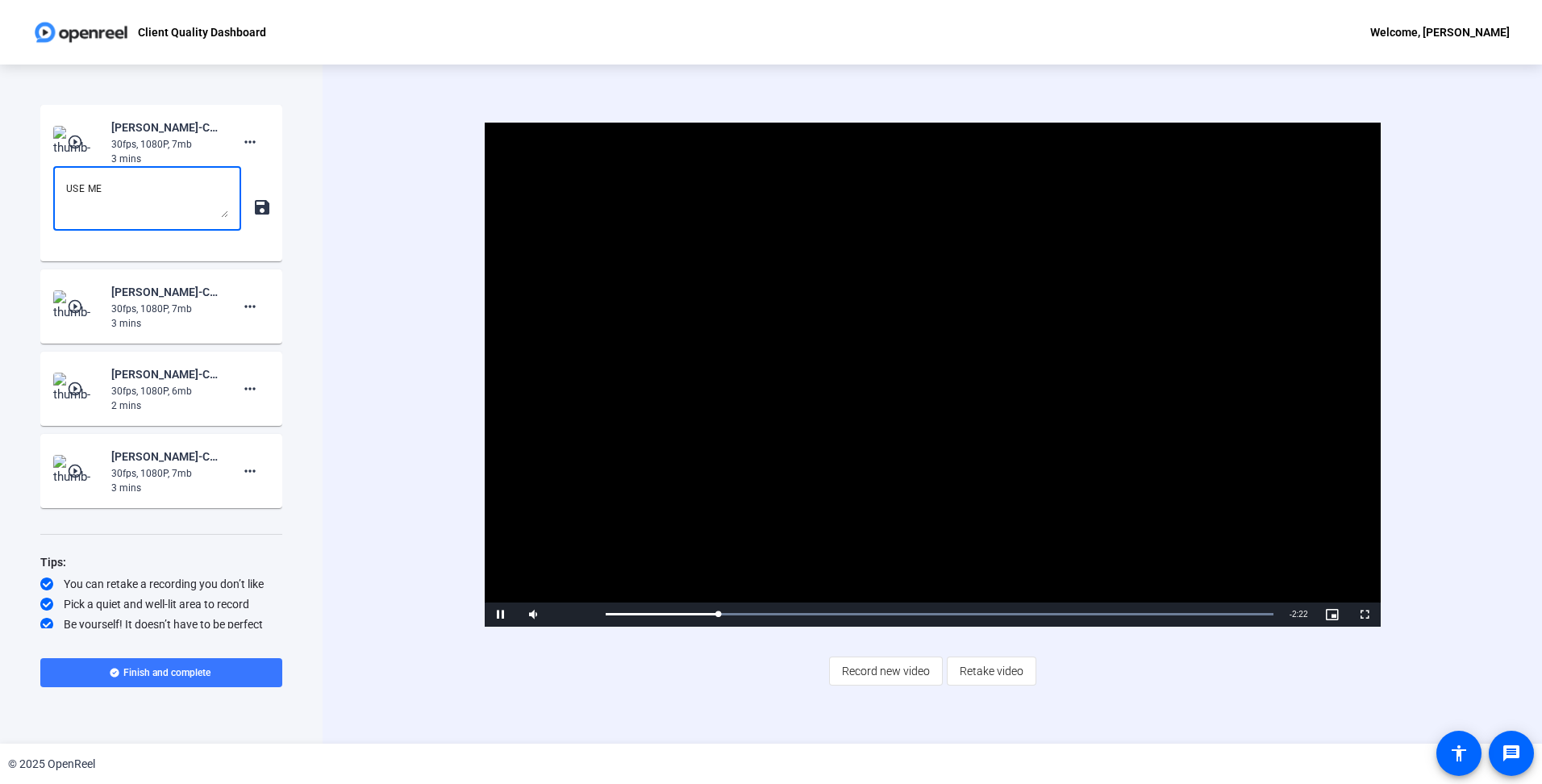
type textarea "USE ME"
click at [442, 346] on div "Video Player is loading. Play Video Pause Mute 100% Current Time 0:28 / Duratio…" at bounding box center [932, 374] width 1037 height 504
click at [252, 207] on mat-icon "save" at bounding box center [260, 208] width 17 height 20
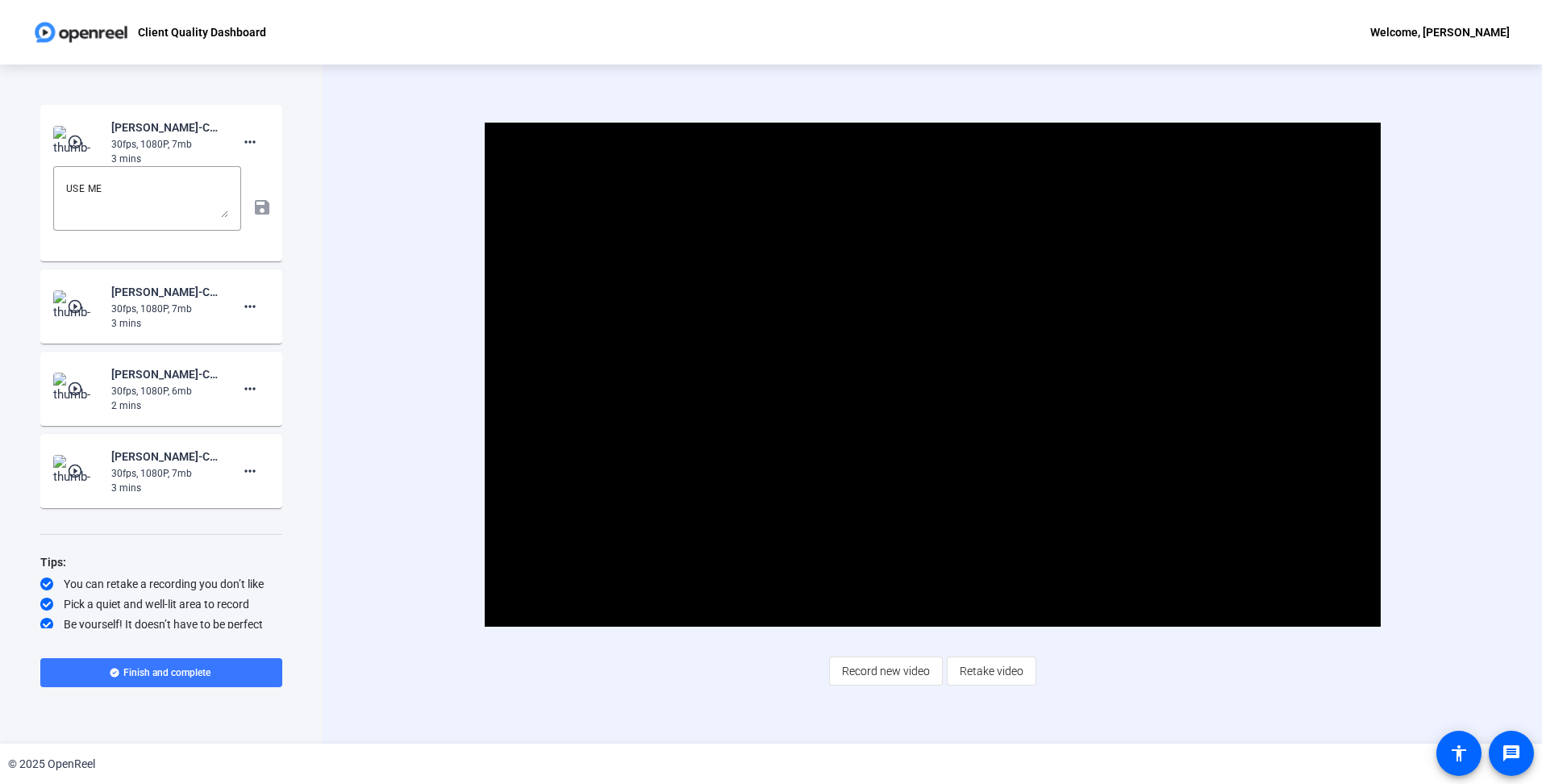
click at [1223, 693] on div "Video Player is loading. Play Video Pause Mute 100% Current Time 0:44 / Duratio…" at bounding box center [932, 403] width 1220 height 679
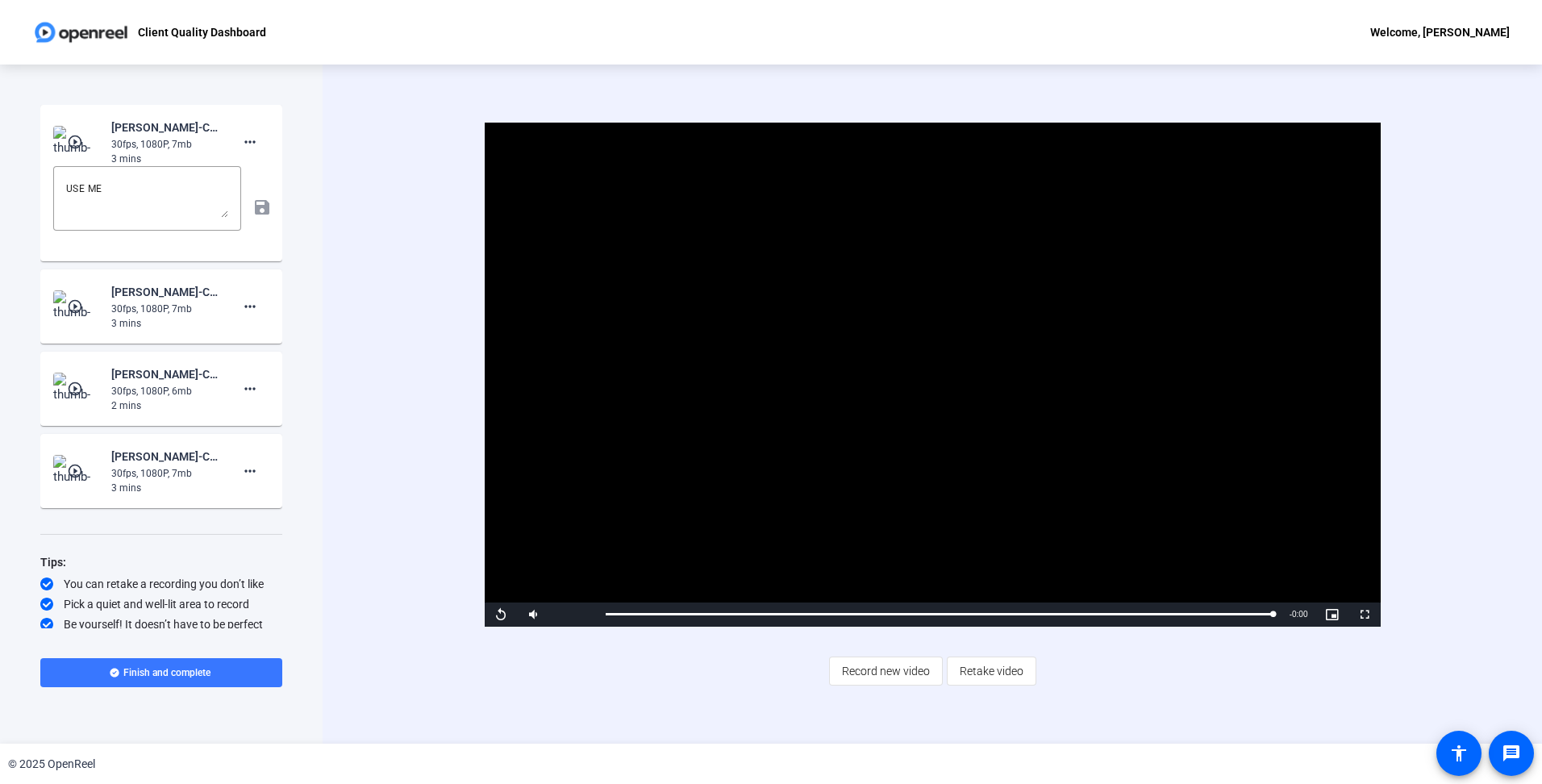
click at [250, 209] on div "USE ME save" at bounding box center [161, 207] width 216 height 82
click at [315, 255] on div "Start Recording play_circle_outline Jessy Watson-Client Quality Dashboard-Clien…" at bounding box center [161, 403] width 322 height 679
click at [104, 678] on span at bounding box center [162, 672] width 242 height 38
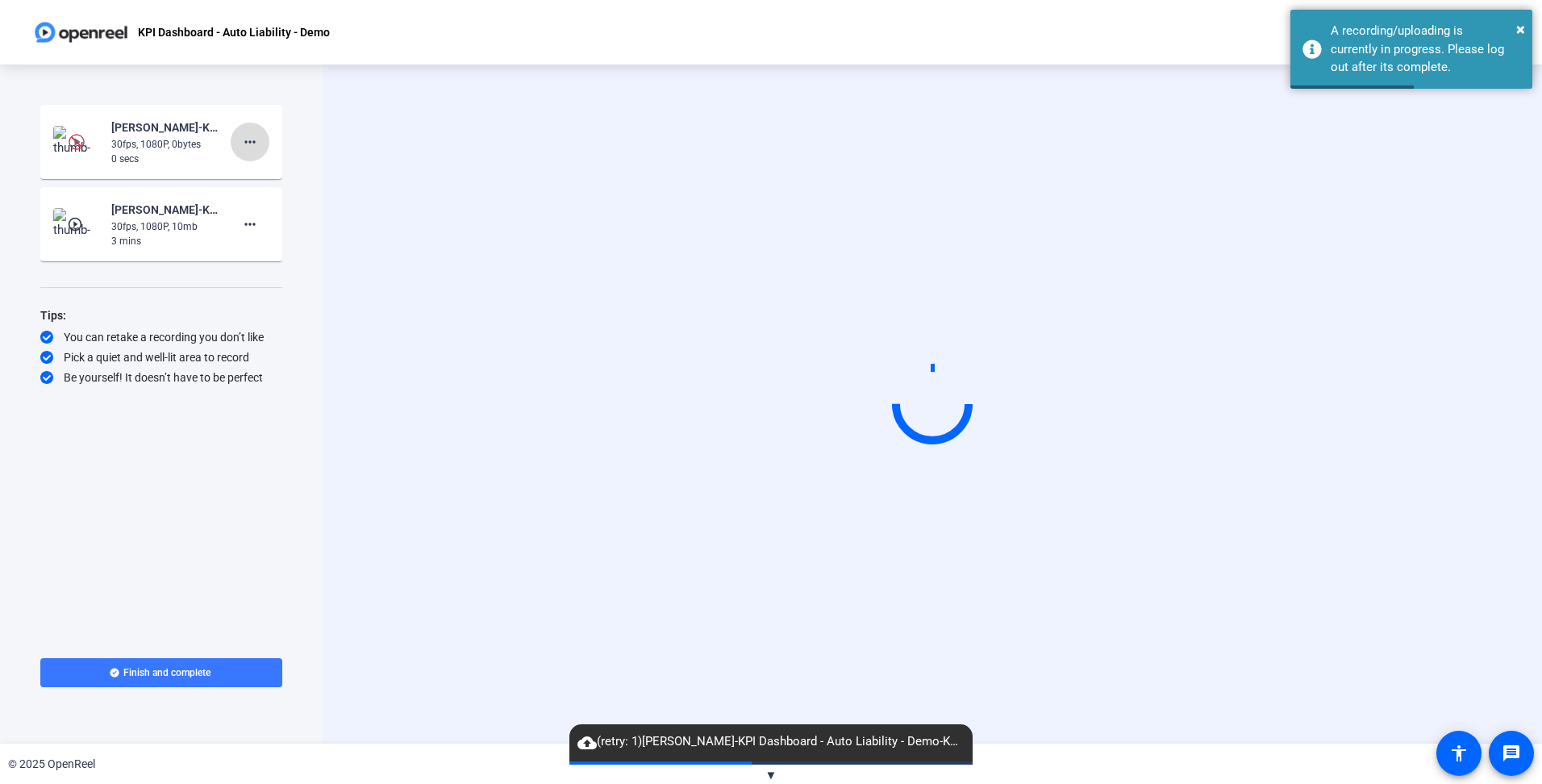
click at [260, 145] on span at bounding box center [249, 141] width 38 height 38
click at [264, 167] on span "Delete clip" at bounding box center [275, 176] width 64 height 20
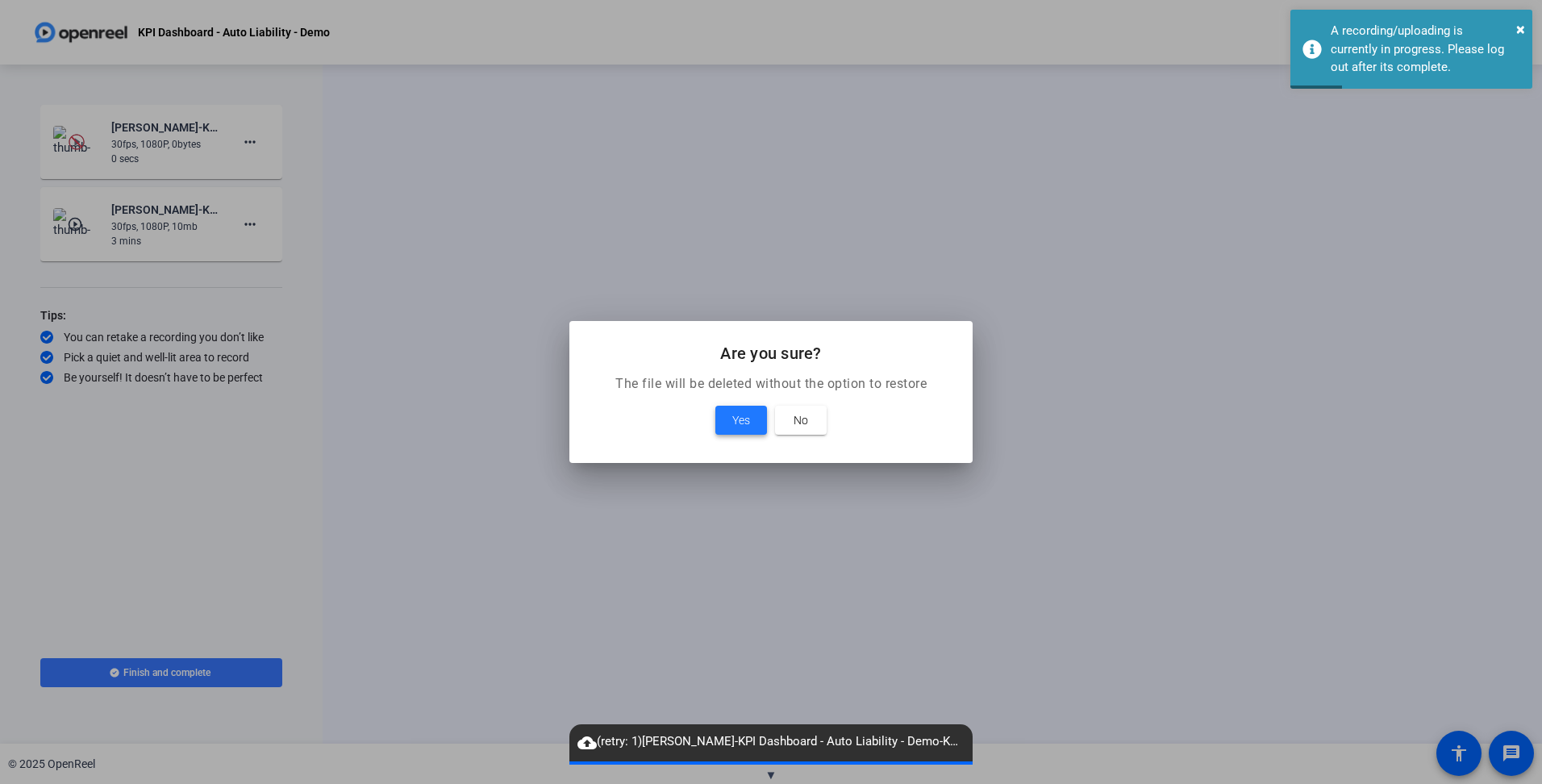
click at [732, 411] on span "Yes" at bounding box center [741, 421] width 18 height 20
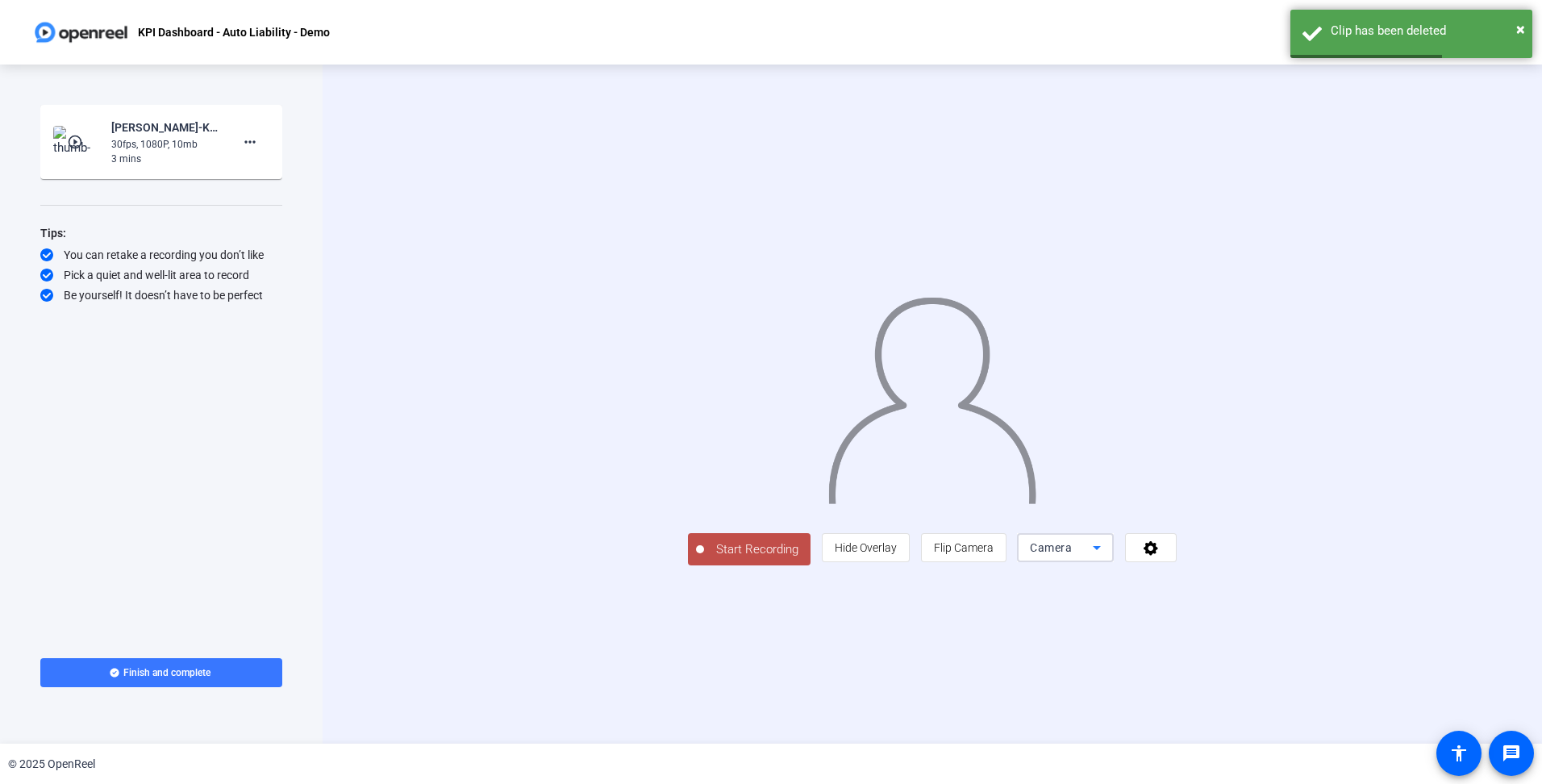
click at [1072, 554] on span "Camera" at bounding box center [1050, 547] width 42 height 13
click at [1283, 579] on mat-option "Screen" at bounding box center [1269, 579] width 97 height 33
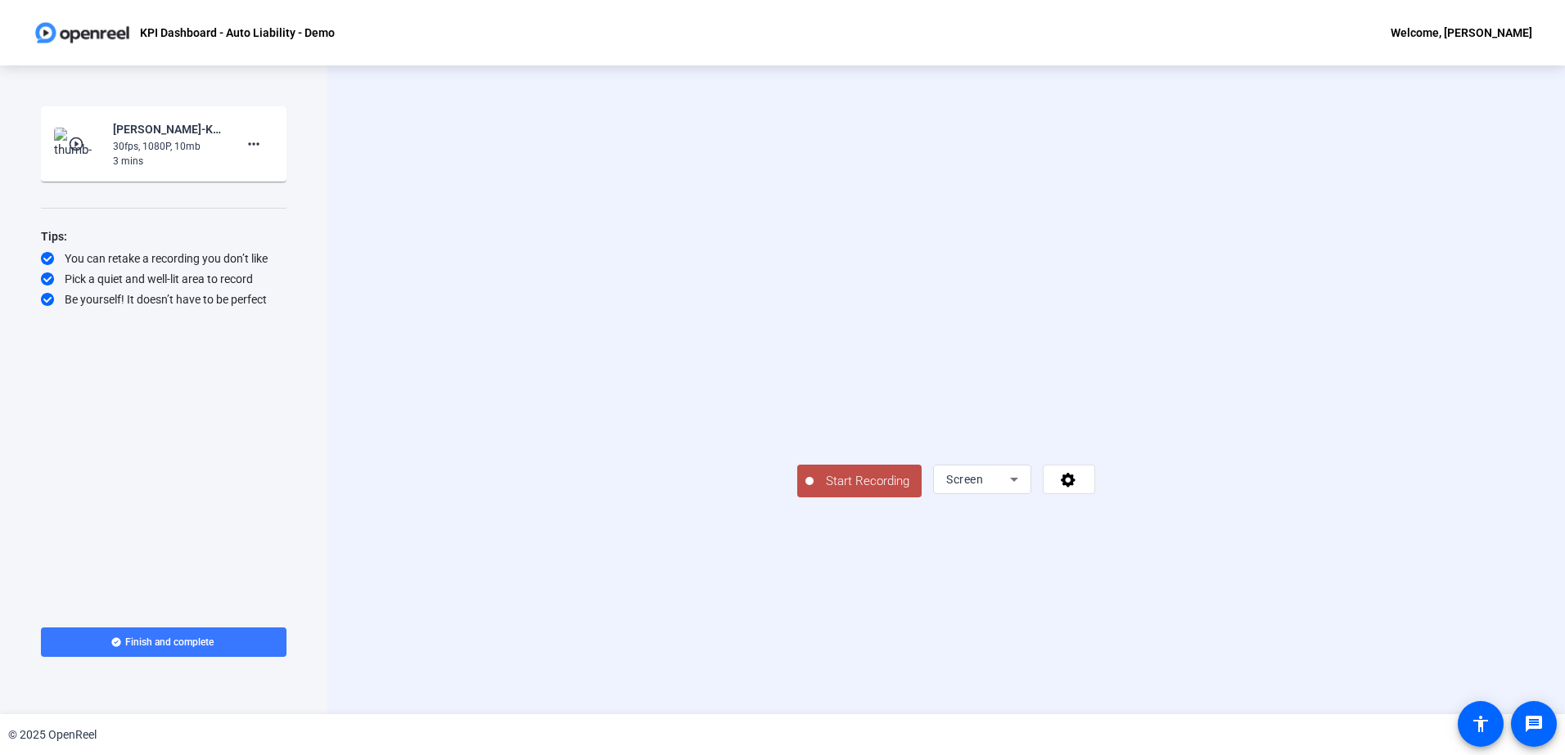
click at [814, 491] on span "Start Recording" at bounding box center [868, 481] width 108 height 19
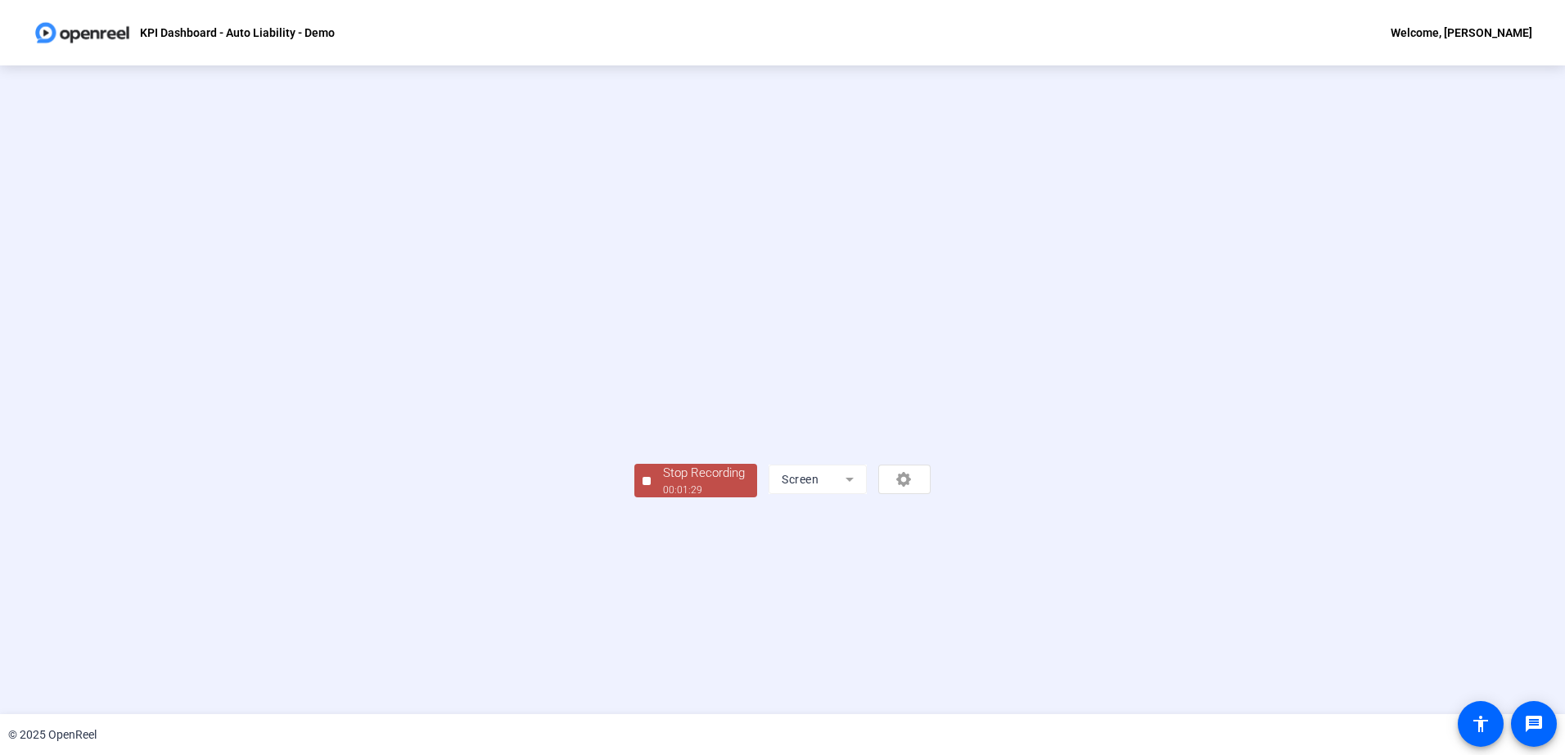
click at [663, 498] on div "00:01:29" at bounding box center [704, 490] width 82 height 15
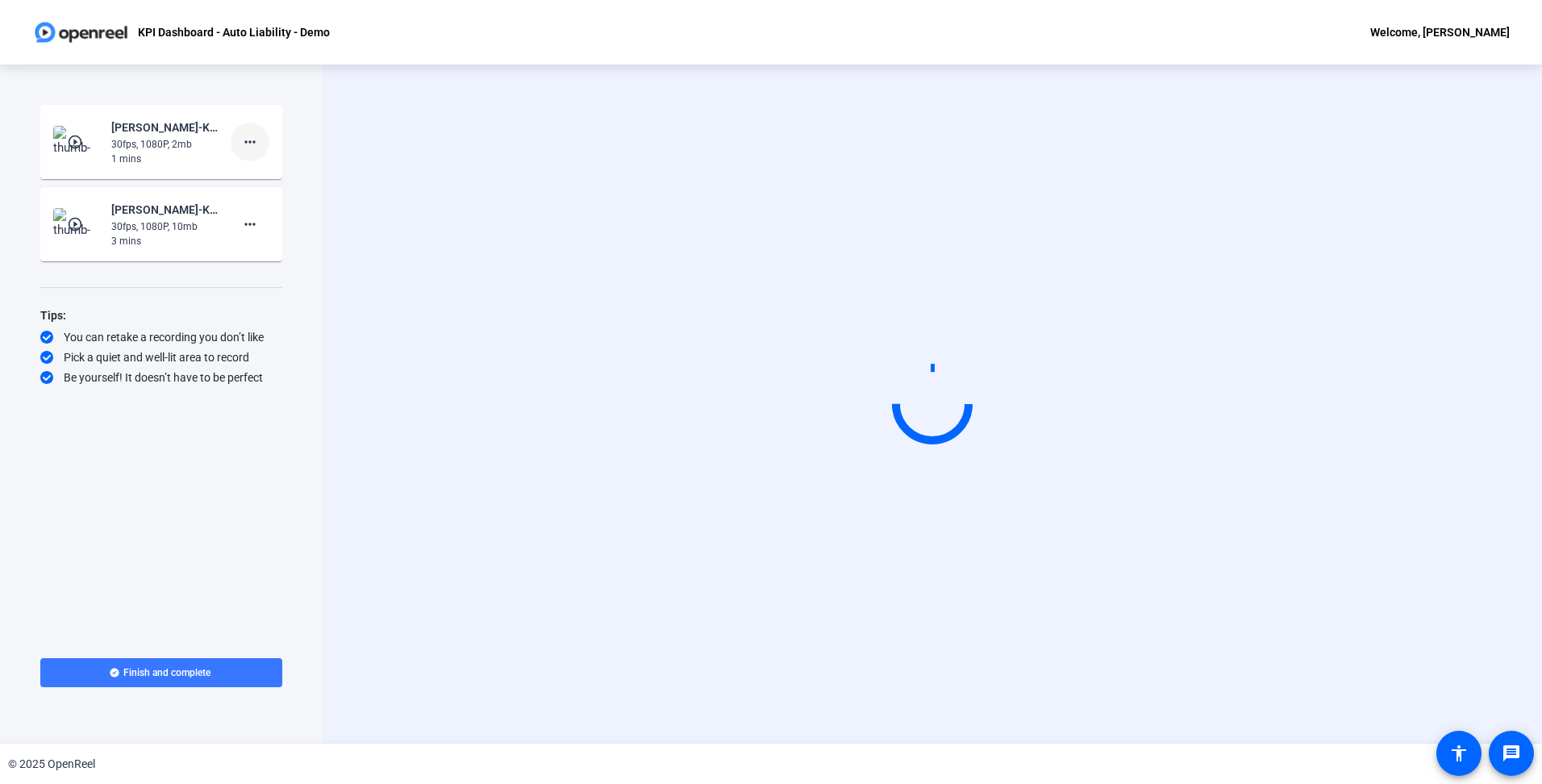
click at [249, 140] on mat-icon "more_horiz" at bounding box center [250, 142] width 20 height 20
click at [253, 171] on span "Delete clip" at bounding box center [275, 176] width 64 height 20
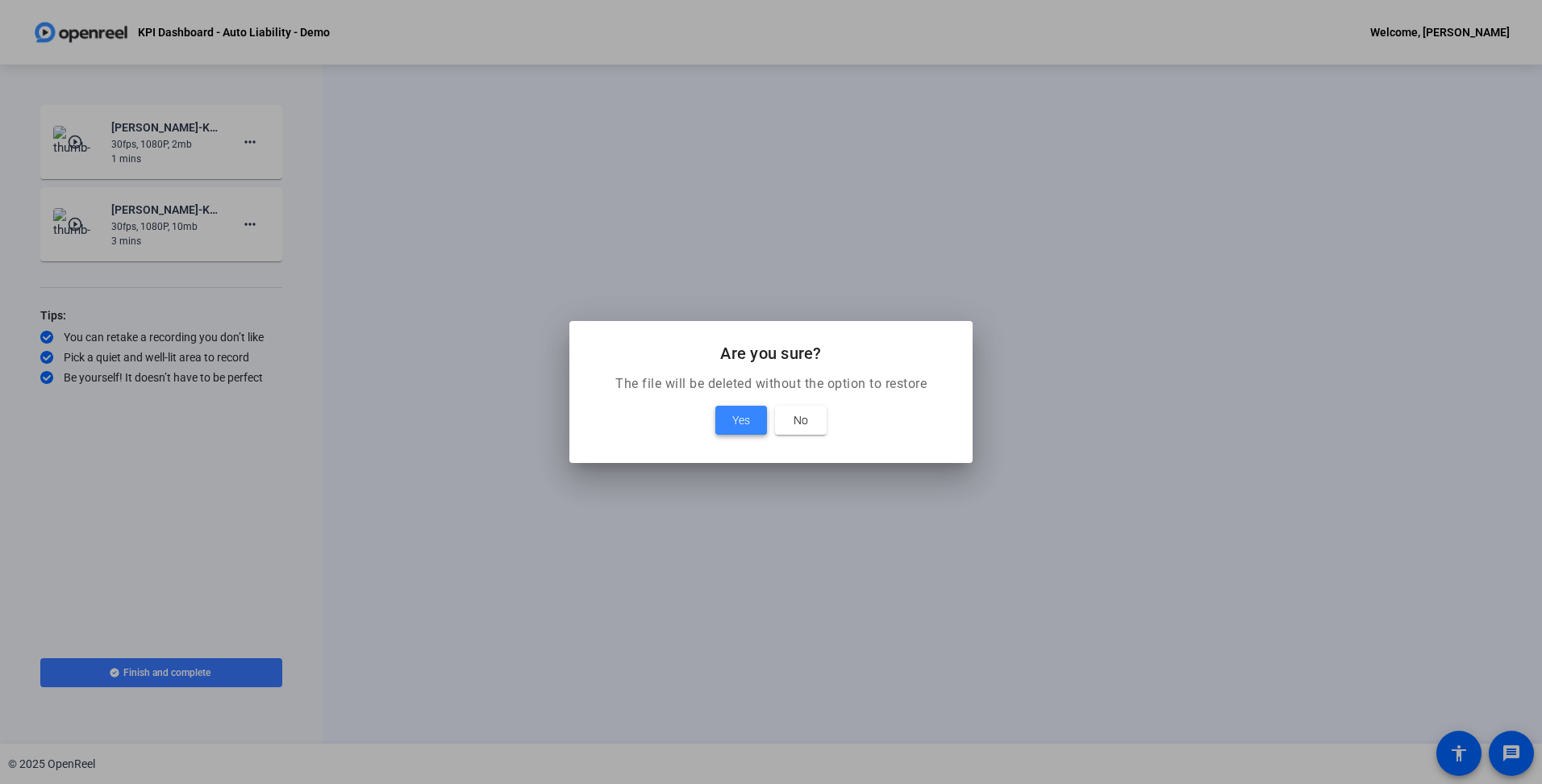
click at [734, 419] on span "Yes" at bounding box center [741, 421] width 18 height 20
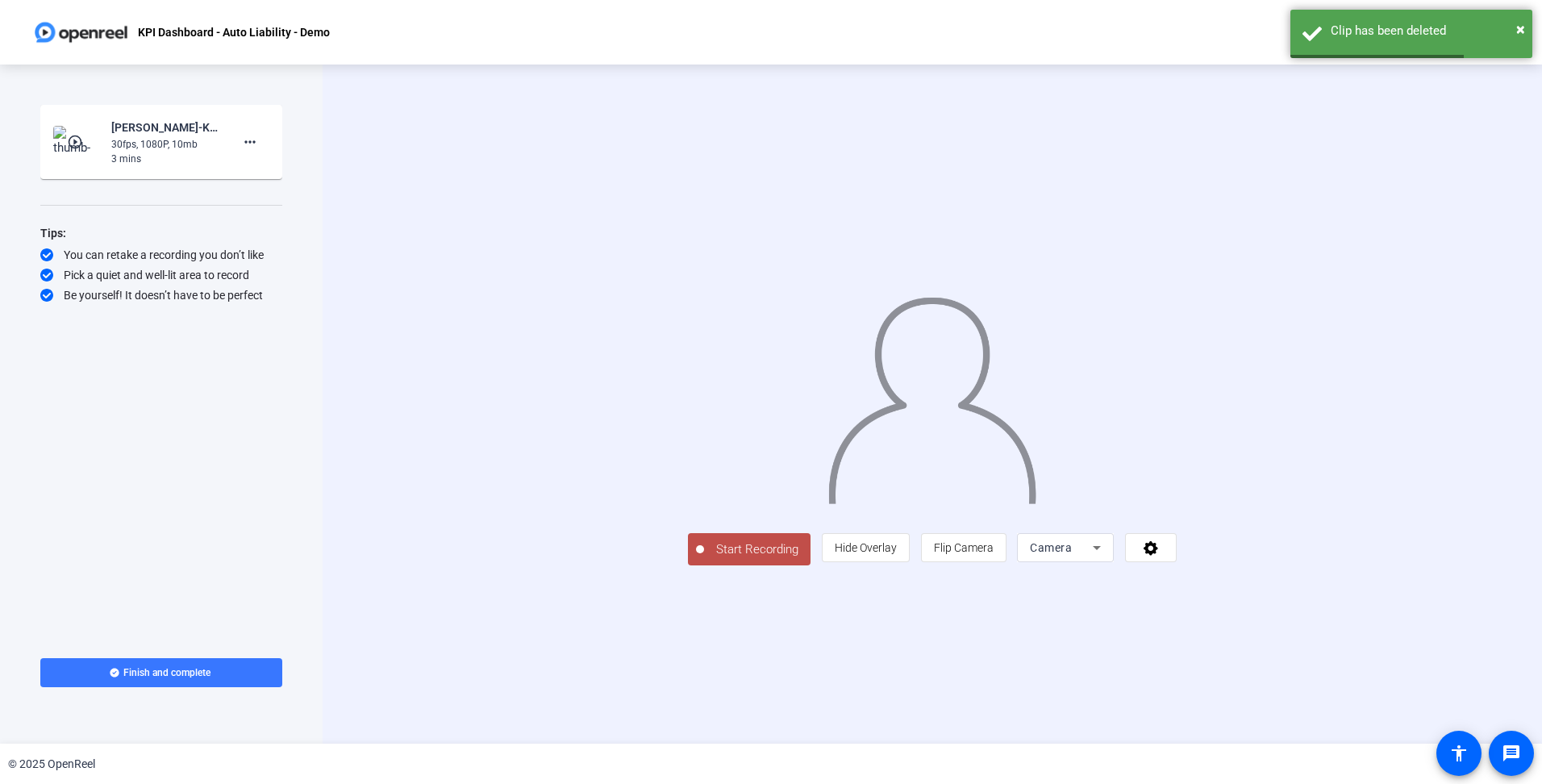
click at [1176, 565] on div "Start Recording person Hide Overlay flip Flip Camera Camera" at bounding box center [932, 548] width 489 height 35
click at [1093, 557] on div "Camera" at bounding box center [1061, 548] width 63 height 20
click at [1265, 584] on mat-option "Screen" at bounding box center [1269, 579] width 97 height 33
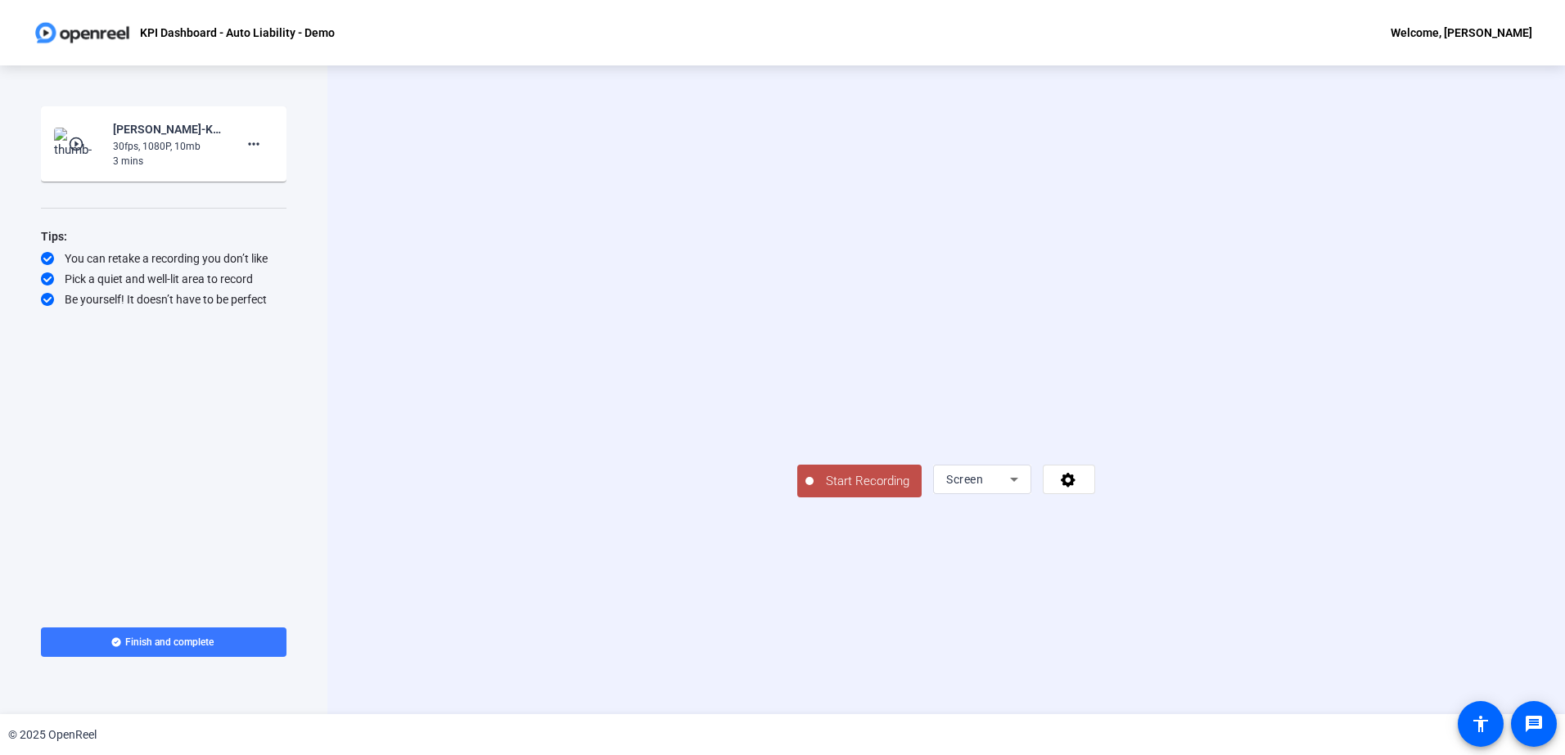
click at [814, 491] on span "Start Recording" at bounding box center [868, 481] width 108 height 19
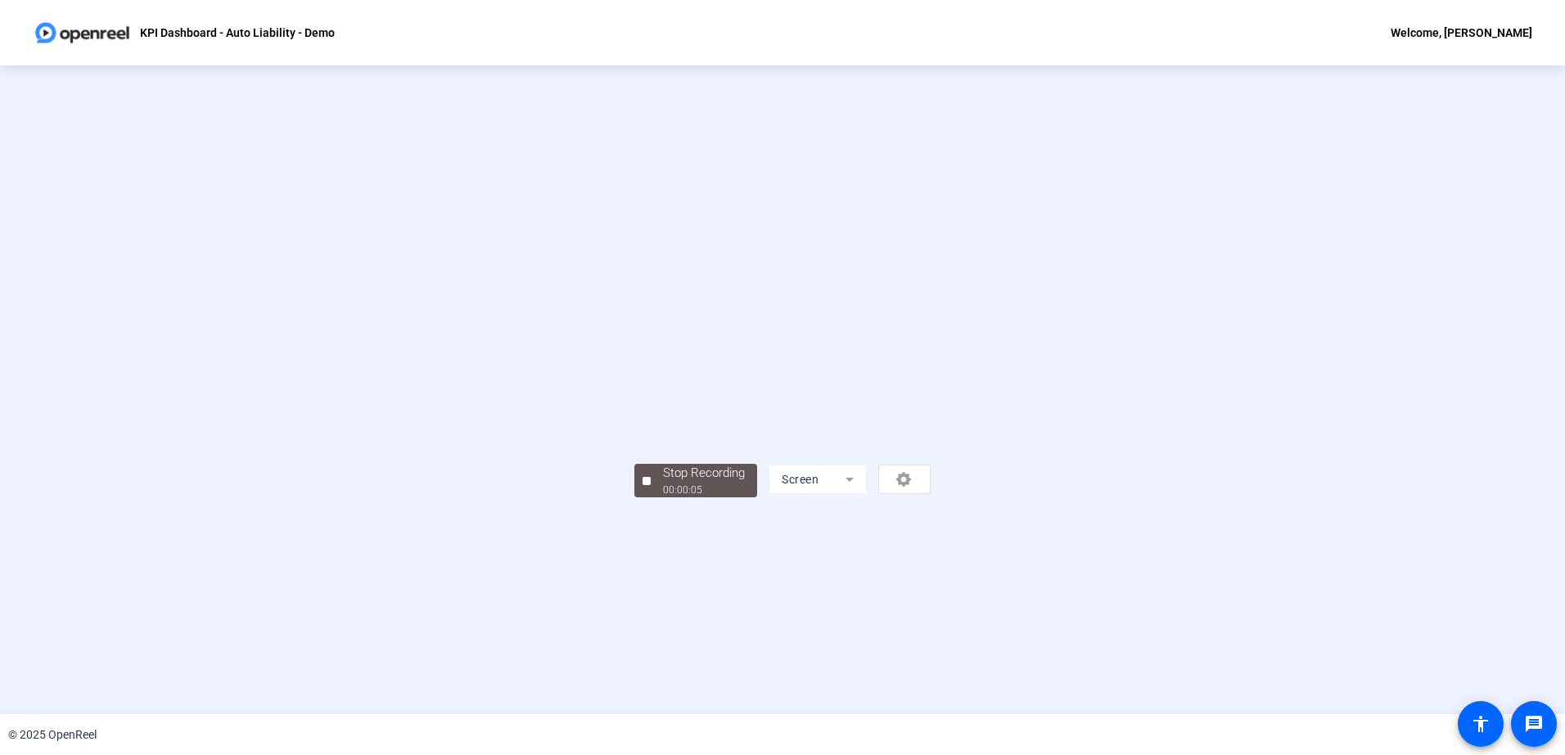
click at [634, 498] on div "Stop Recording 00:00:05 Screen" at bounding box center [782, 480] width 296 height 36
click at [663, 483] on div "Stop Recording" at bounding box center [704, 473] width 82 height 19
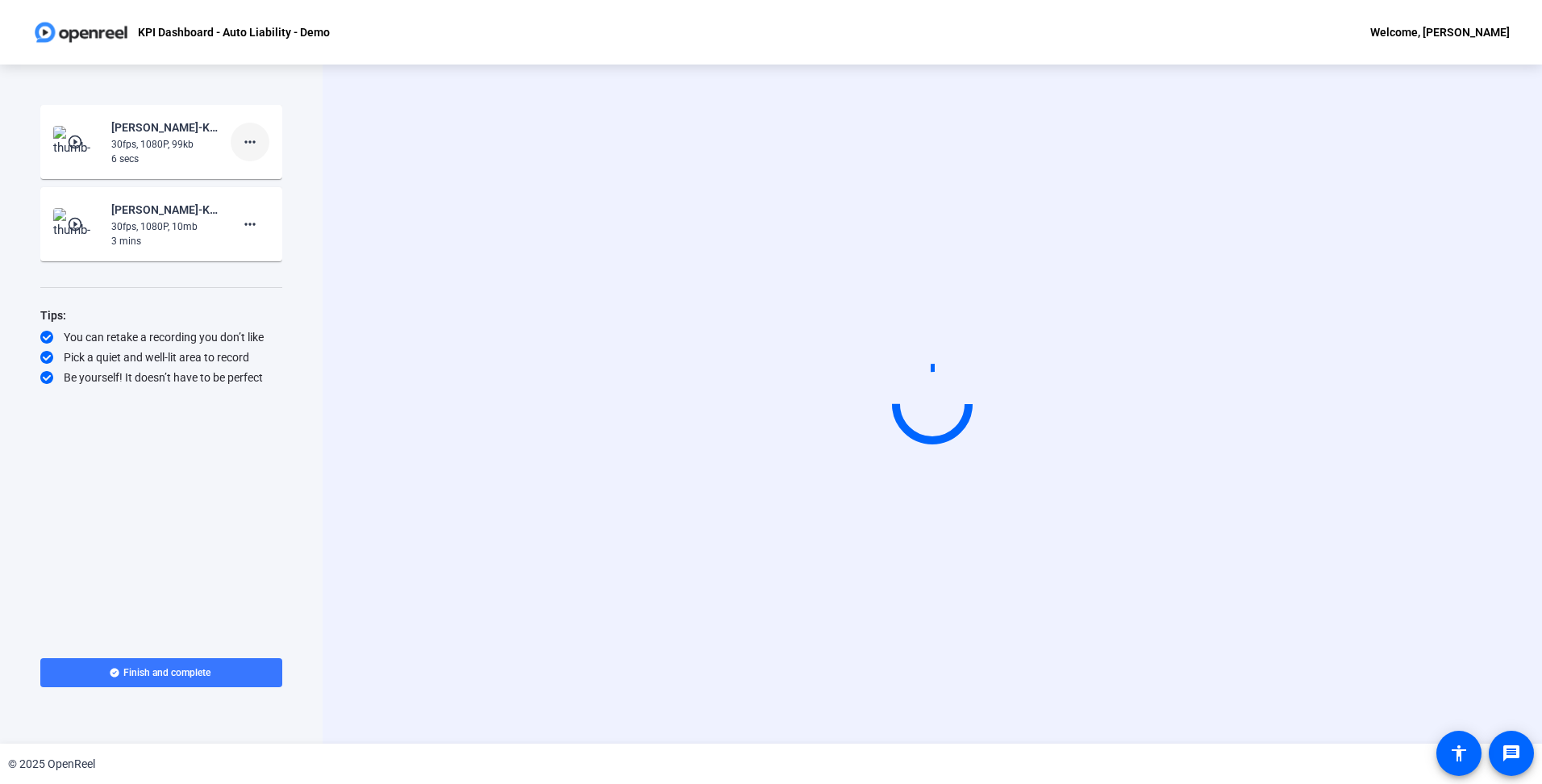
click at [248, 144] on mat-icon "more_horiz" at bounding box center [250, 142] width 20 height 20
click at [250, 173] on span "Delete clip" at bounding box center [275, 176] width 64 height 20
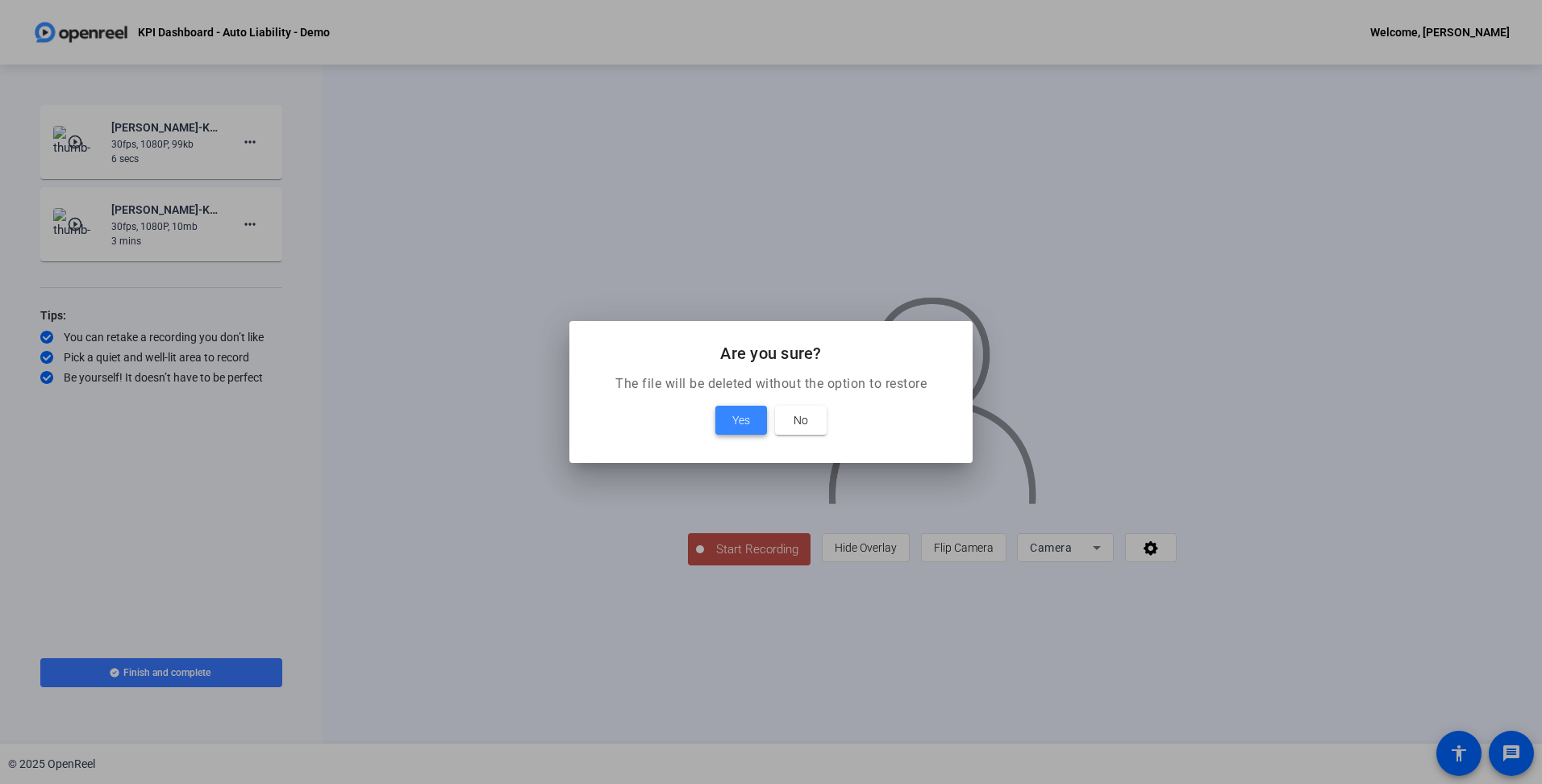
click at [743, 416] on span "Yes" at bounding box center [741, 421] width 18 height 20
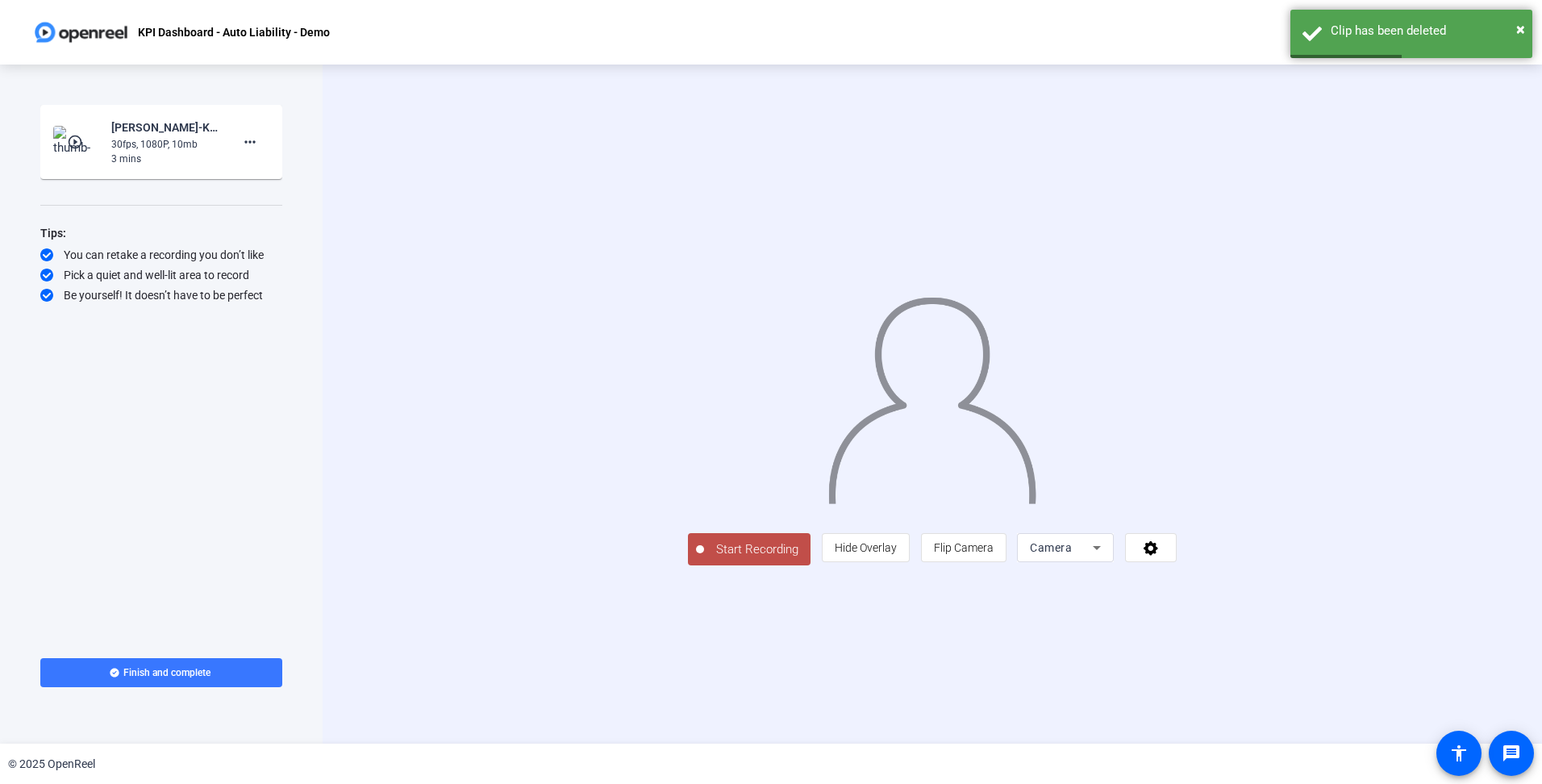
click at [1101, 561] on div "Camera" at bounding box center [1065, 547] width 71 height 29
click at [1244, 576] on span "Screen" at bounding box center [1242, 580] width 31 height 20
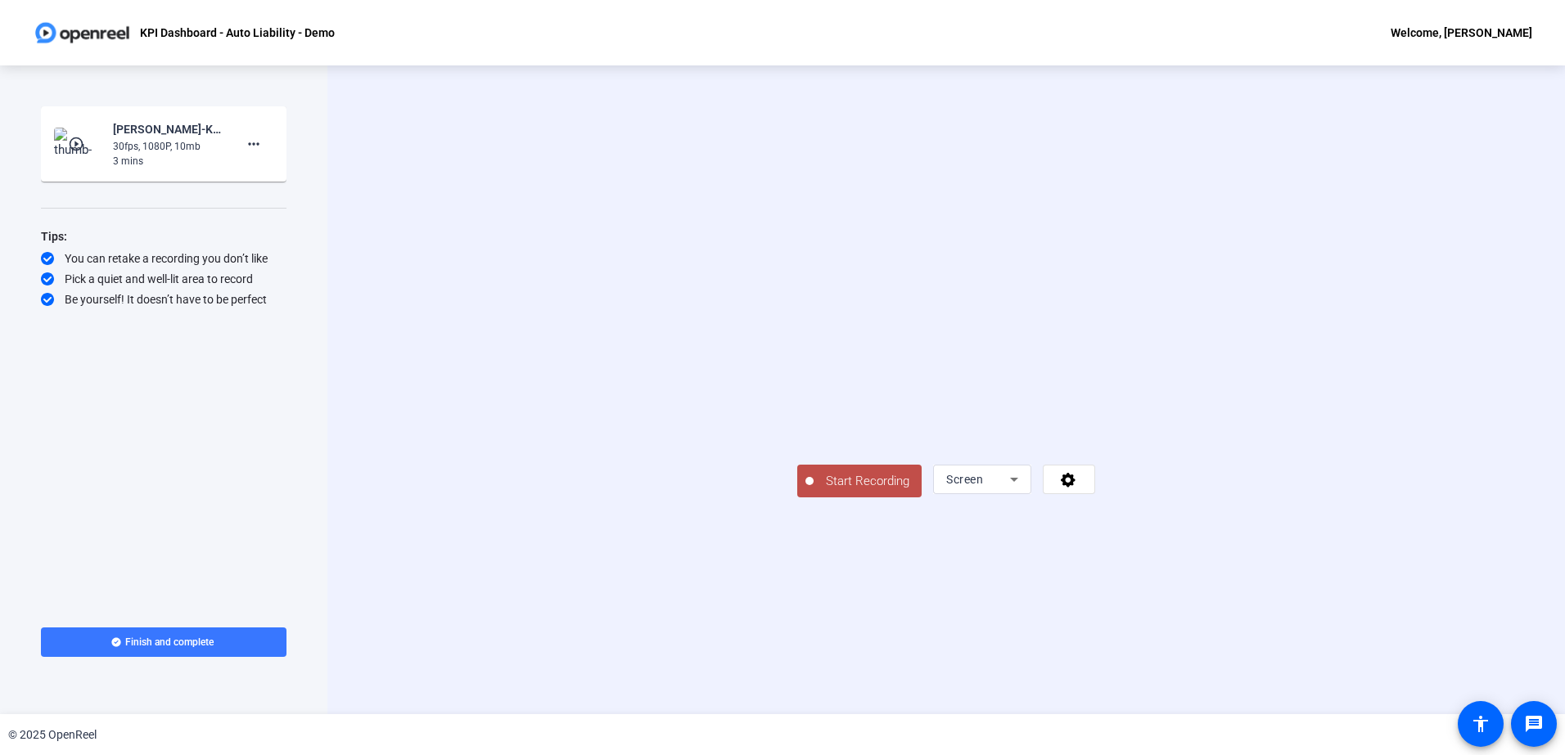
click at [814, 491] on span "Start Recording" at bounding box center [868, 481] width 108 height 19
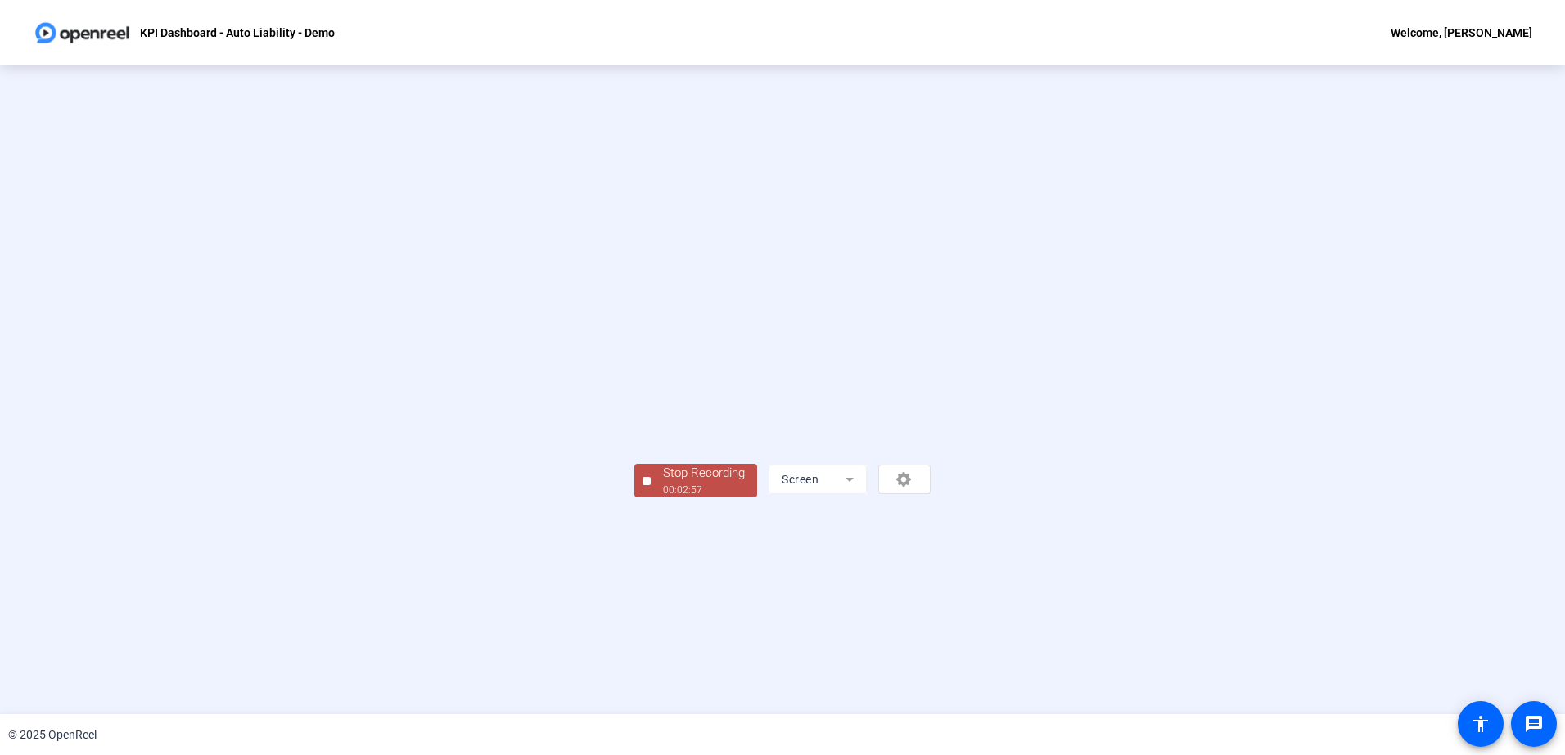
click at [663, 483] on div "Stop Recording" at bounding box center [704, 473] width 82 height 19
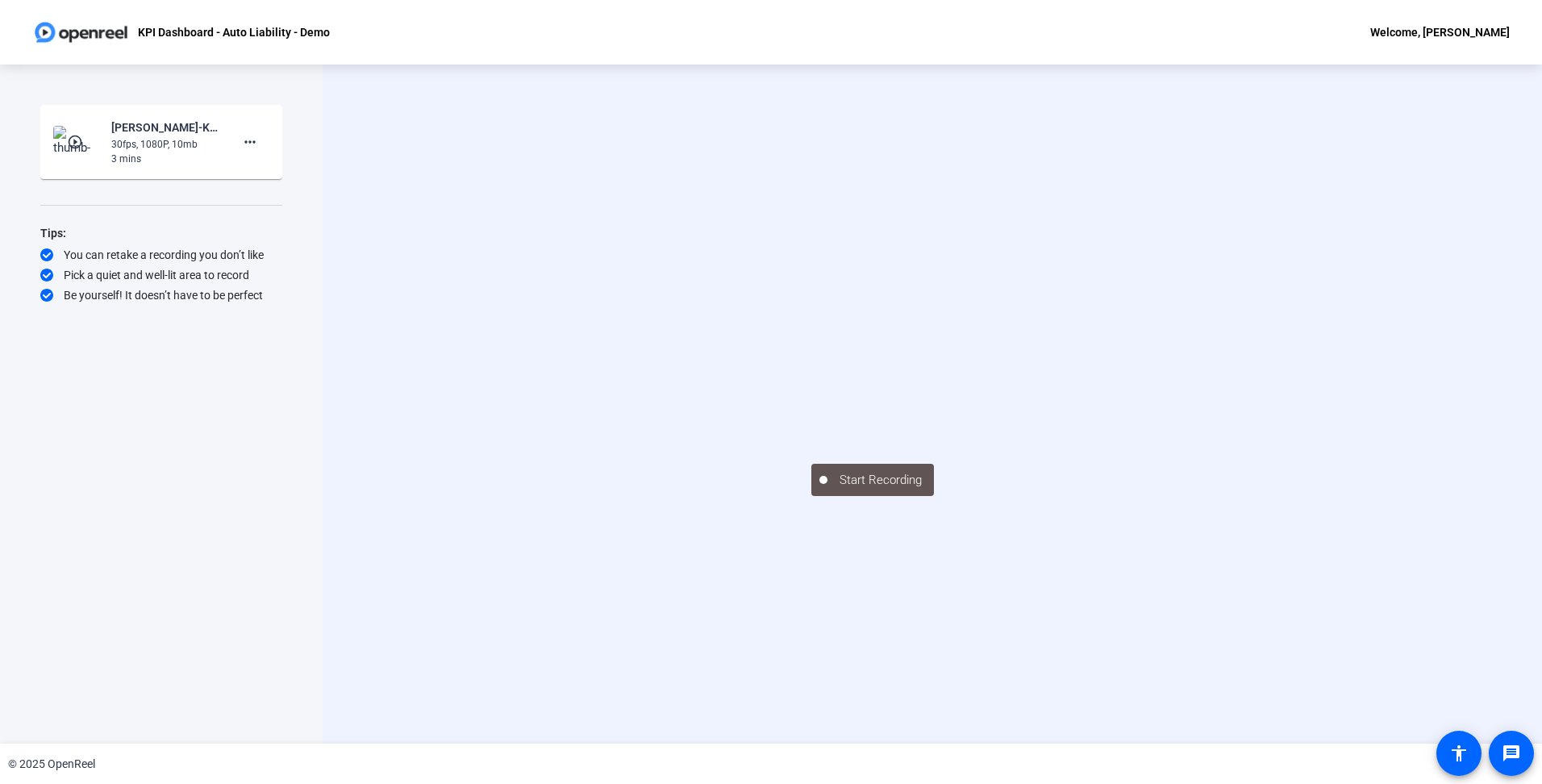
click at [124, 517] on div "Start Recording play_circle_outline [PERSON_NAME]-KPI Dashboard - Auto Liabilit…" at bounding box center [162, 386] width 242 height 564
click at [1397, 483] on div "Start Recording" at bounding box center [932, 404] width 1037 height 184
click at [1053, 437] on video at bounding box center [932, 380] width 242 height 136
click at [1189, 682] on div "Start Recording" at bounding box center [932, 403] width 1220 height 679
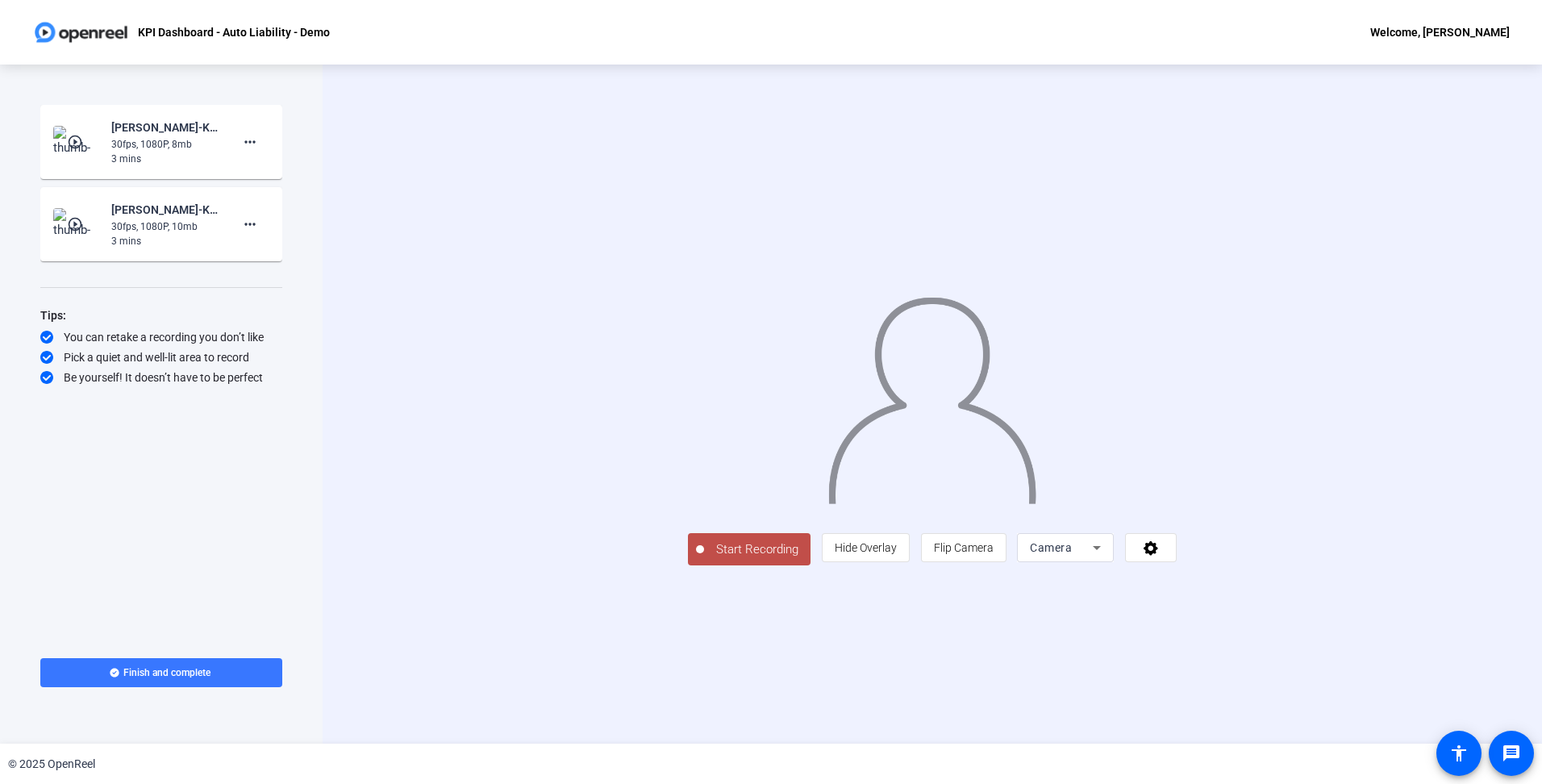
click at [1072, 554] on span "Camera" at bounding box center [1050, 547] width 42 height 13
click at [1267, 584] on mat-option "Screen" at bounding box center [1269, 579] width 97 height 33
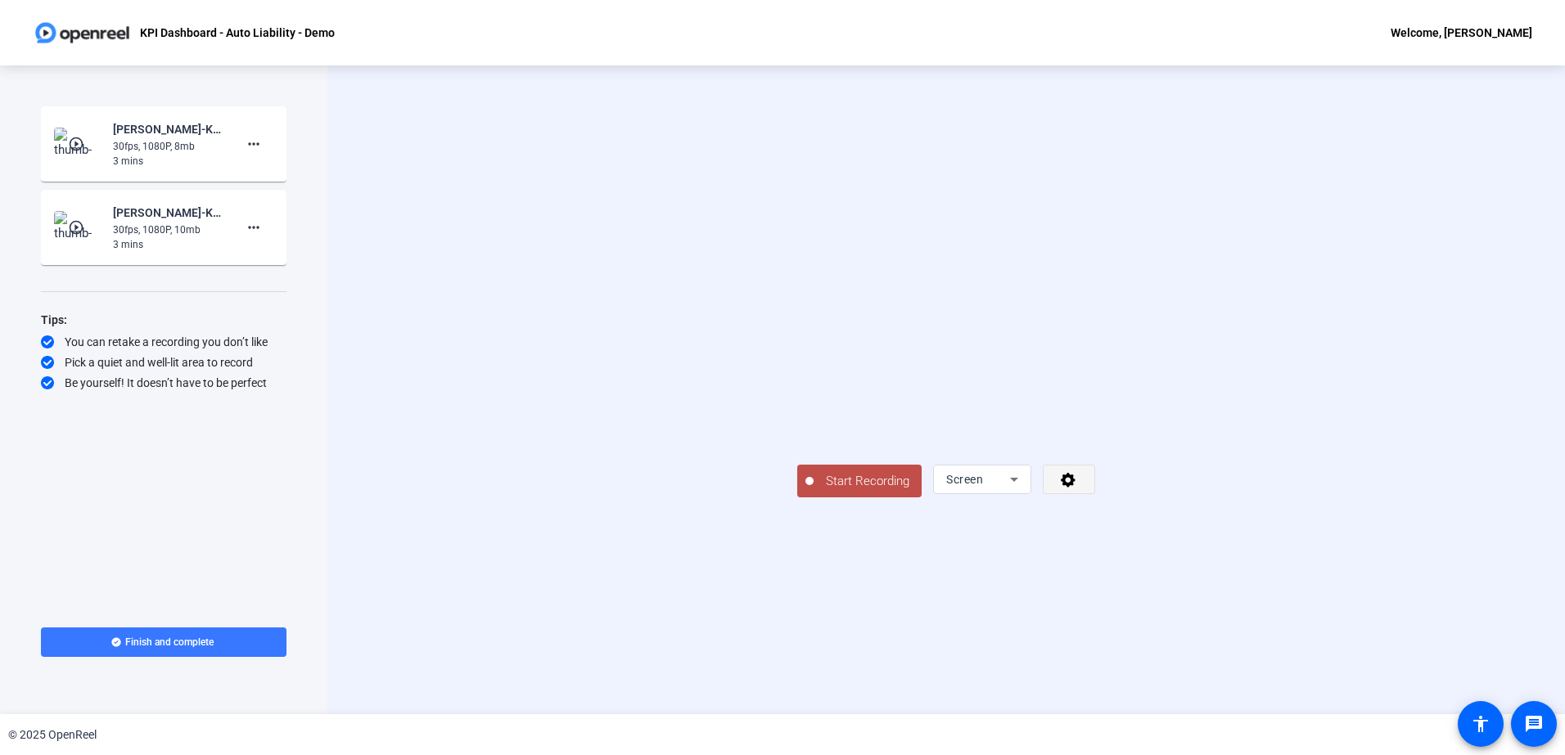
click at [1075, 488] on icon at bounding box center [1068, 480] width 15 height 15
click at [1376, 648] on div at bounding box center [782, 377] width 1565 height 755
click at [797, 498] on div "Start Recording Screen" at bounding box center [946, 480] width 298 height 36
click at [814, 491] on span "Start Recording" at bounding box center [868, 481] width 108 height 19
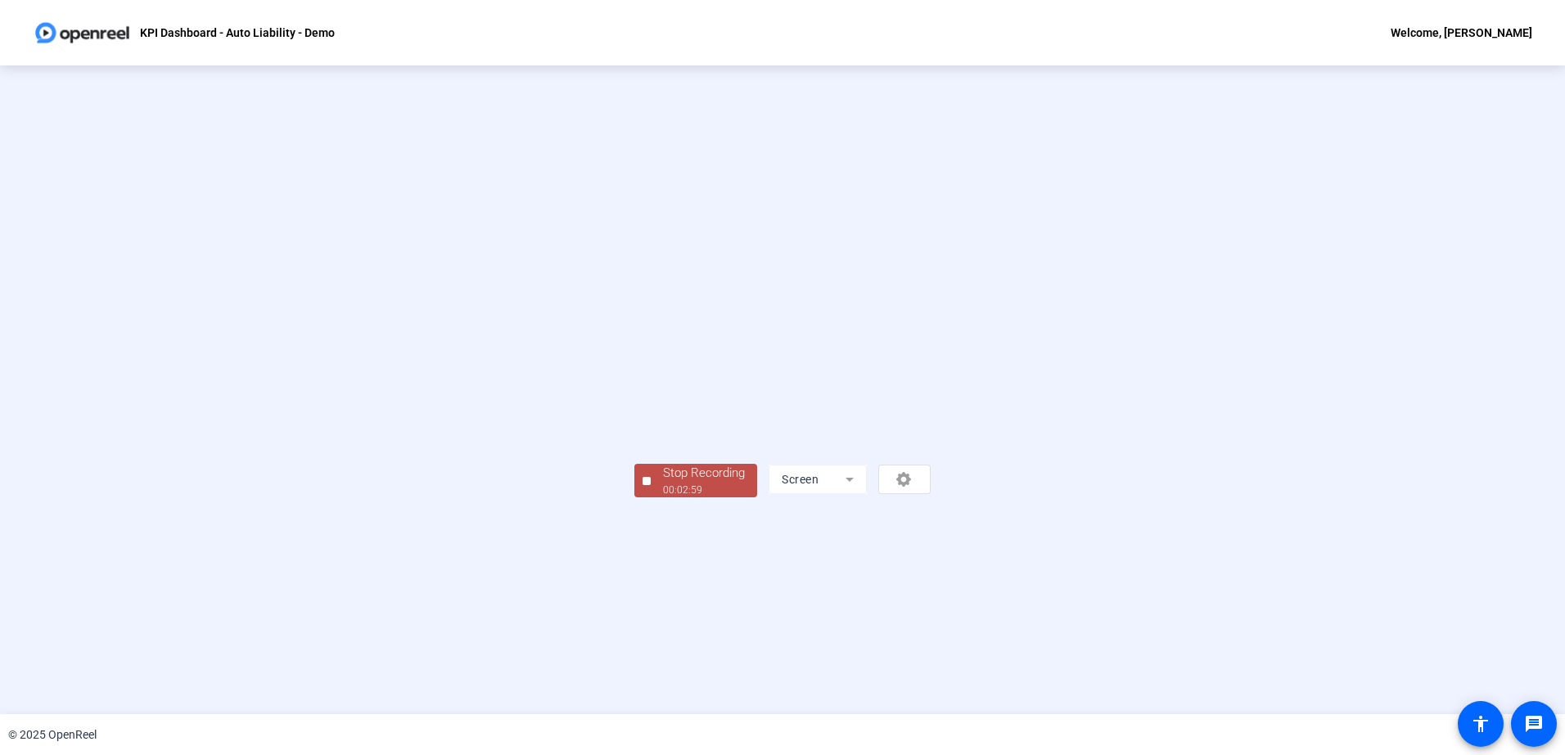
click at [663, 483] on div "Stop Recording" at bounding box center [704, 473] width 82 height 19
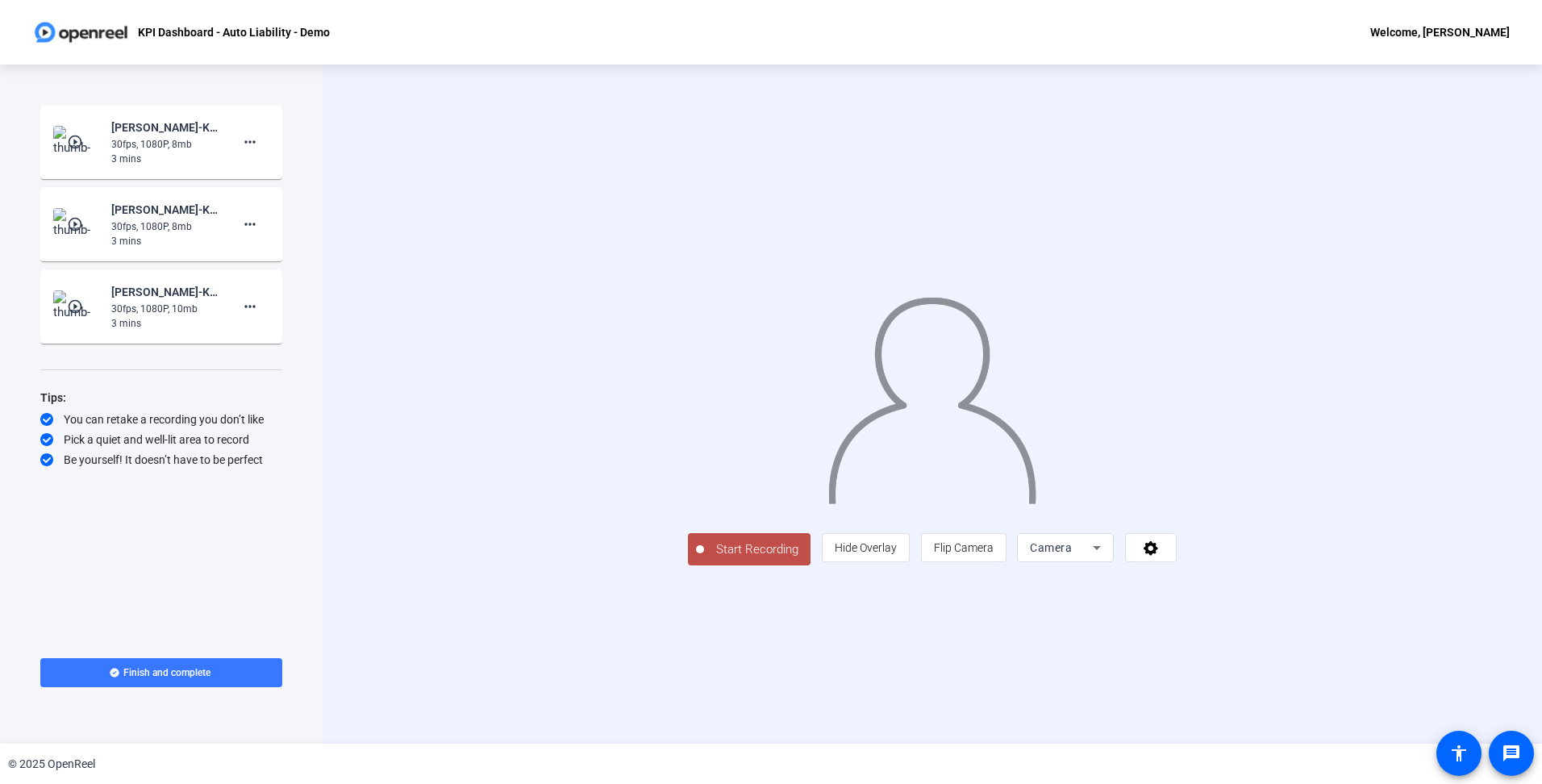
click at [72, 144] on mat-icon "play_circle_outline" at bounding box center [77, 142] width 20 height 16
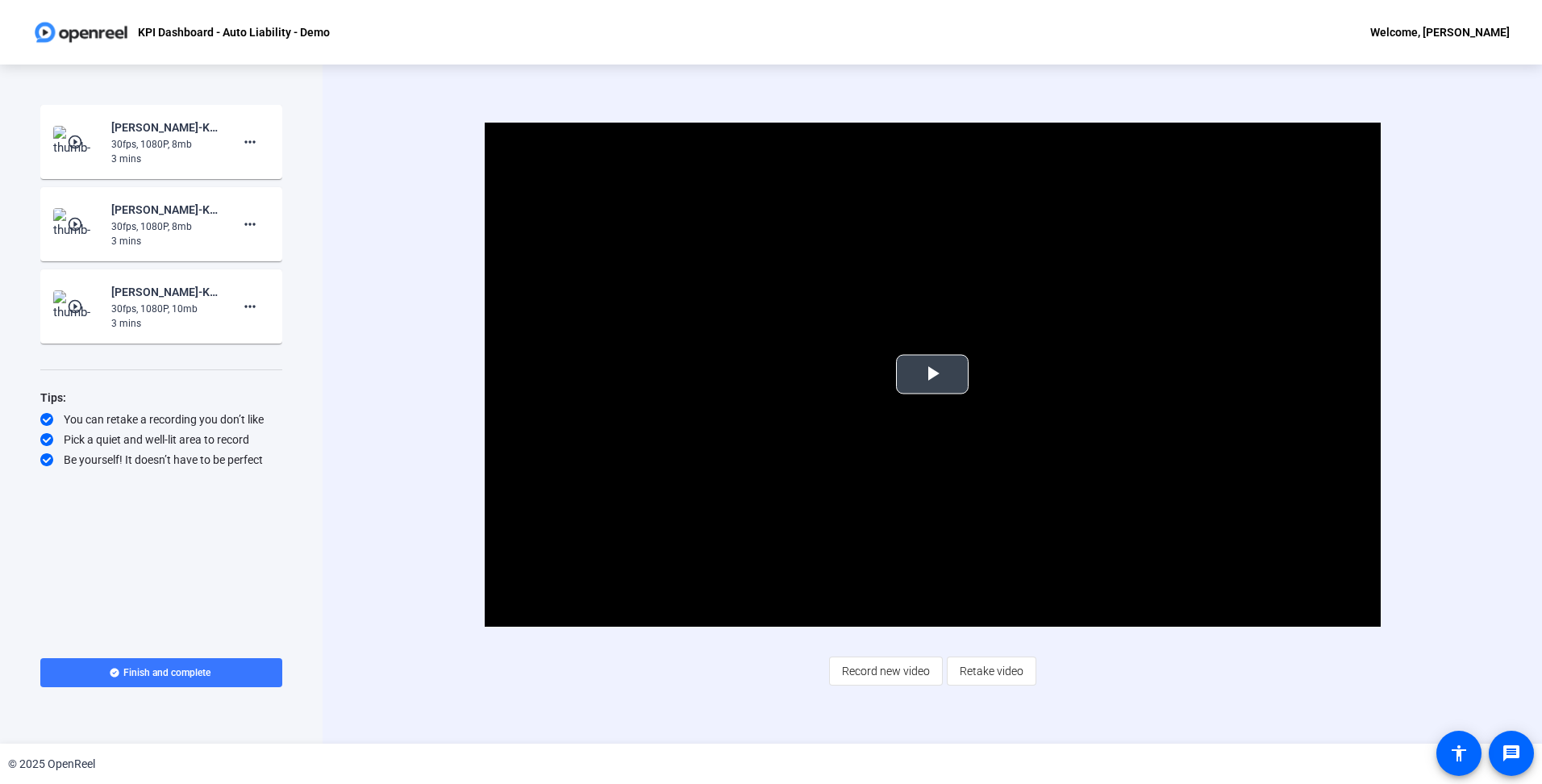
click at [932, 374] on span "Video Player" at bounding box center [932, 374] width 0 height 0
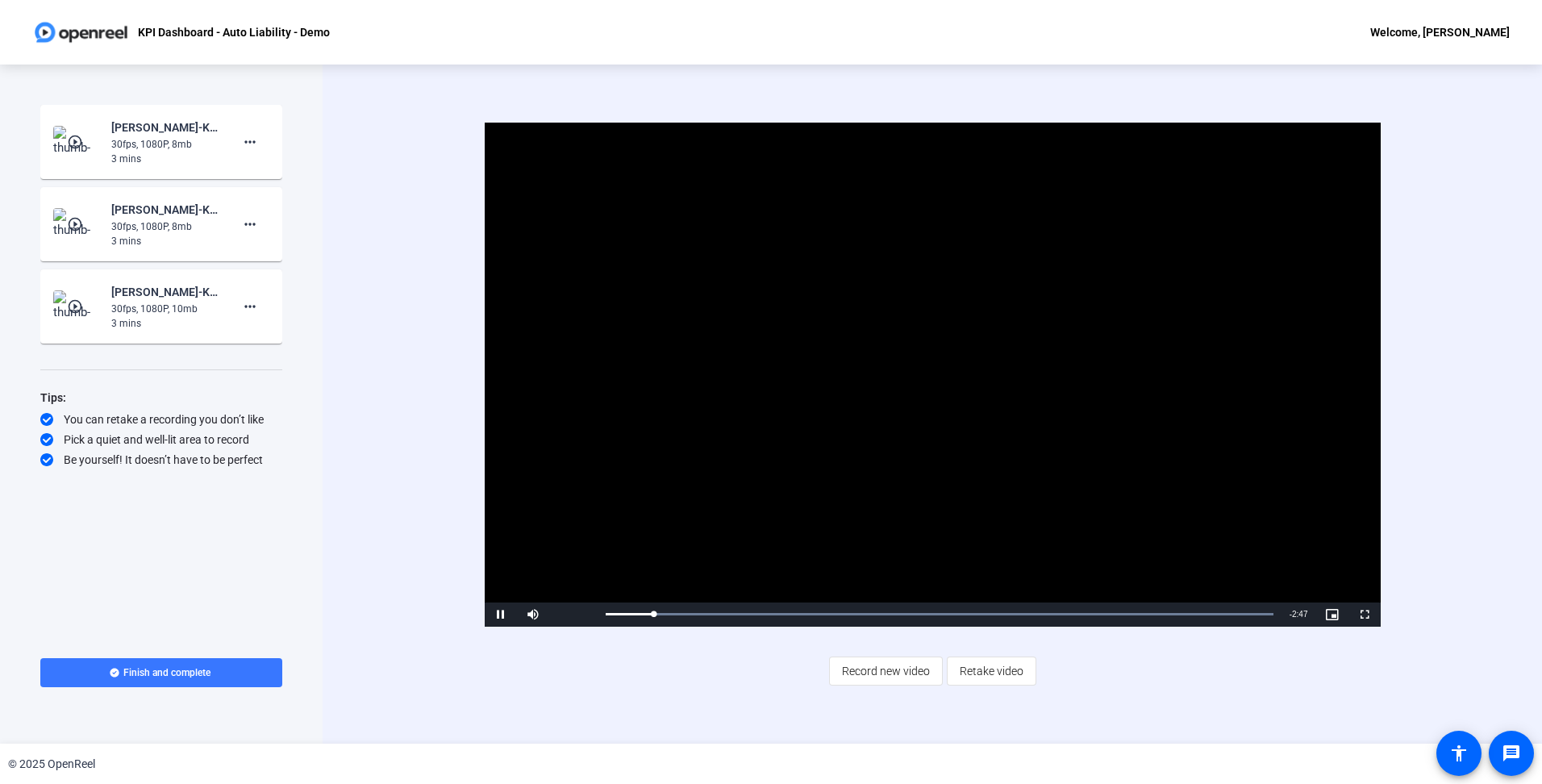
drag, startPoint x: 614, startPoint y: 678, endPoint x: 582, endPoint y: 663, distance: 35.3
click at [615, 678] on div "Video Player is loading. Play Video Pause Mute 65% Current Time 0:12 / Duration…" at bounding box center [932, 403] width 1037 height 562
click at [534, 615] on span "Video Player" at bounding box center [533, 615] width 33 height 0
click at [503, 615] on span "Video Player" at bounding box center [501, 615] width 33 height 0
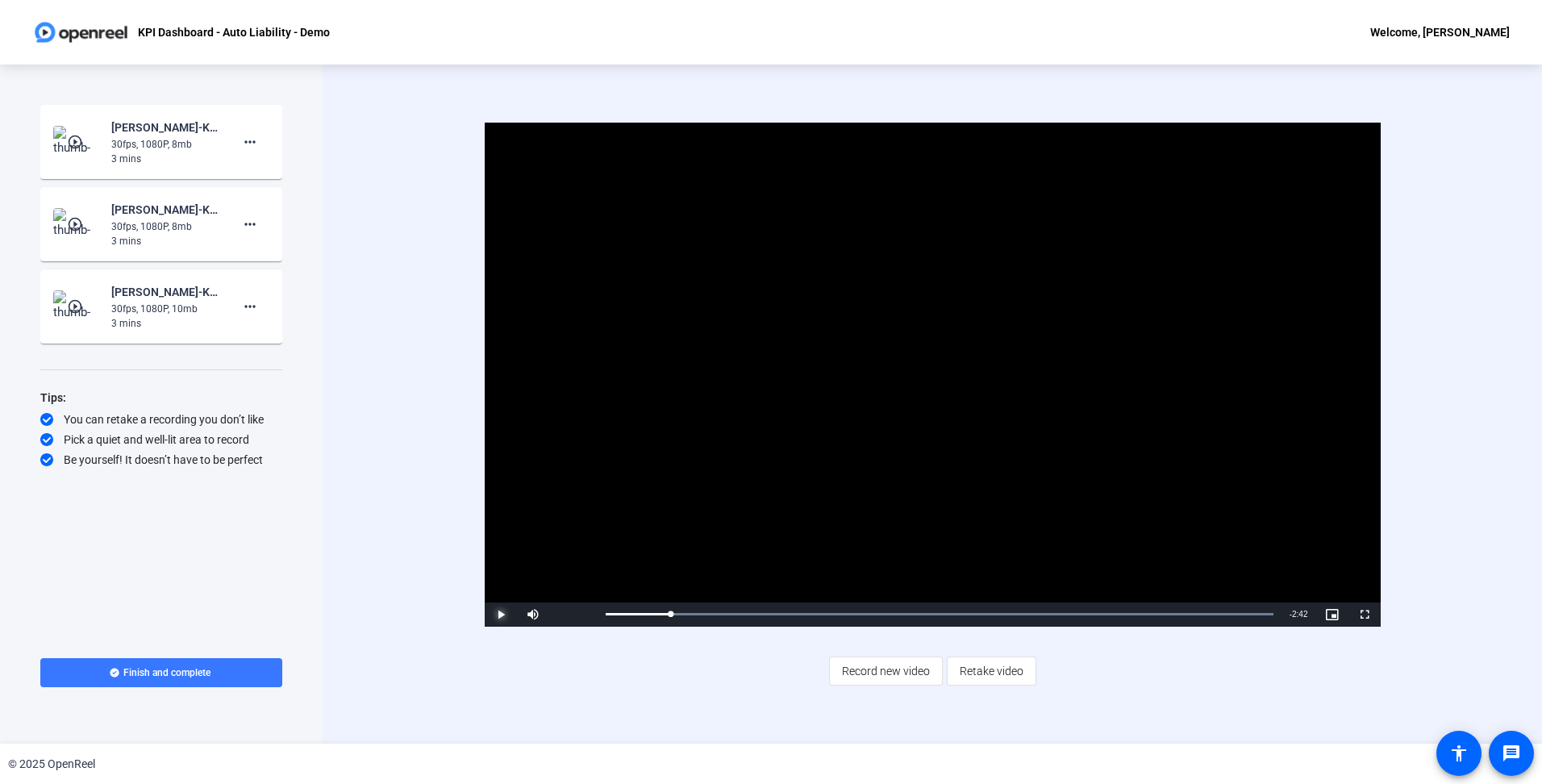
click at [497, 615] on span "Video Player" at bounding box center [501, 615] width 33 height 0
click at [509, 685] on div "Video Player is loading. Play Video Pause Mute 0% Current Time 0:22 / Duration …" at bounding box center [932, 403] width 1037 height 562
click at [220, 669] on span at bounding box center [162, 672] width 242 height 38
